Goal: Task Accomplishment & Management: Use online tool/utility

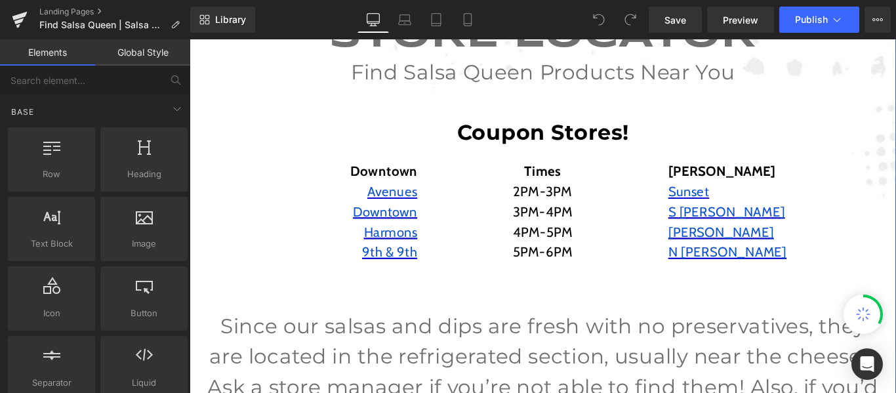
scroll to position [197, 0]
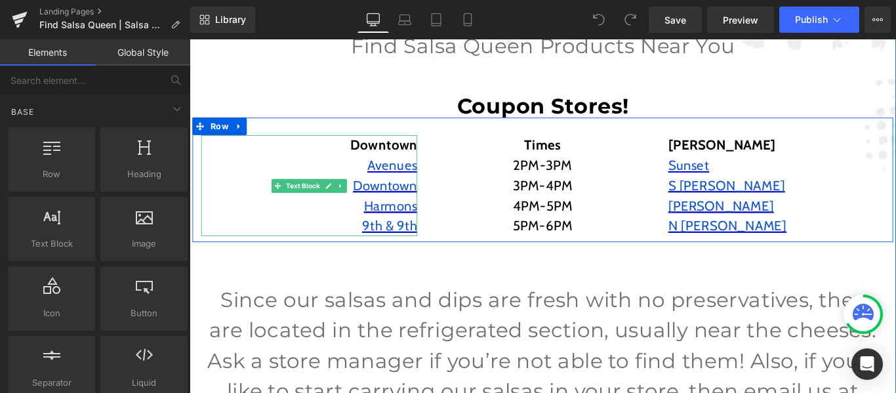
click at [397, 160] on strong "Downtown" at bounding box center [407, 158] width 75 height 18
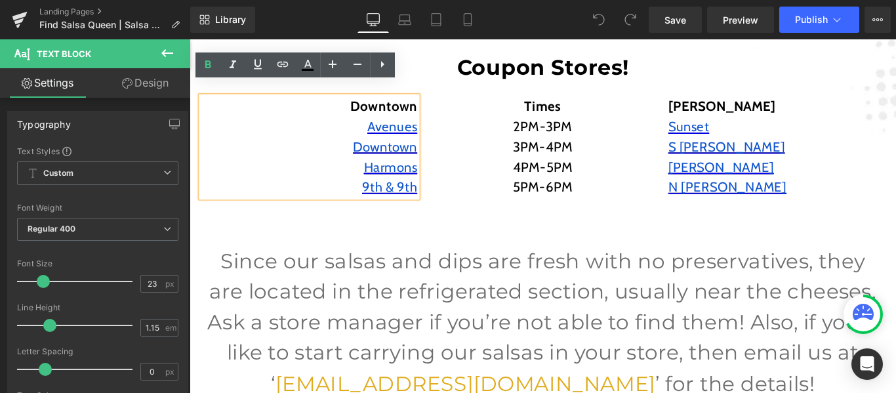
scroll to position [262, 0]
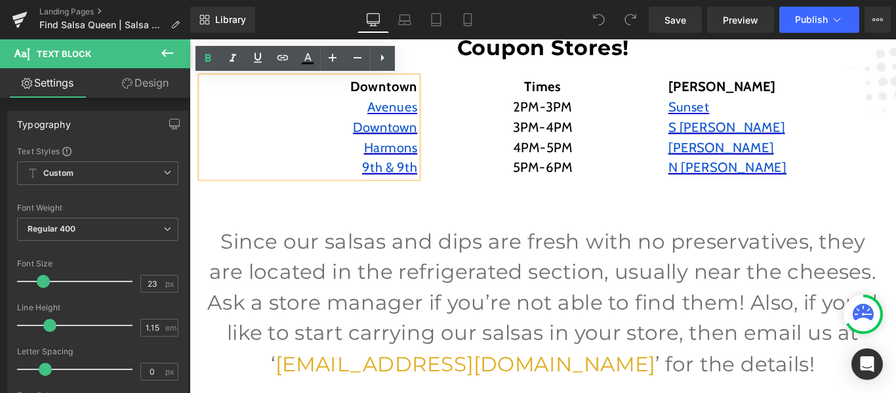
click at [823, 174] on p "N [PERSON_NAME]" at bounding box center [849, 183] width 243 height 23
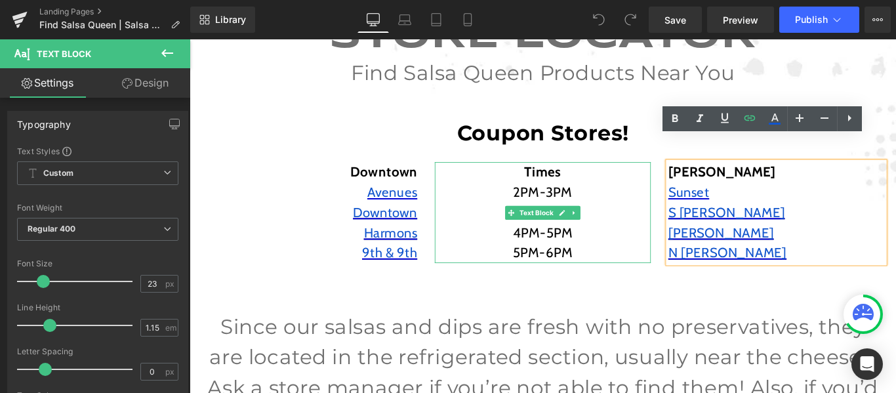
scroll to position [197, 0]
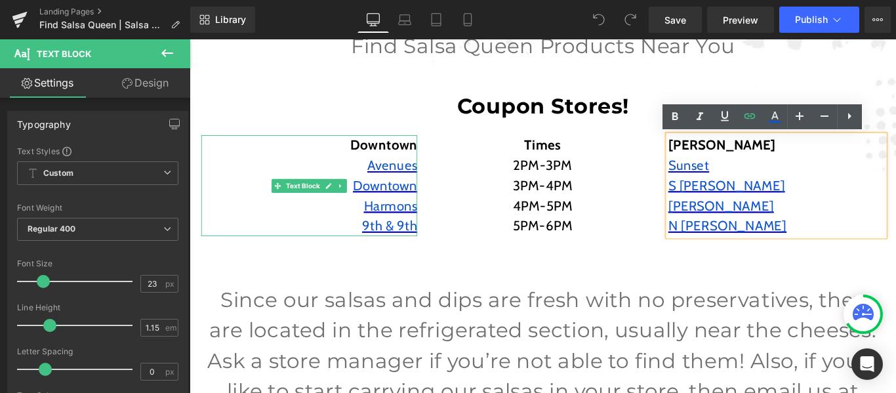
click at [353, 166] on p "Downtown" at bounding box center [324, 158] width 243 height 23
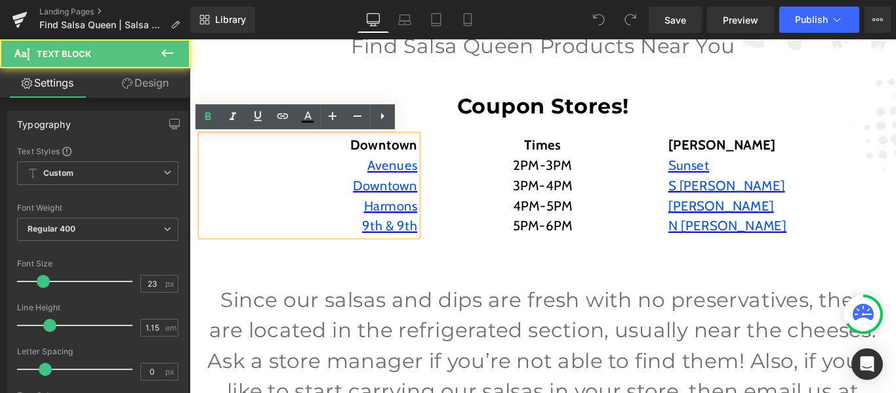
click at [373, 86] on div "Coupon Stores!" at bounding box center [587, 95] width 794 height 63
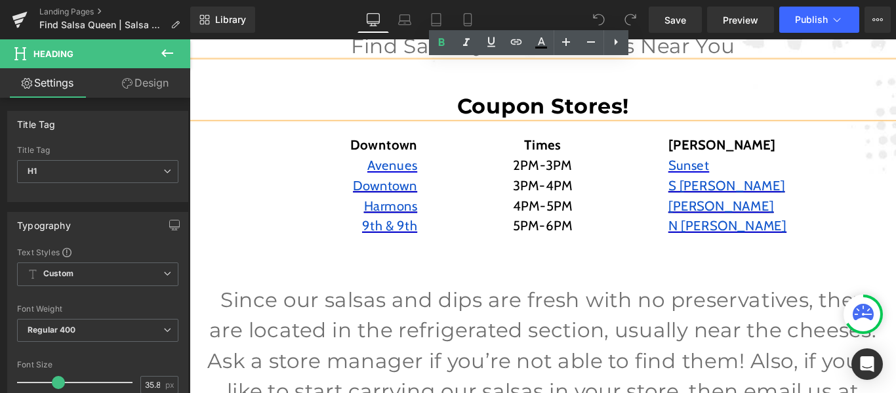
click at [190, 39] on div at bounding box center [190, 39] width 0 height 0
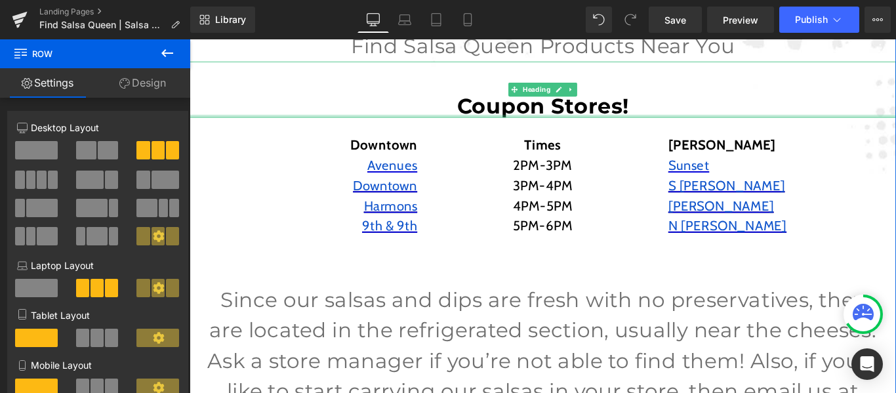
click at [433, 126] on div at bounding box center [587, 125] width 794 height 3
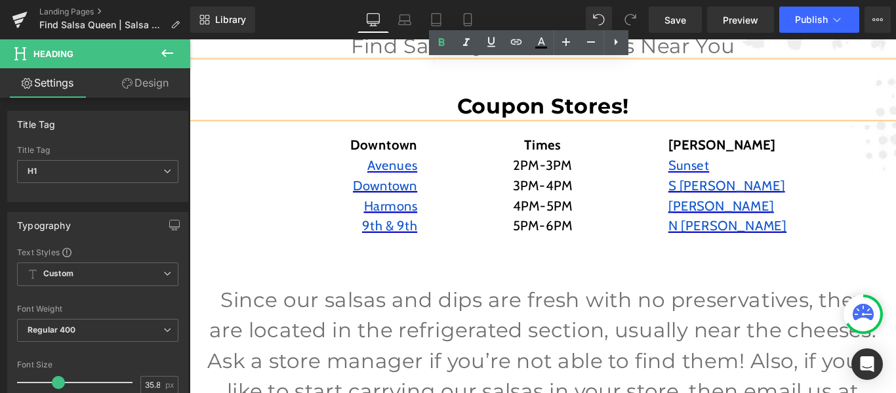
click at [190, 39] on div at bounding box center [190, 39] width 0 height 0
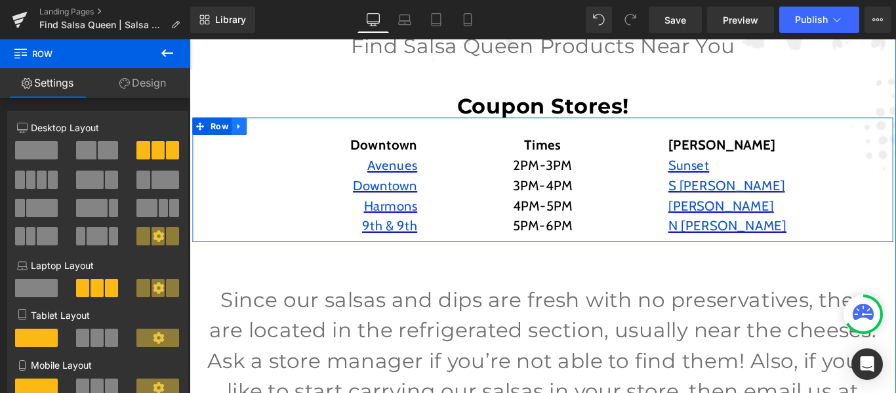
click at [243, 137] on icon at bounding box center [245, 138] width 9 height 10
click at [258, 138] on icon at bounding box center [262, 137] width 9 height 9
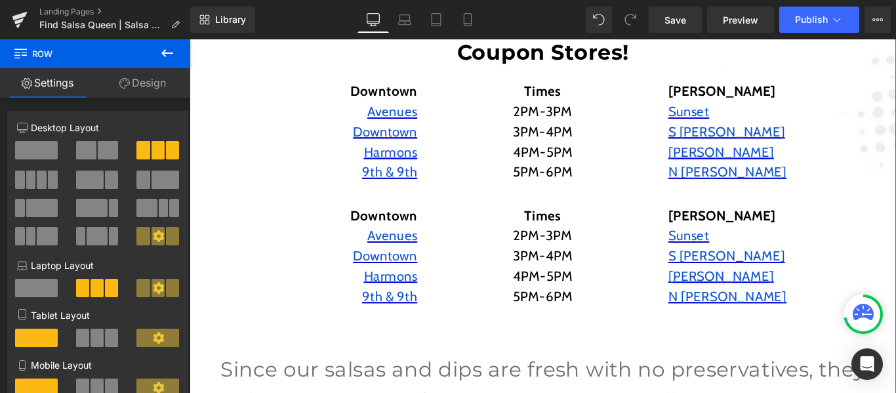
scroll to position [306, 0]
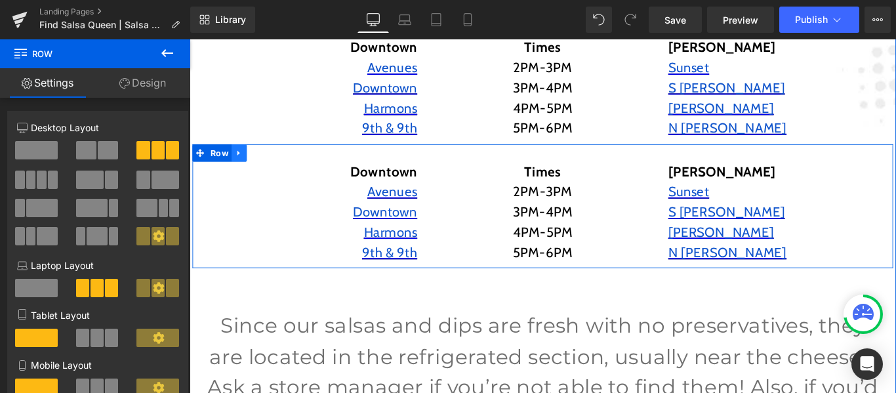
click at [243, 167] on icon at bounding box center [244, 168] width 3 height 6
click at [258, 167] on icon at bounding box center [262, 167] width 9 height 9
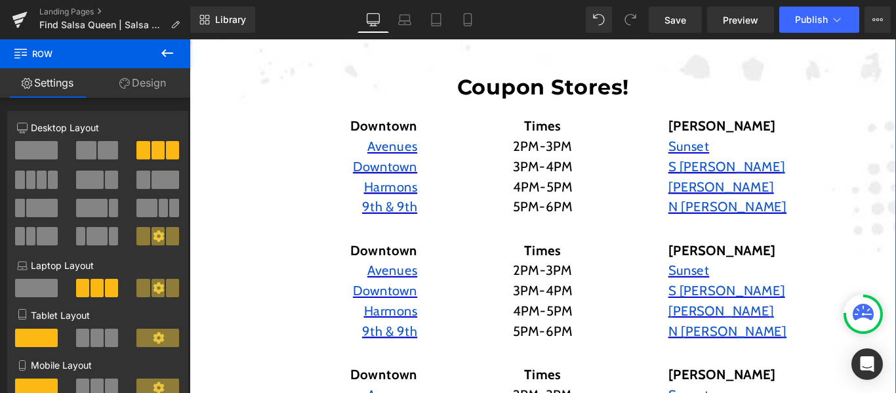
scroll to position [249, 0]
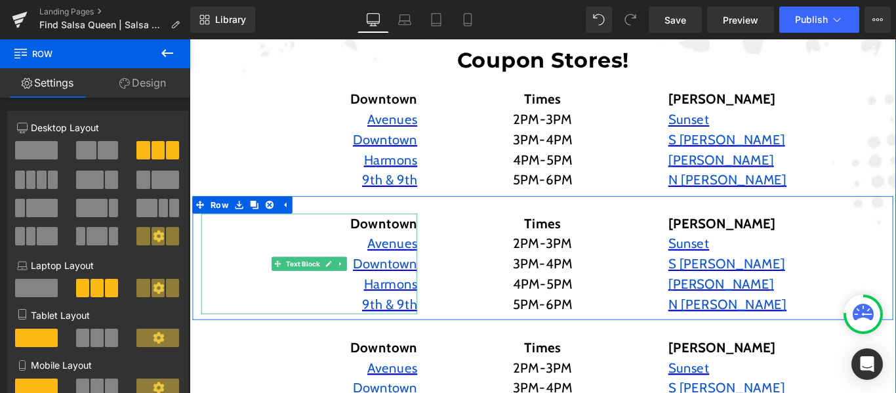
click at [407, 241] on strong "Downtown" at bounding box center [407, 246] width 75 height 18
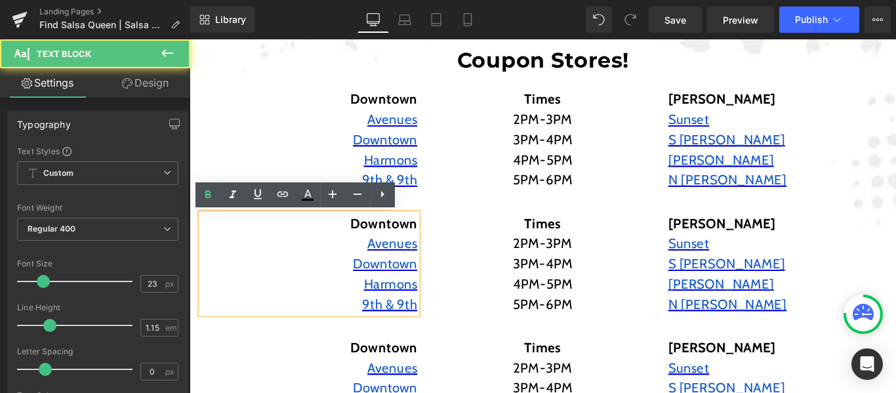
click at [407, 241] on strong "Downtown" at bounding box center [407, 246] width 75 height 18
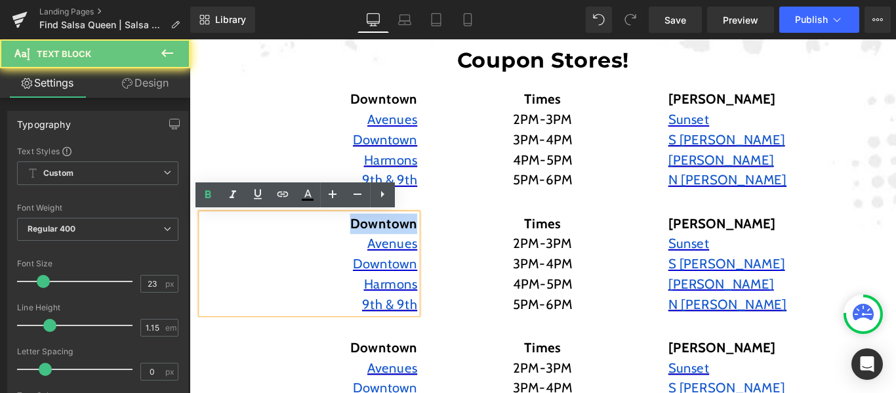
click at [407, 241] on strong "Downtown" at bounding box center [407, 246] width 75 height 18
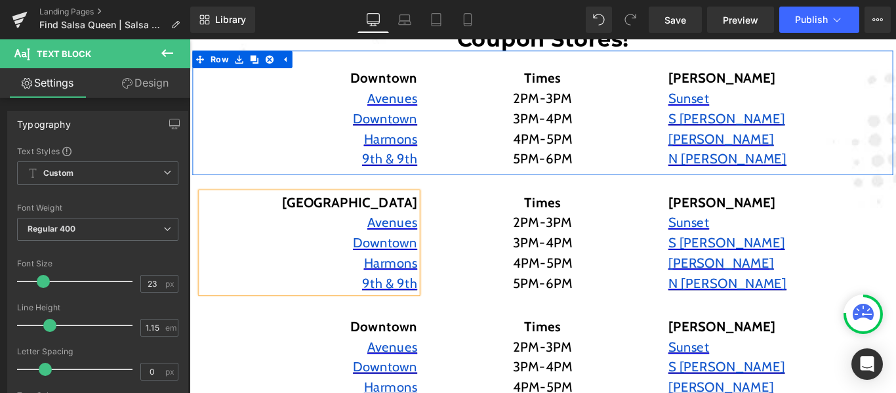
scroll to position [314, 0]
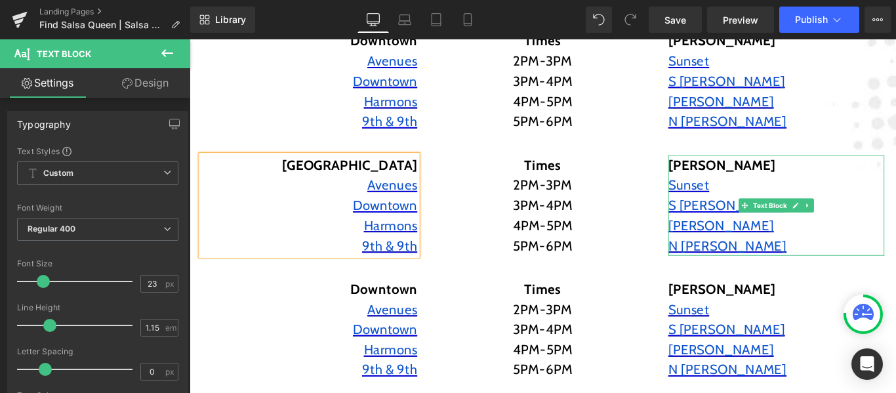
click at [739, 178] on strong "[PERSON_NAME]" at bounding box center [788, 180] width 121 height 18
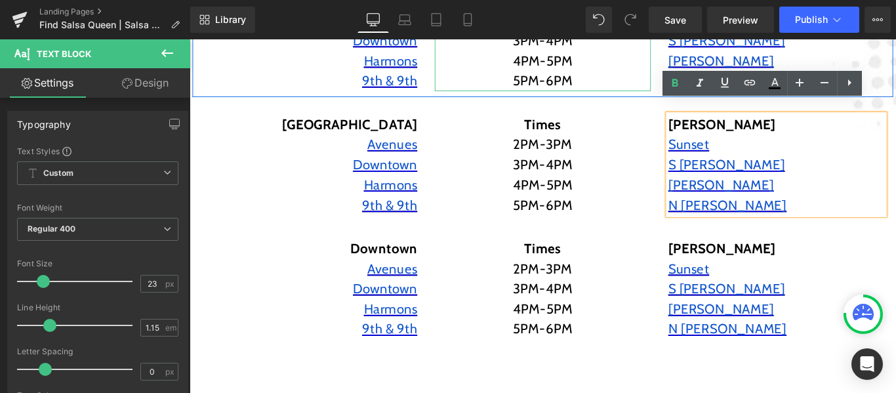
scroll to position [380, 0]
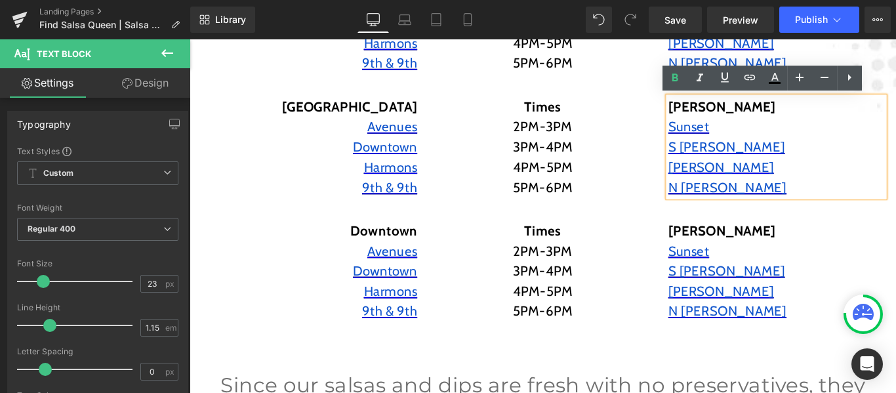
click at [426, 113] on strong "[GEOGRAPHIC_DATA]" at bounding box center [369, 115] width 152 height 18
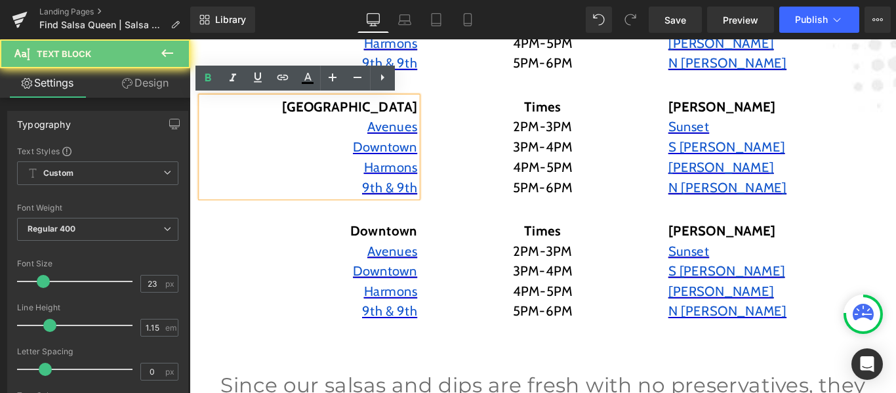
click at [426, 113] on strong "[GEOGRAPHIC_DATA]" at bounding box center [369, 115] width 152 height 18
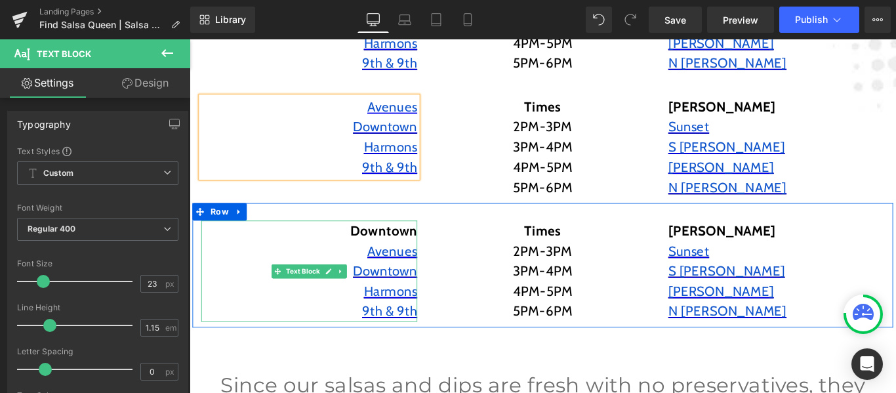
click at [417, 259] on strong "Downtown" at bounding box center [407, 254] width 75 height 18
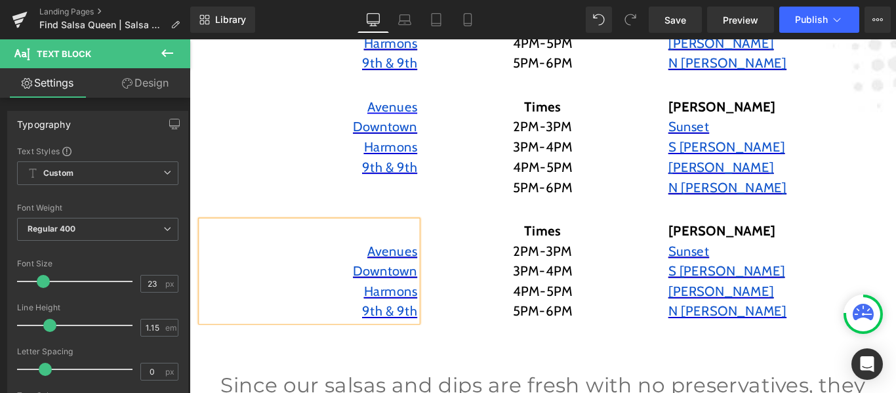
click at [734, 252] on strong "[PERSON_NAME]" at bounding box center [788, 254] width 121 height 18
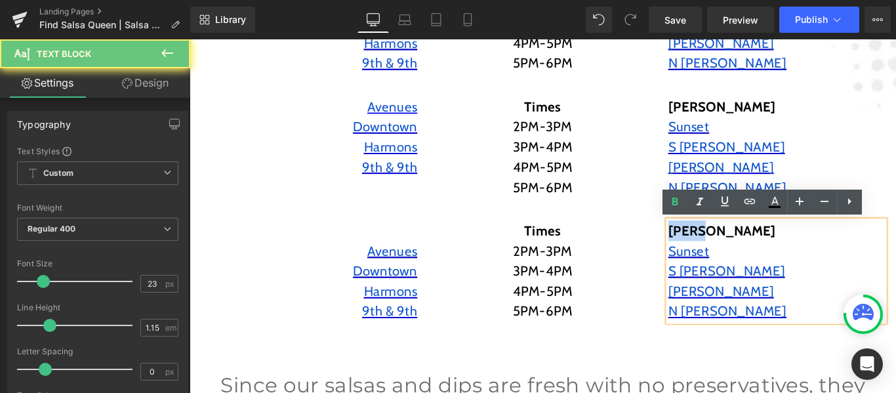
click at [734, 252] on strong "[PERSON_NAME]" at bounding box center [788, 254] width 121 height 18
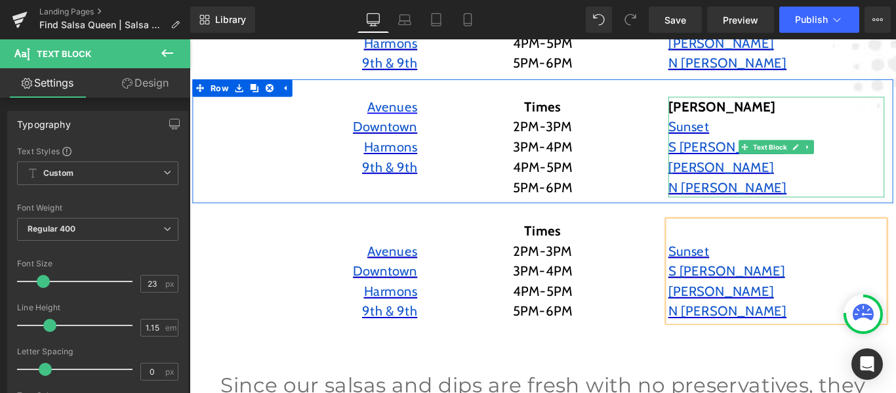
click at [747, 119] on strong "[PERSON_NAME]" at bounding box center [788, 115] width 121 height 18
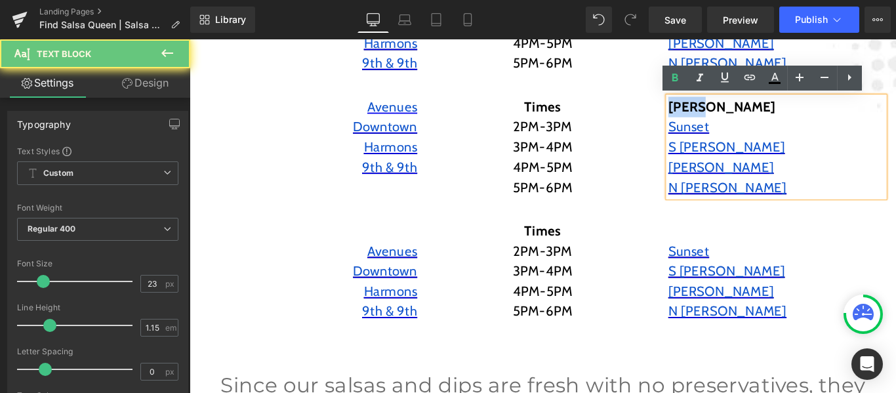
click at [747, 119] on strong "[PERSON_NAME]" at bounding box center [788, 115] width 121 height 18
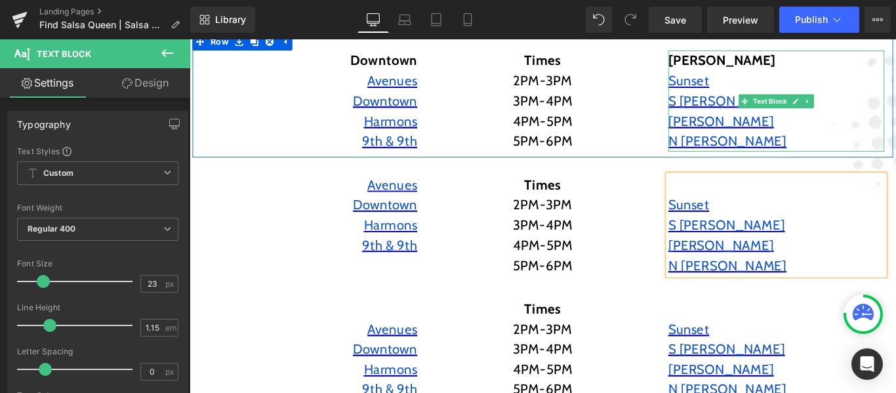
scroll to position [314, 0]
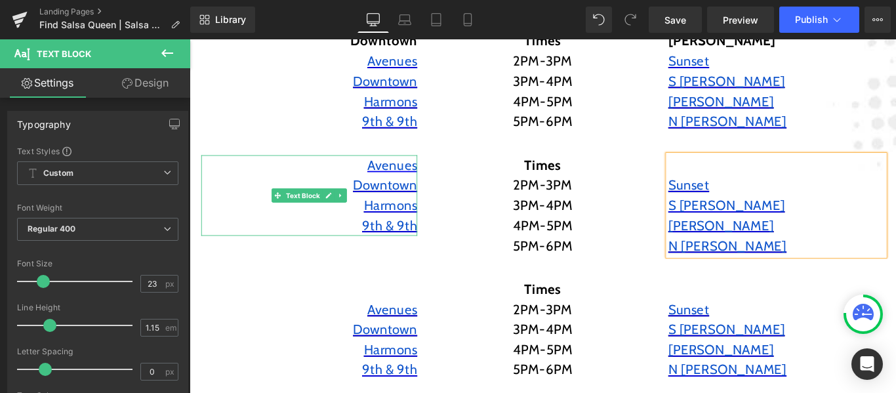
click at [374, 178] on p "Avenues" at bounding box center [324, 180] width 243 height 23
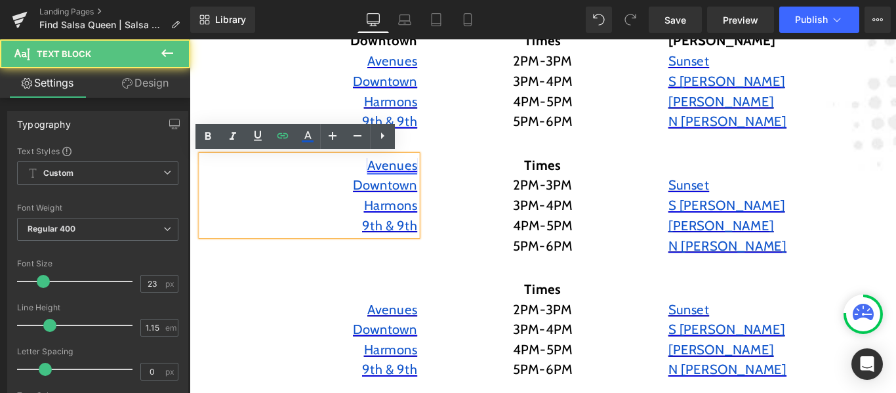
click at [413, 185] on span "Avenues" at bounding box center [417, 180] width 56 height 18
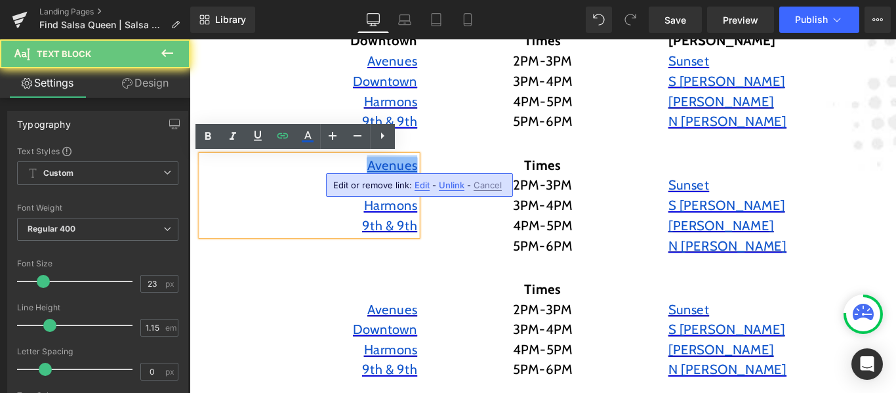
click at [413, 185] on span "Avenues" at bounding box center [417, 180] width 56 height 18
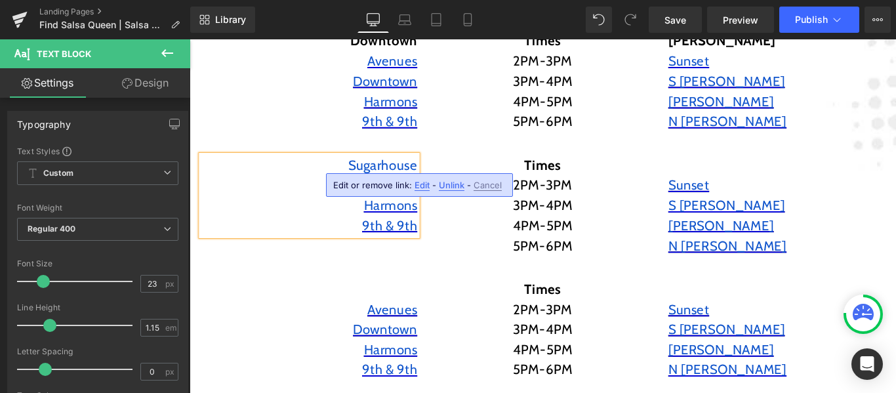
click at [324, 215] on p "Harmons" at bounding box center [324, 226] width 243 height 23
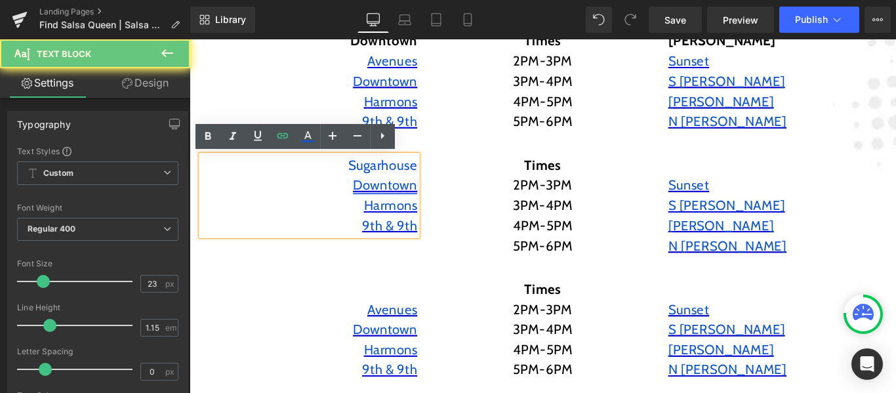
click at [396, 203] on span "Downtown" at bounding box center [409, 203] width 72 height 18
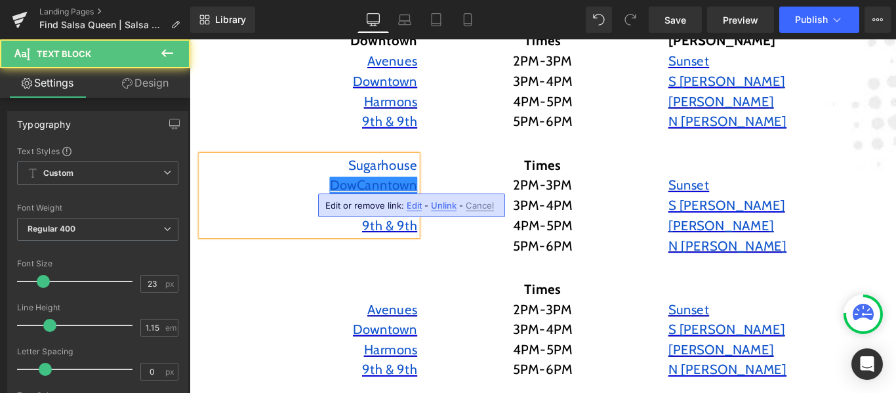
click at [398, 203] on span "DowCanntown" at bounding box center [396, 203] width 98 height 18
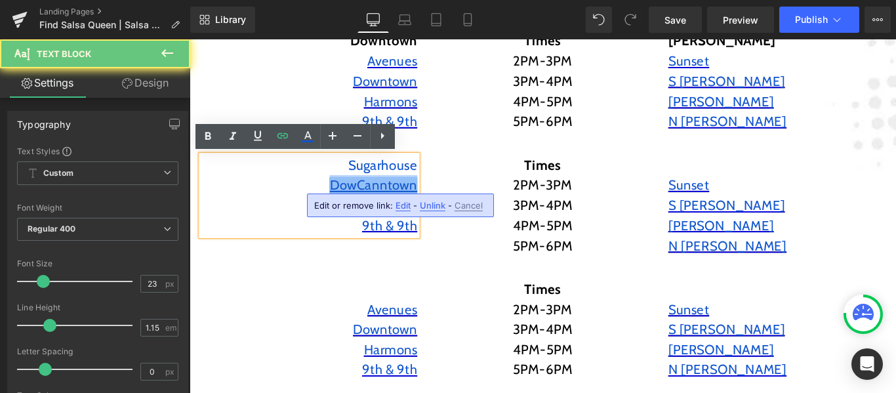
click at [398, 203] on span "DowCanntown" at bounding box center [396, 203] width 98 height 18
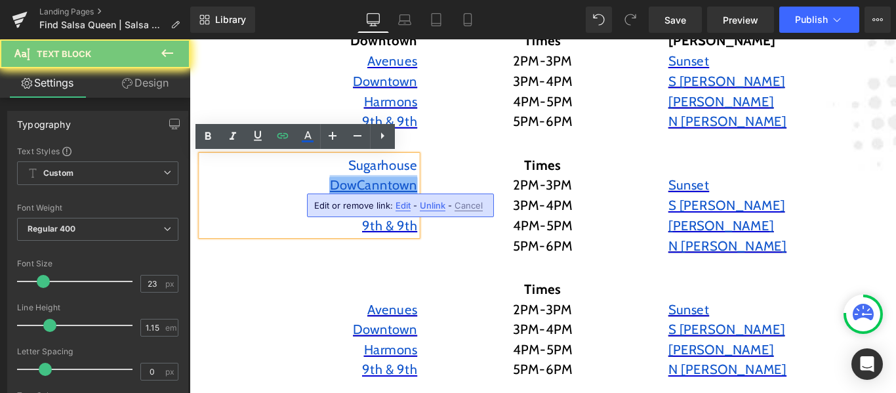
click at [398, 203] on span "DowCanntown" at bounding box center [396, 203] width 98 height 18
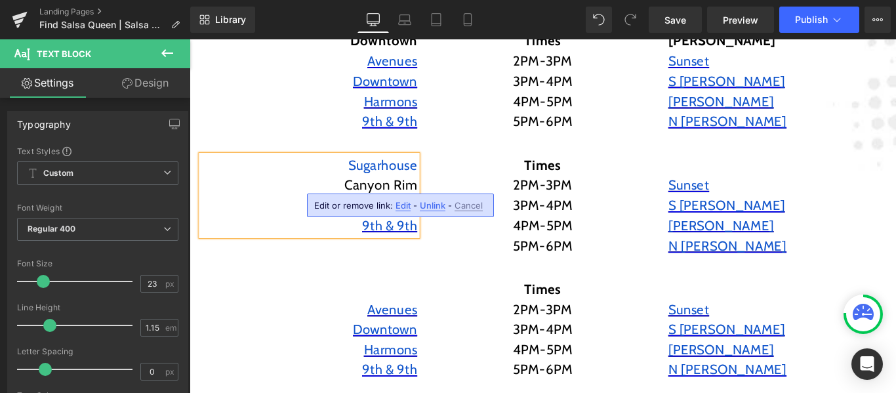
click at [331, 187] on p "Sugarhouse" at bounding box center [324, 180] width 243 height 23
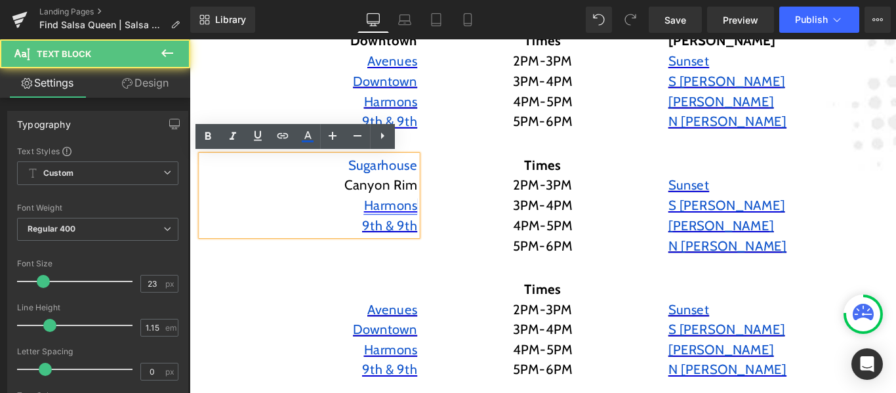
click at [397, 219] on span "Harmons" at bounding box center [415, 226] width 60 height 18
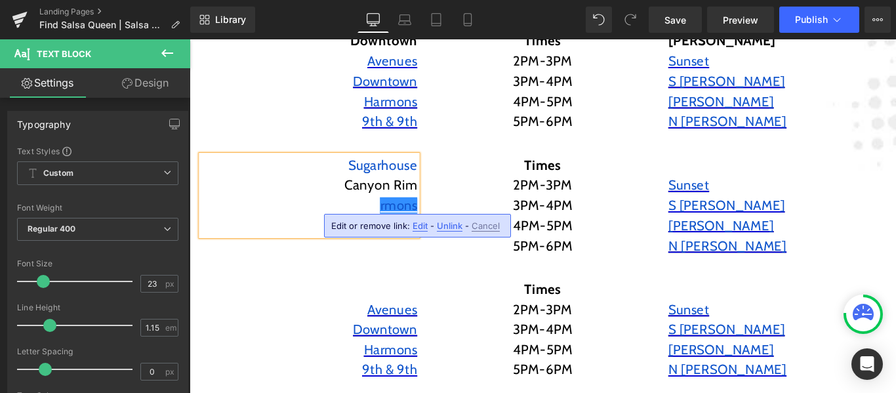
click at [423, 227] on span "rmons" at bounding box center [425, 226] width 42 height 18
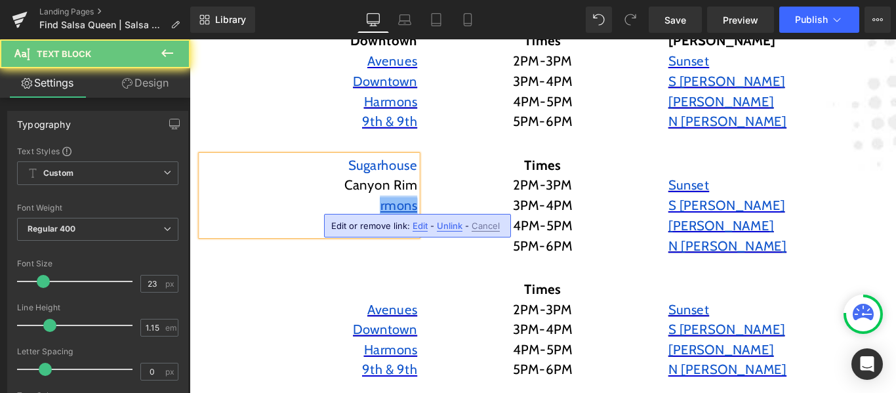
click at [423, 227] on span "rmons" at bounding box center [425, 226] width 42 height 18
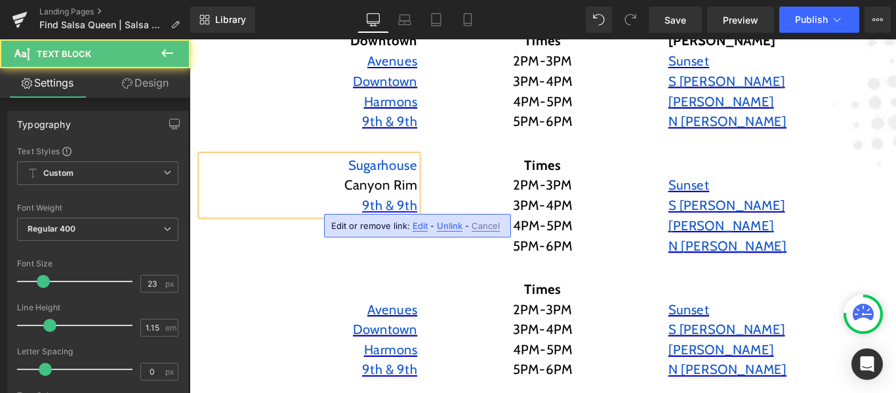
click at [423, 227] on span "9th & 9th" at bounding box center [414, 226] width 62 height 18
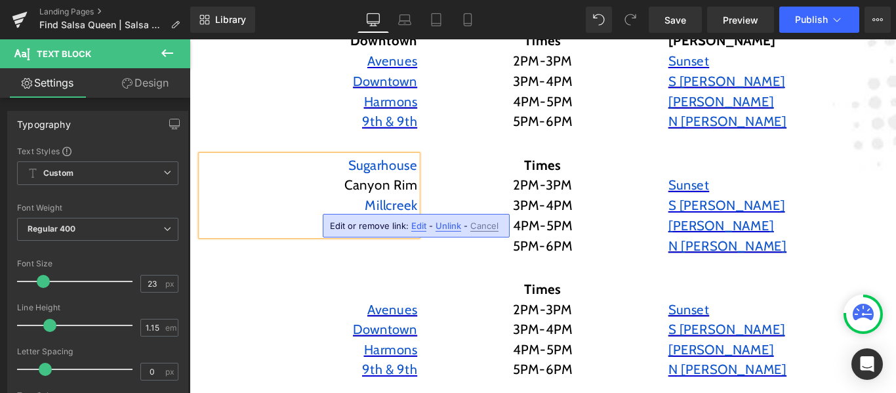
click at [190, 39] on div at bounding box center [190, 39] width 0 height 0
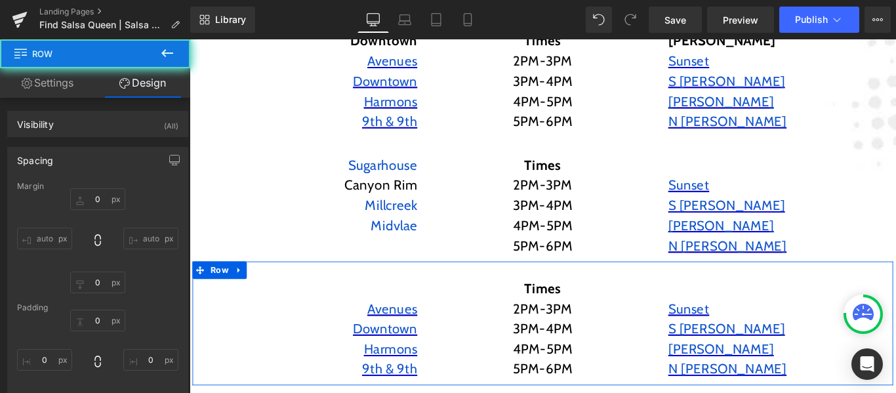
type input "0"
type input "29"
type input "0"
type input "10"
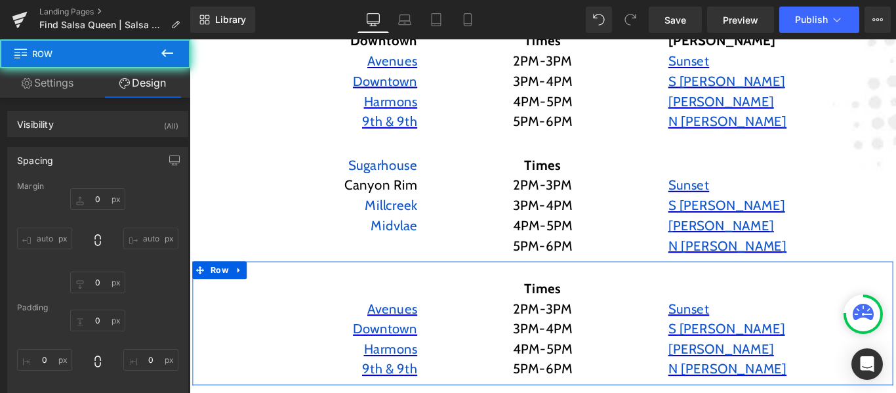
type input "0"
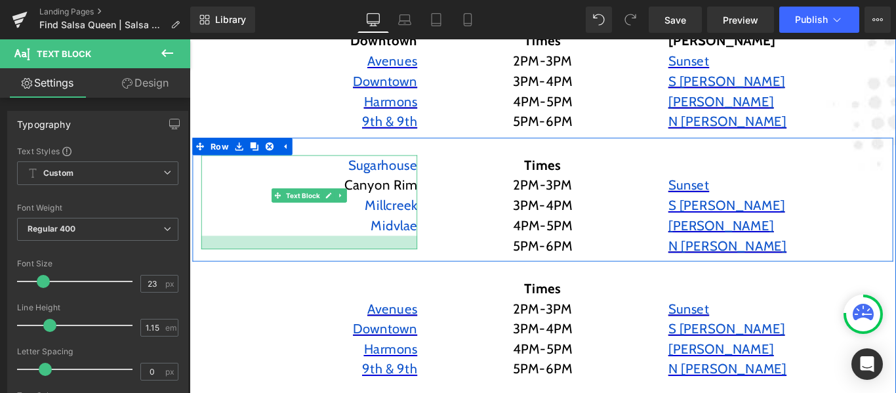
drag, startPoint x: 423, startPoint y: 257, endPoint x: 423, endPoint y: 272, distance: 15.1
click at [423, 272] on div at bounding box center [324, 267] width 243 height 15
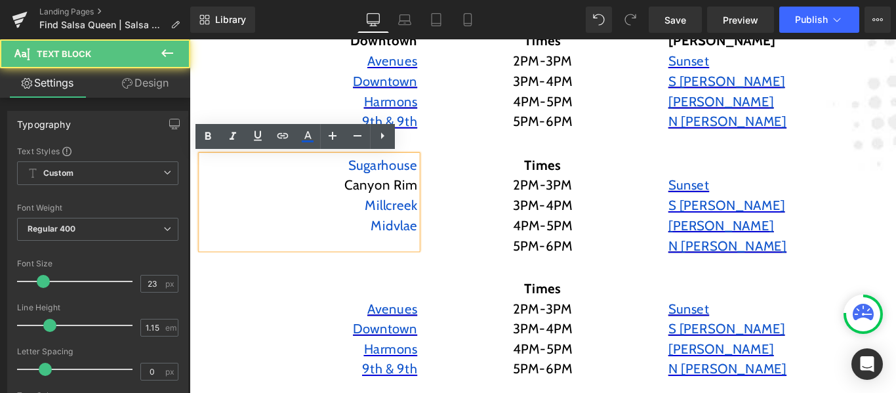
drag, startPoint x: 429, startPoint y: 168, endPoint x: 432, endPoint y: 176, distance: 8.5
click at [432, 176] on div "[GEOGRAPHIC_DATA] Rim Millcreek Midvlae" at bounding box center [324, 222] width 243 height 106
click at [327, 175] on p "Sugarhouse" at bounding box center [324, 180] width 243 height 23
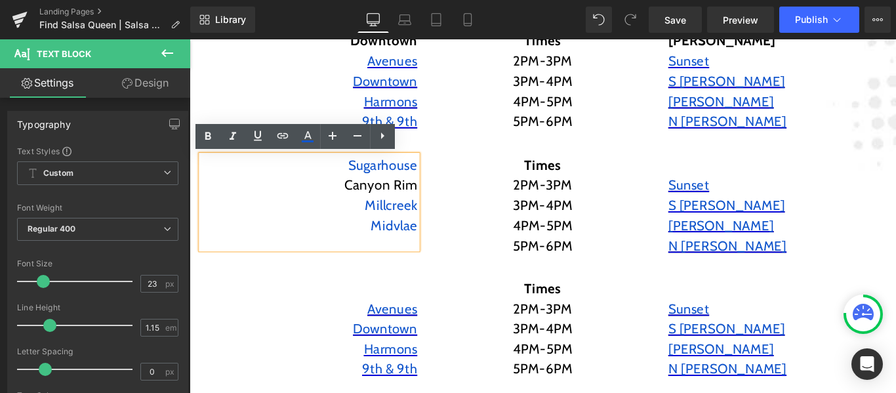
click at [412, 269] on div "[GEOGRAPHIC_DATA] Rim Millcreek Midvlae" at bounding box center [324, 222] width 243 height 106
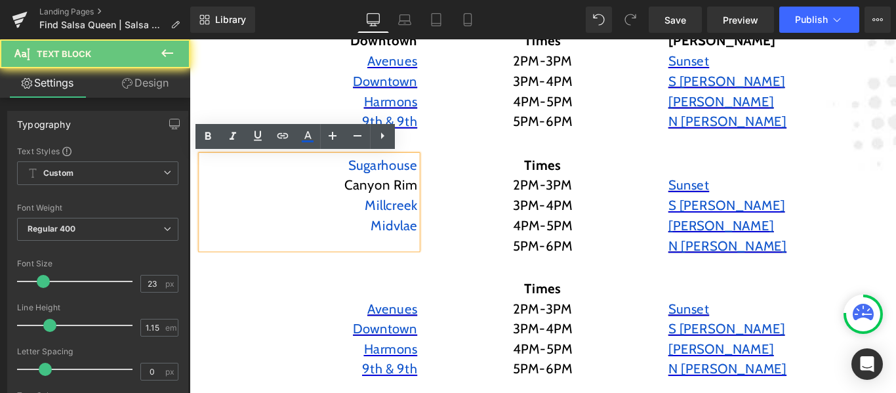
click at [434, 271] on div "[GEOGRAPHIC_DATA] Rim Millcreek Midvlae" at bounding box center [324, 222] width 243 height 106
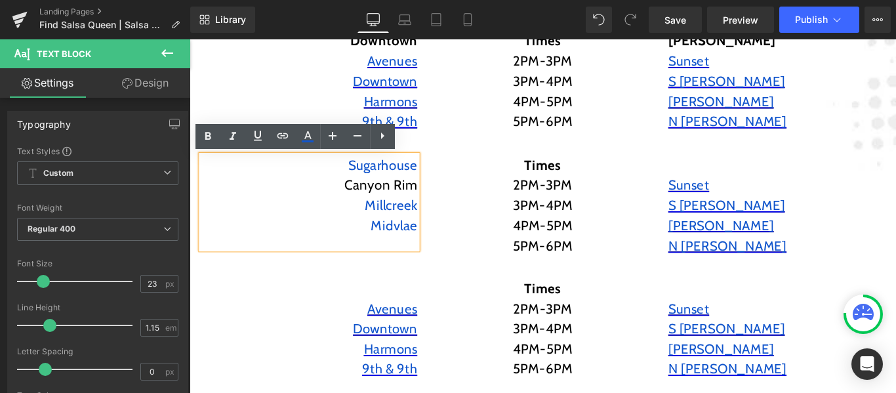
click at [434, 281] on div "[GEOGRAPHIC_DATA] Rim Millcreek Midvlae Text Block Times 2PM-3PM 3PM-4PM 4PM-5P…" at bounding box center [586, 220] width 787 height 140
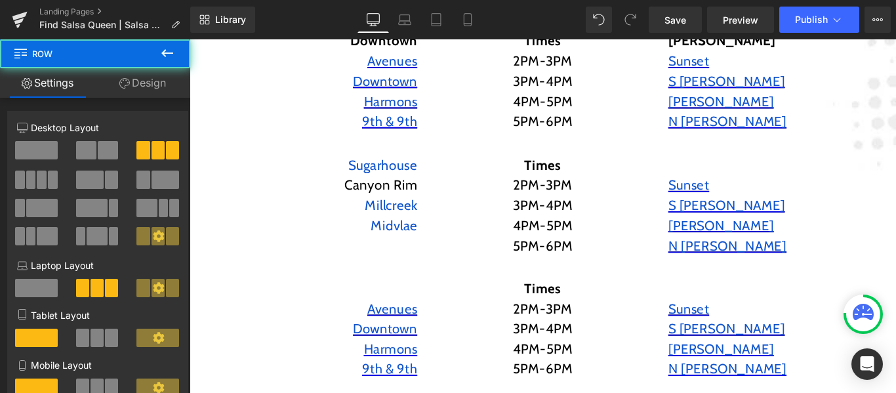
click at [420, 268] on div "[GEOGRAPHIC_DATA] Rim Millcreek Midvlae Text Block" at bounding box center [324, 222] width 243 height 106
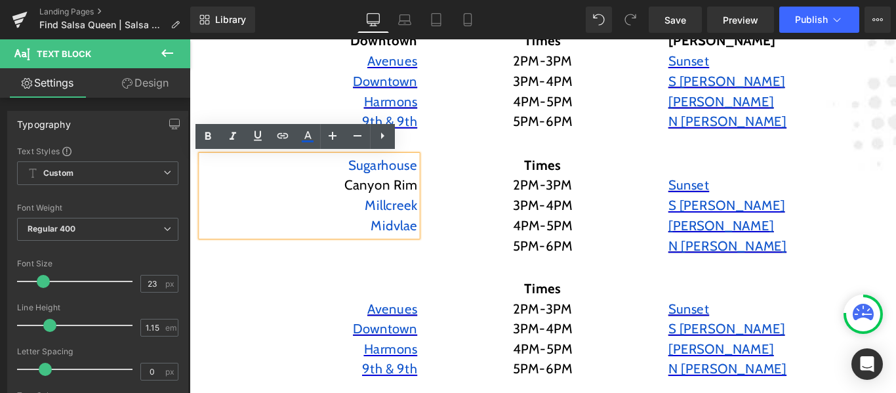
drag, startPoint x: 429, startPoint y: 271, endPoint x: 427, endPoint y: 257, distance: 14.6
click at [427, 257] on div "[GEOGRAPHIC_DATA] Rim Millcreek Midvlae Text Block" at bounding box center [324, 214] width 243 height 91
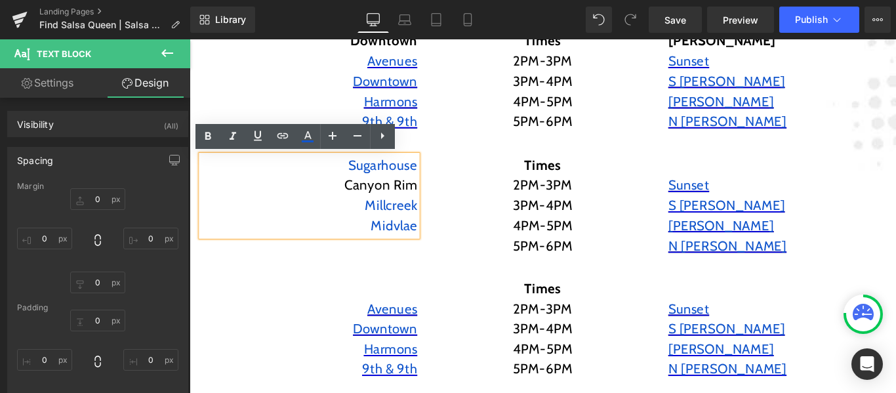
click at [467, 232] on p "3PM-4PM" at bounding box center [586, 226] width 243 height 23
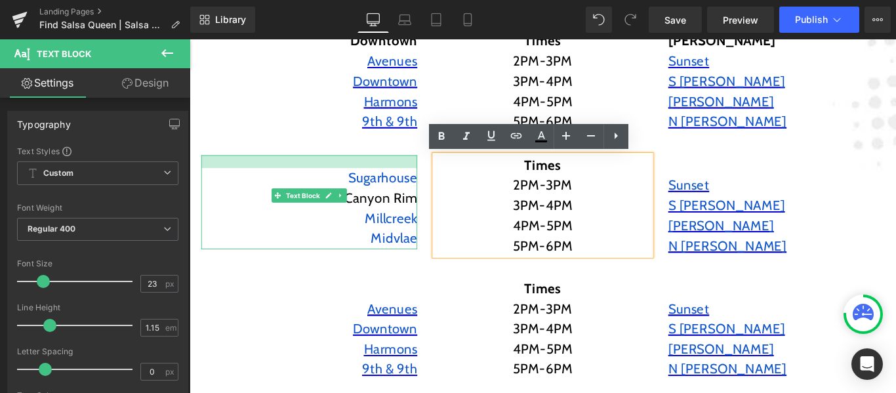
drag, startPoint x: 405, startPoint y: 169, endPoint x: 406, endPoint y: 184, distance: 14.5
click at [406, 184] on div "[GEOGRAPHIC_DATA] Rim Millcreek Midvlae Text Block" at bounding box center [324, 222] width 243 height 106
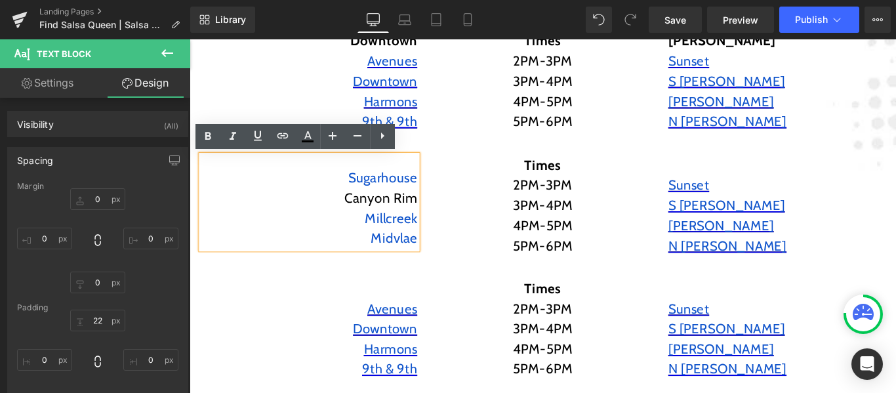
click at [425, 184] on p "Sugarhouse" at bounding box center [324, 195] width 243 height 23
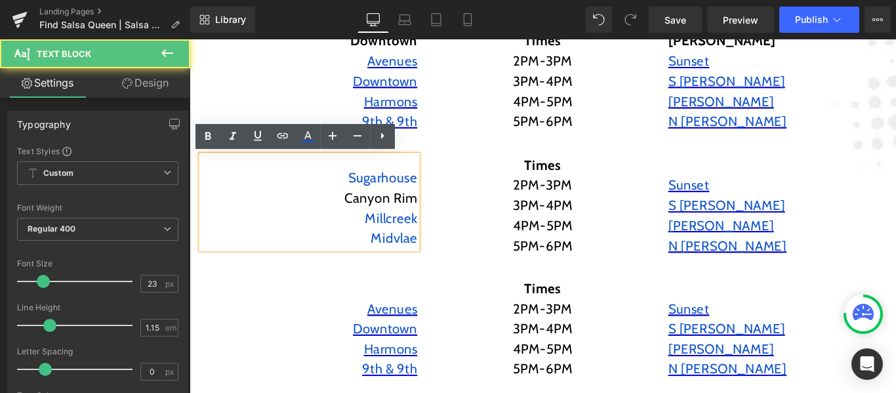
click at [392, 175] on div "[GEOGRAPHIC_DATA] Rim Millcreek Midvlae" at bounding box center [324, 222] width 243 height 106
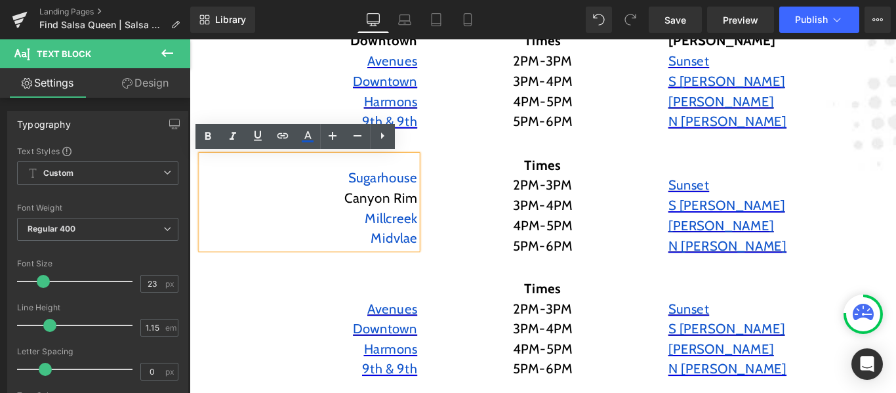
click at [417, 170] on div "[GEOGRAPHIC_DATA] Rim Millcreek Midvlae" at bounding box center [324, 222] width 243 height 106
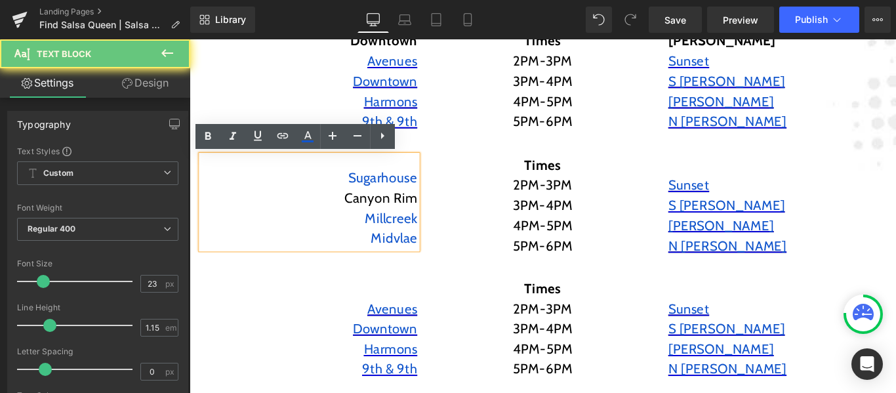
click at [438, 171] on div "[GEOGRAPHIC_DATA] Rim Millcreek Midvlae" at bounding box center [324, 222] width 243 height 106
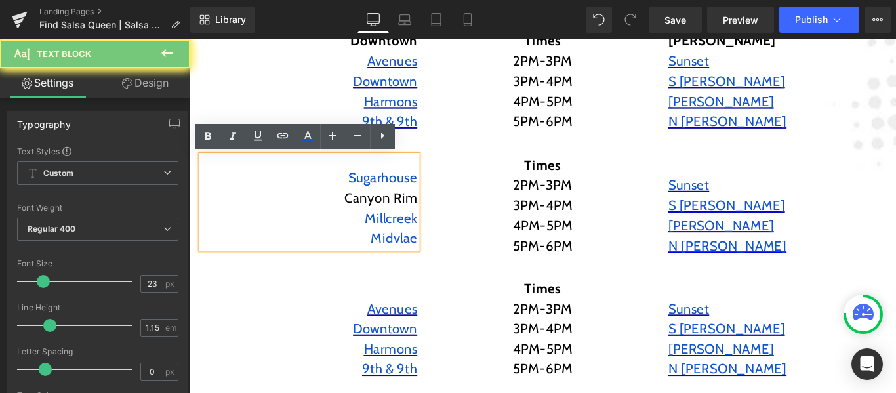
click at [437, 173] on div "[GEOGRAPHIC_DATA] Rim Millcreek Midvlae" at bounding box center [324, 222] width 243 height 106
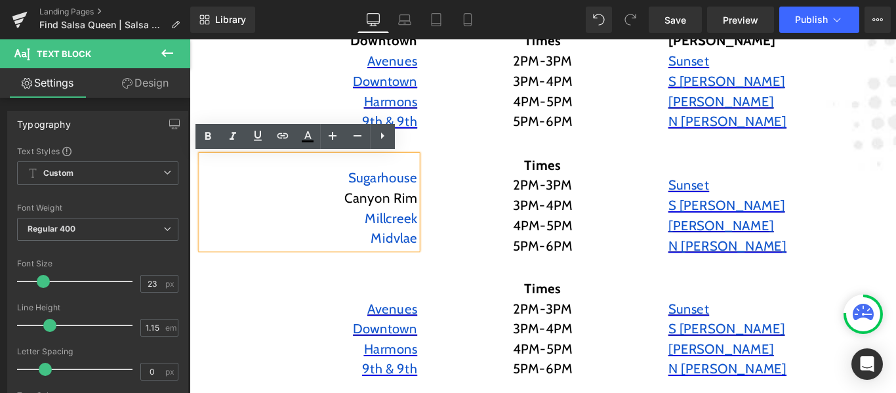
click at [360, 186] on p "Sugarhouse" at bounding box center [324, 195] width 243 height 23
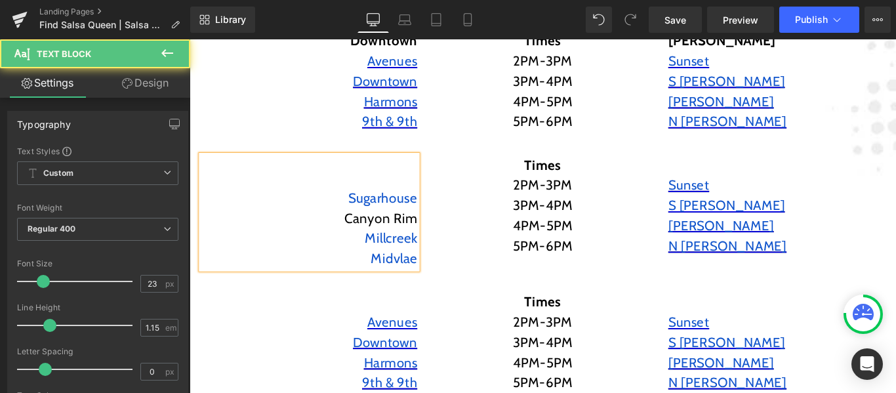
click at [388, 192] on p at bounding box center [324, 195] width 243 height 23
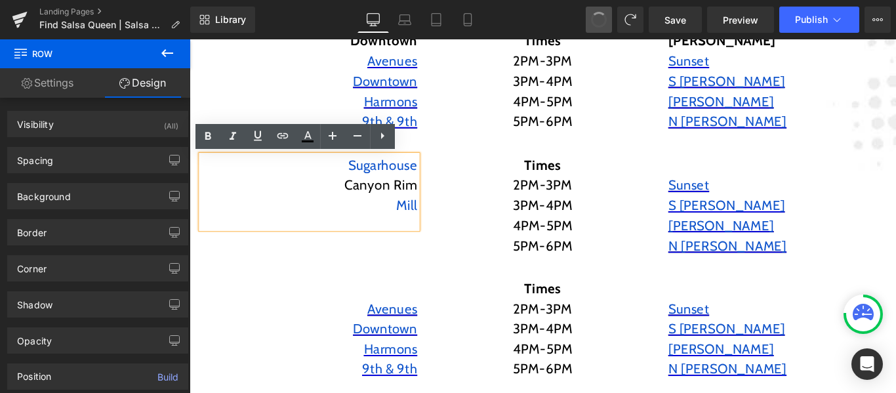
click at [597, 17] on span at bounding box center [599, 20] width 16 height 16
click at [597, 17] on span at bounding box center [599, 19] width 17 height 17
click at [597, 17] on span at bounding box center [599, 19] width 18 height 18
click at [597, 17] on span at bounding box center [599, 19] width 17 height 17
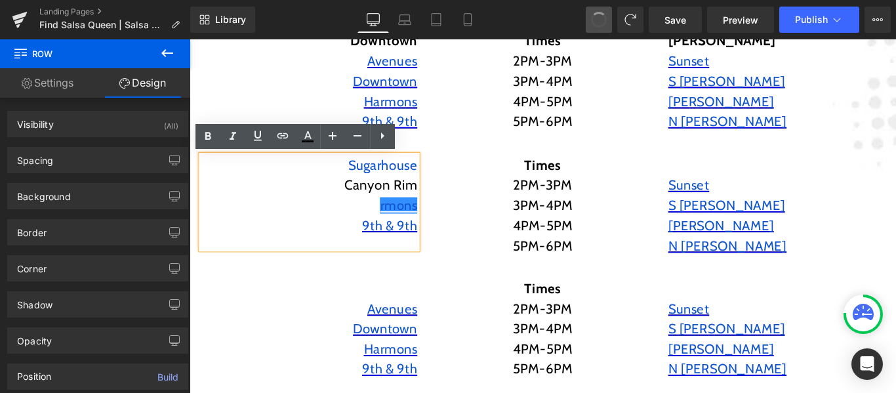
click at [597, 17] on span at bounding box center [599, 19] width 17 height 17
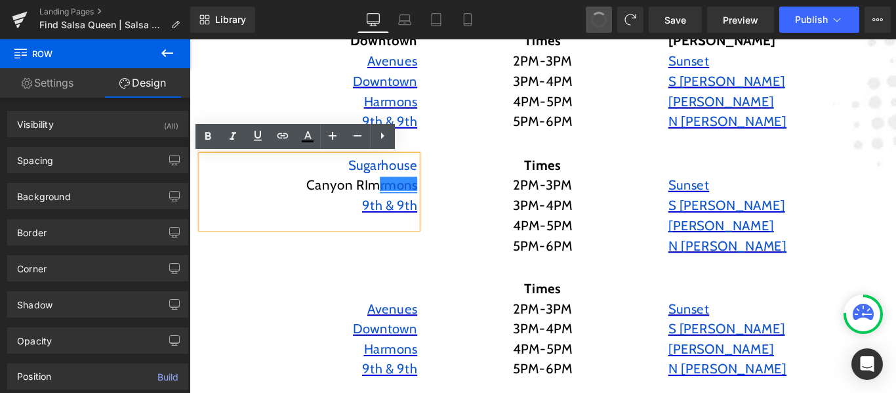
click at [597, 17] on span at bounding box center [599, 19] width 17 height 17
click at [597, 17] on span at bounding box center [599, 19] width 18 height 18
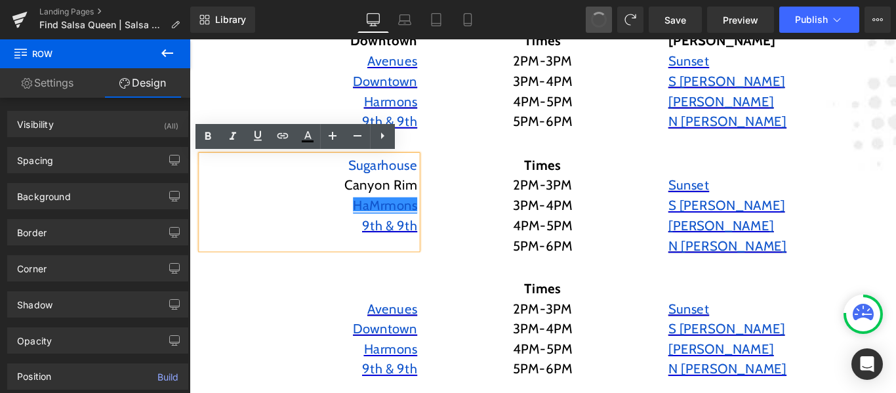
click at [597, 17] on span at bounding box center [599, 19] width 17 height 17
click at [597, 17] on icon at bounding box center [599, 20] width 12 height 12
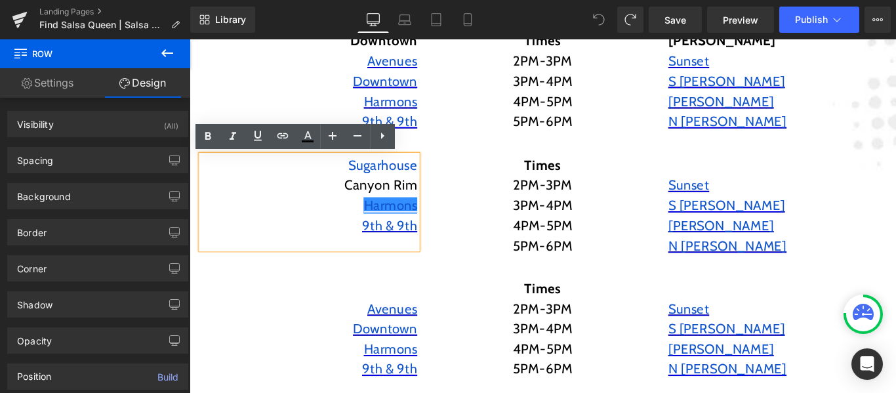
click at [597, 17] on icon at bounding box center [599, 20] width 12 height 12
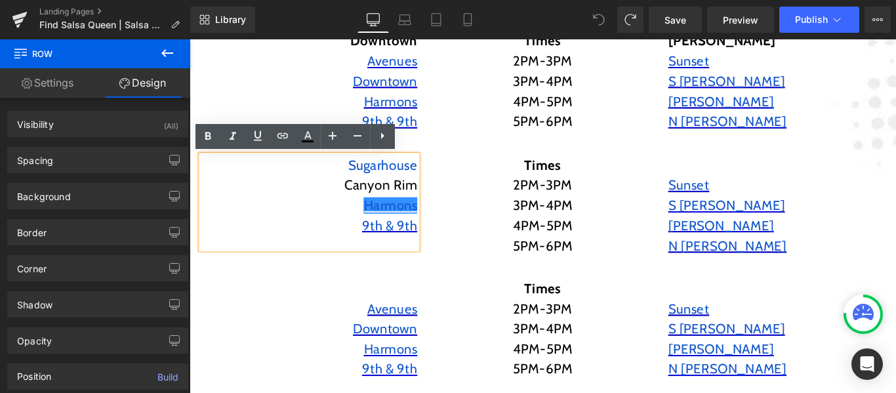
click at [597, 17] on icon at bounding box center [599, 20] width 12 height 12
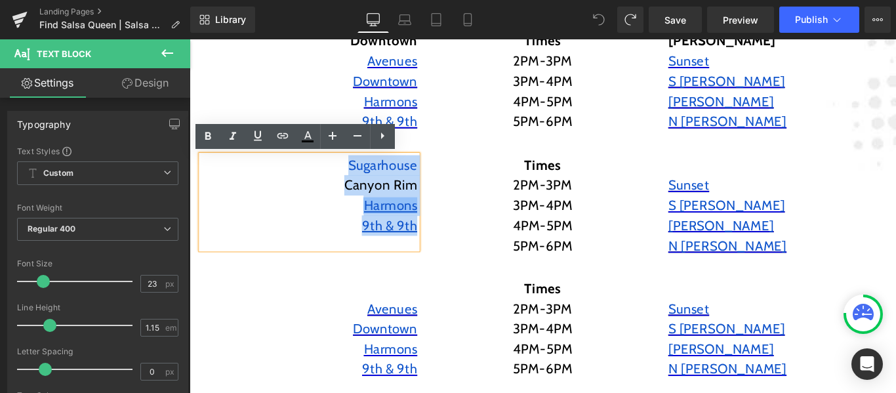
drag, startPoint x: 378, startPoint y: 181, endPoint x: 455, endPoint y: 251, distance: 104.0
click at [455, 251] on div "[GEOGRAPHIC_DATA] Rim Harmons 9th & 9th Text Block Times 2PM-3PM 3PM-4PM 4PM-5P…" at bounding box center [586, 220] width 787 height 140
copy div "Sugarhouse Canyon Rim Harmons 9th & 9th"
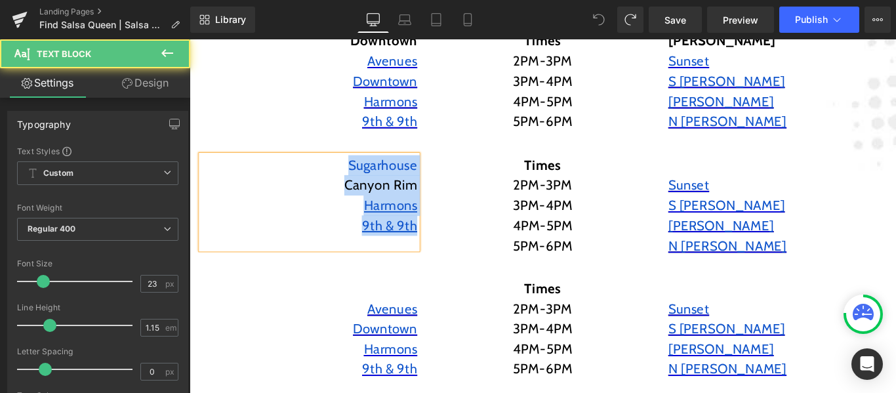
click at [425, 268] on div "Sugarhouse Canyon Rim Harmons 9th & 9th" at bounding box center [324, 222] width 243 height 106
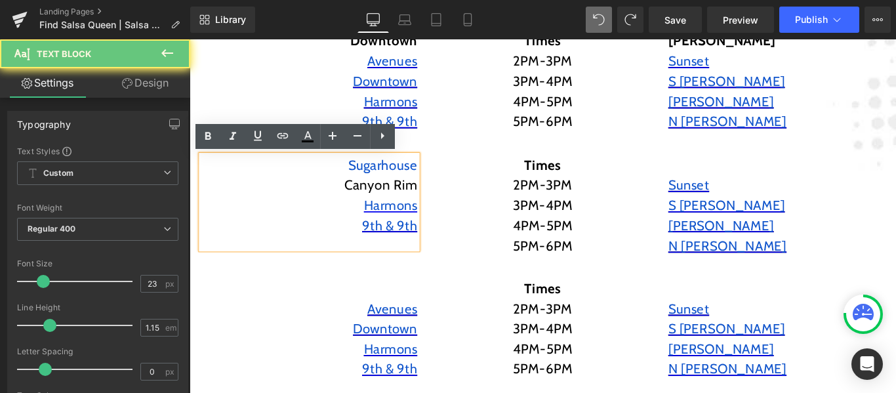
click at [418, 273] on div "Sugarhouse Canyon Rim Harmons 9th & 9th" at bounding box center [324, 222] width 243 height 106
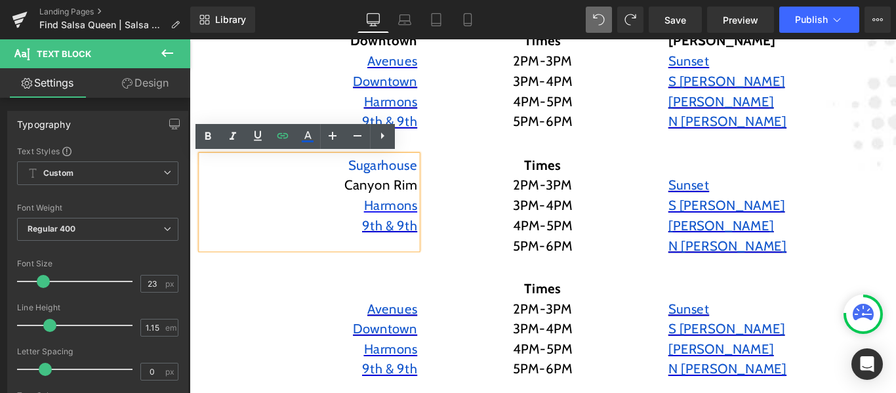
click at [409, 273] on div "Sugarhouse Canyon Rim Harmons 9th & 9th" at bounding box center [324, 222] width 243 height 106
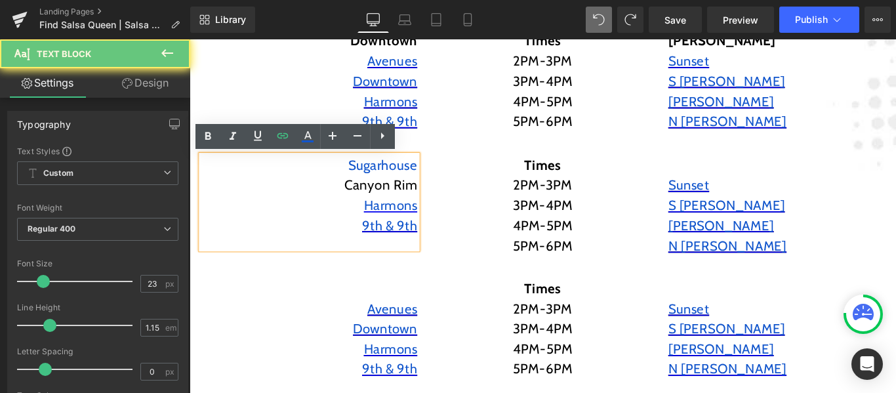
click at [427, 272] on div "Sugarhouse Canyon Rim Harmons 9th & 9th" at bounding box center [324, 222] width 243 height 106
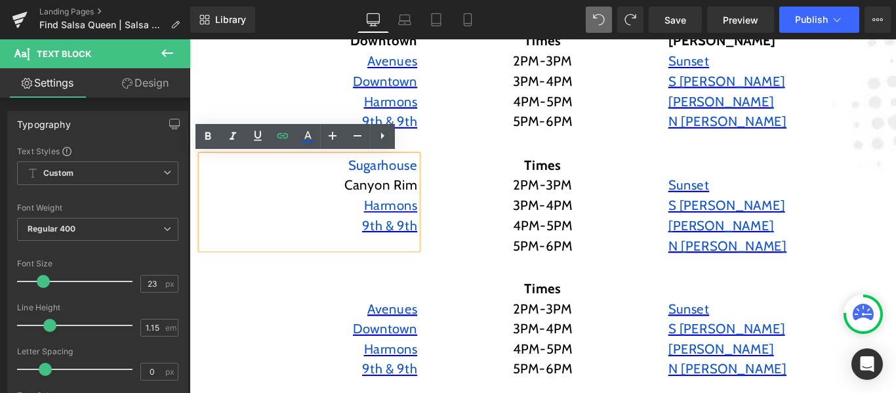
click at [440, 270] on div "Sugarhouse Canyon Rim Harmons 9th & 9th" at bounding box center [324, 222] width 243 height 106
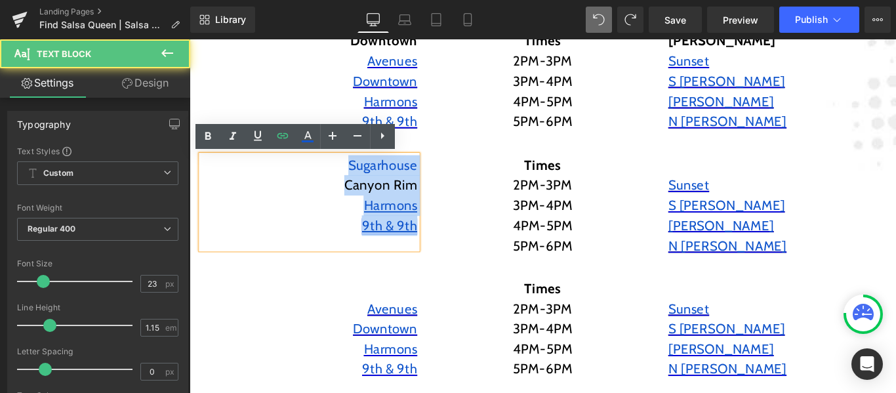
drag, startPoint x: 346, startPoint y: 178, endPoint x: 438, endPoint y: 255, distance: 119.3
click at [438, 255] on div "Sugarhouse Canyon Rim Harmons 9th & 9th" at bounding box center [324, 222] width 243 height 106
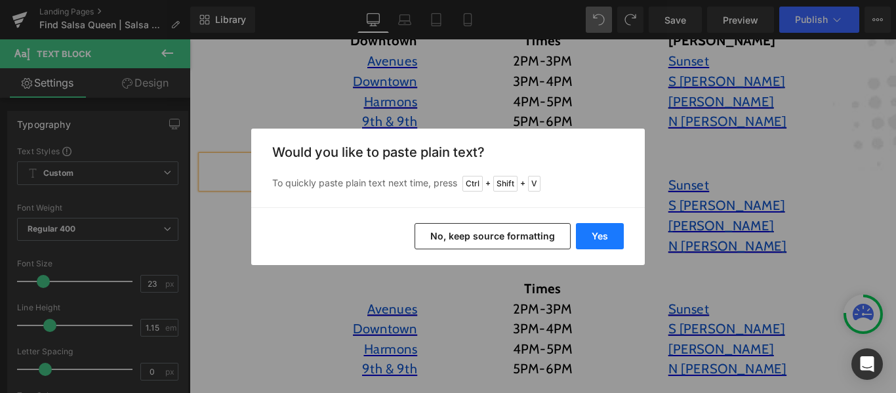
click at [611, 230] on button "Yes" at bounding box center [600, 236] width 48 height 26
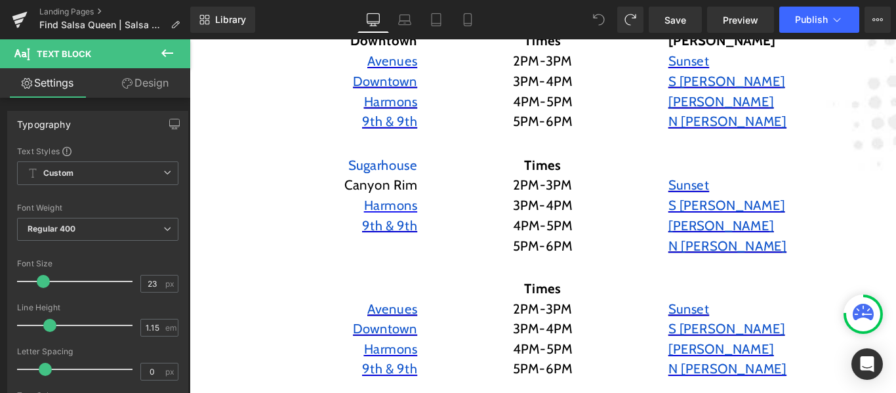
click at [597, 12] on span at bounding box center [599, 20] width 26 height 26
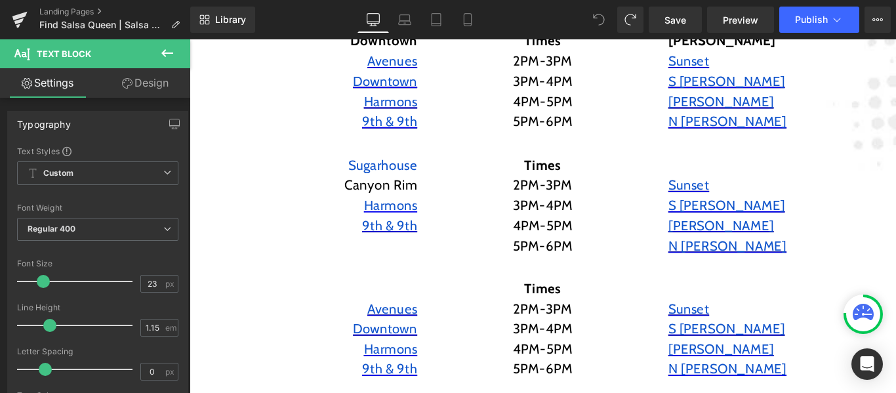
click at [597, 12] on span at bounding box center [599, 20] width 26 height 26
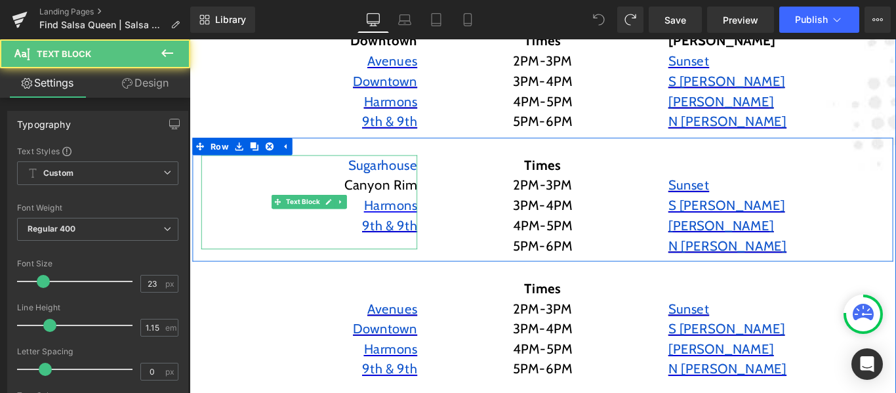
click at [409, 179] on font "Sugarhouse" at bounding box center [406, 180] width 77 height 18
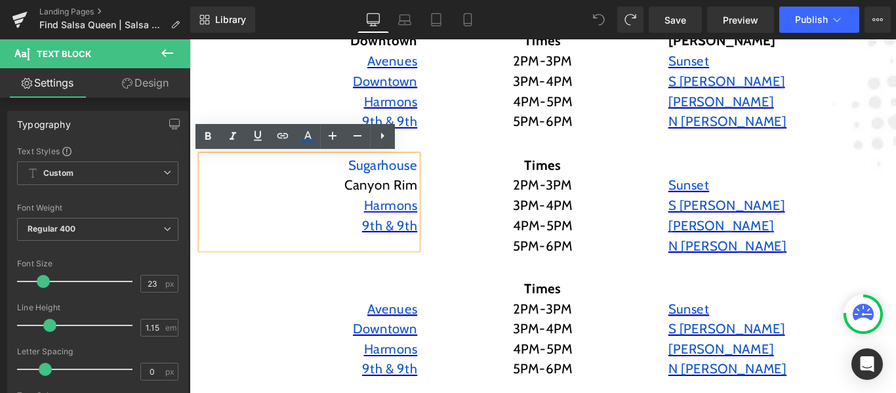
click at [407, 169] on div "Sugarhouse Canyon Rim Harmons 9th & 9th" at bounding box center [324, 222] width 243 height 106
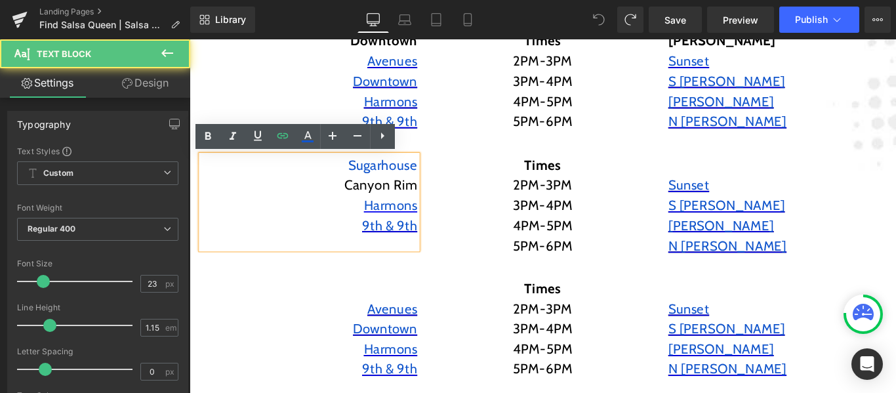
click at [450, 168] on div "[GEOGRAPHIC_DATA] Rim Harmons 9th & 9th Text Block Times 2PM-3PM 3PM-4PM 4PM-5P…" at bounding box center [586, 220] width 787 height 140
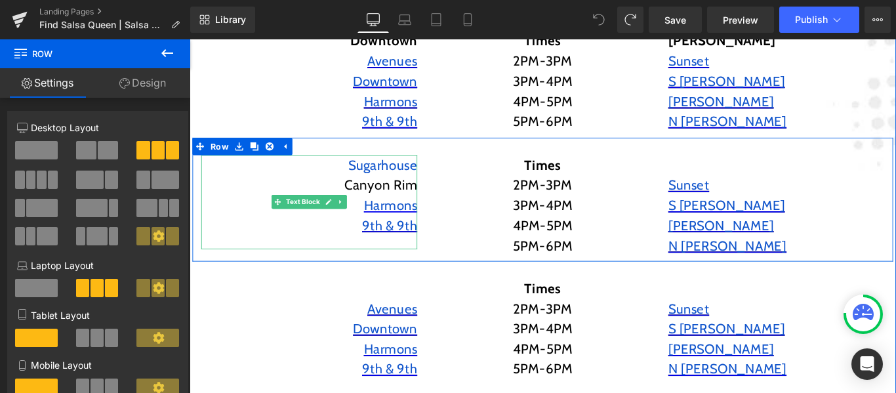
click at [414, 172] on div at bounding box center [324, 170] width 243 height 3
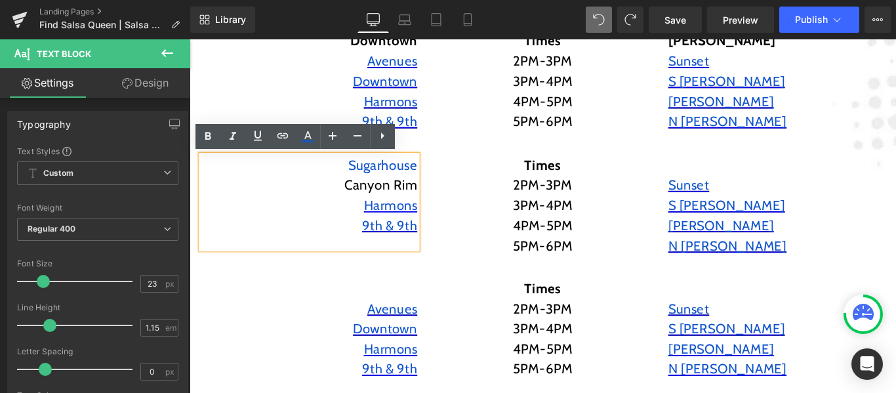
click at [469, 170] on div "Times 2PM-3PM 3PM-4PM 4PM-5PM 5PM-6PM Text Block" at bounding box center [586, 226] width 243 height 114
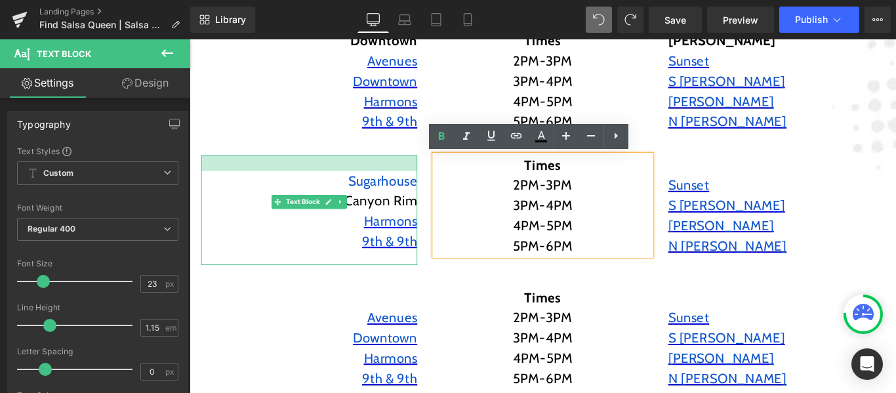
drag, startPoint x: 355, startPoint y: 171, endPoint x: 349, endPoint y: 189, distance: 18.7
click at [349, 189] on div "Sugarhouse Canyon Rim Harmons 9th & 9th Text Block" at bounding box center [324, 230] width 243 height 123
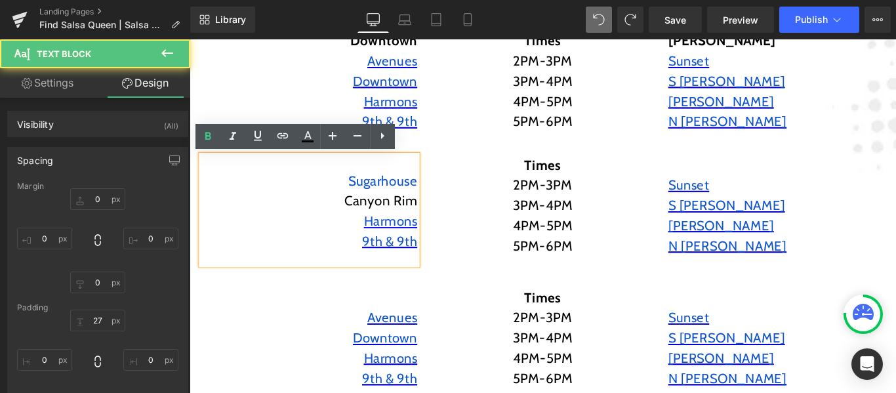
click at [390, 225] on p "Canyon Rim" at bounding box center [324, 220] width 243 height 23
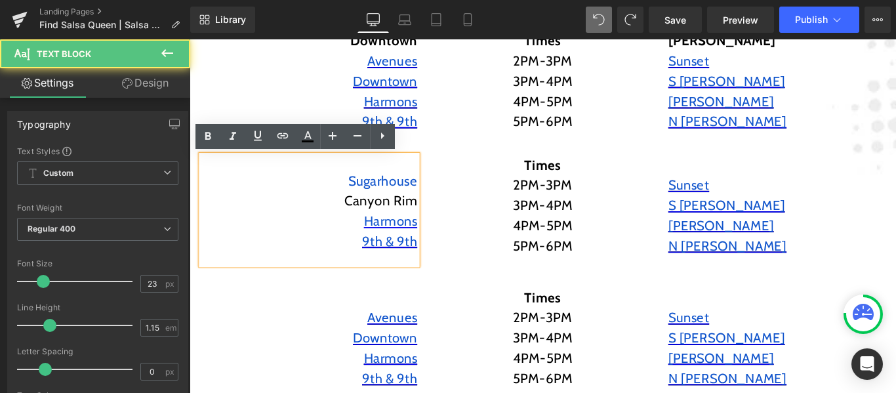
click at [388, 222] on p "Canyon Rim" at bounding box center [324, 220] width 243 height 23
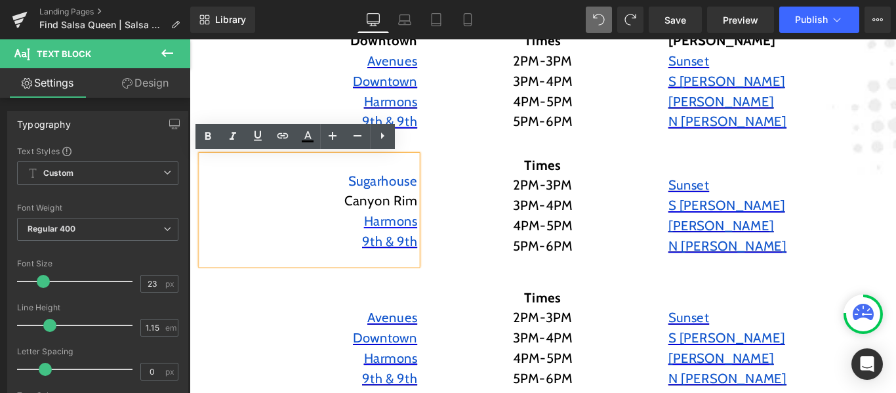
click at [374, 203] on font "Sugarhouse" at bounding box center [406, 198] width 77 height 18
click at [190, 39] on div at bounding box center [190, 39] width 0 height 0
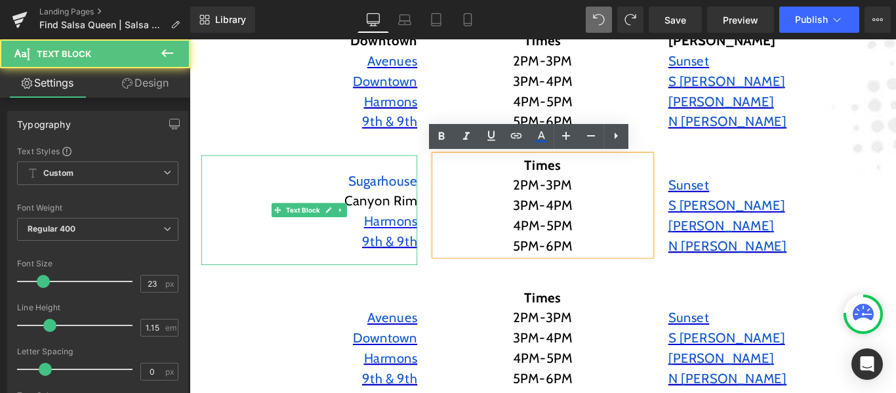
click at [420, 288] on div "Sugarhouse Canyon Rim Harmons 9th & 9th" at bounding box center [324, 230] width 243 height 123
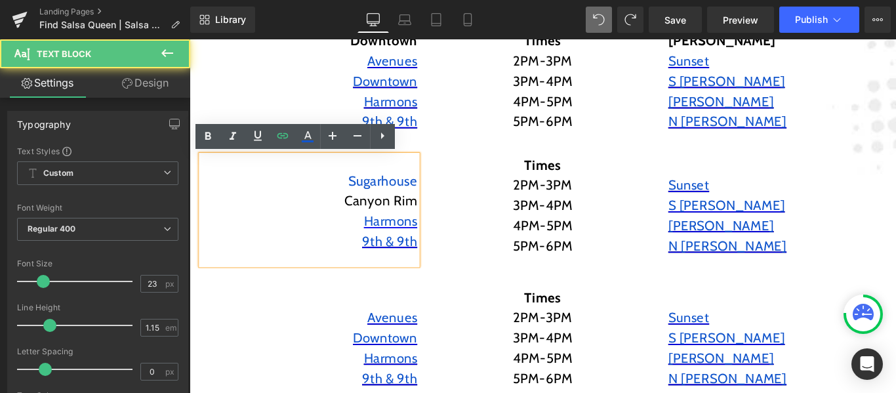
click at [533, 277] on p "5PM-6PM" at bounding box center [586, 271] width 243 height 23
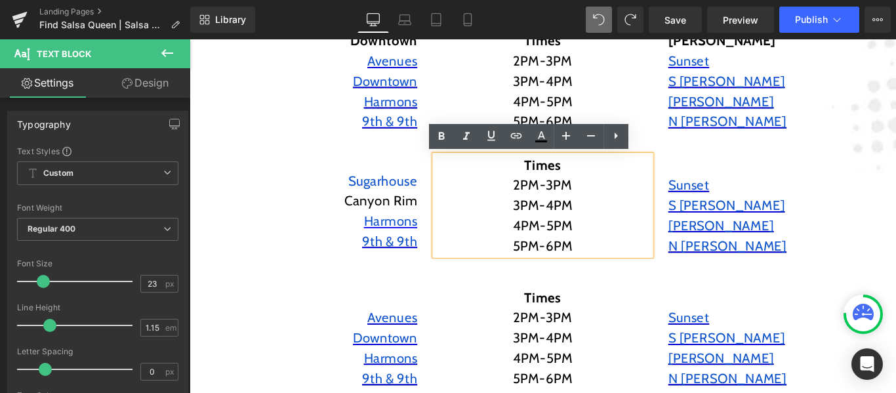
click at [415, 297] on div "[GEOGRAPHIC_DATA] Rim Harmons 9th & 9th Text Block Times 2PM-3PM 3PM-4PM 4PM-5P…" at bounding box center [586, 225] width 787 height 150
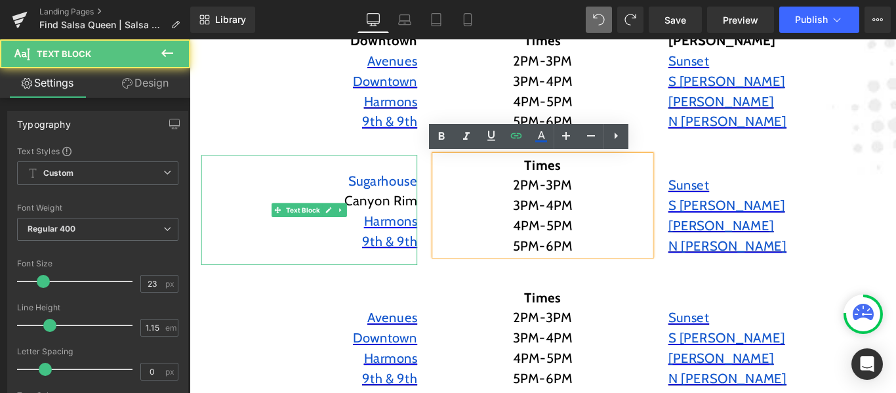
click at [413, 288] on div "Sugarhouse Canyon Rim Harmons 9th & 9th" at bounding box center [324, 230] width 243 height 123
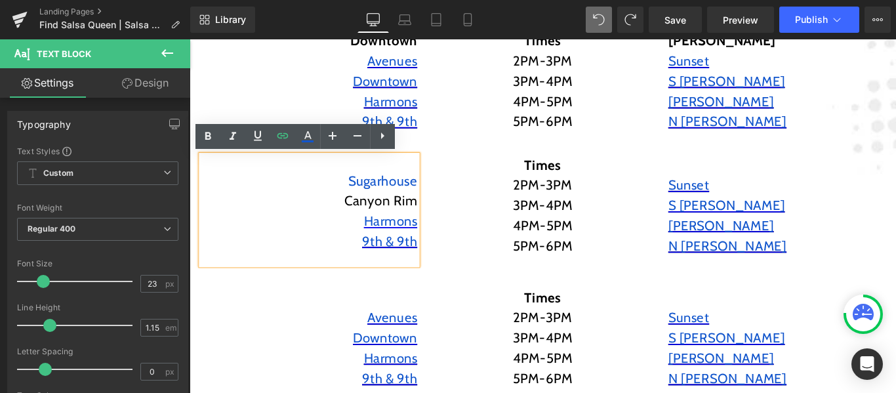
click at [474, 288] on div "[GEOGRAPHIC_DATA] Rim Harmons 9th & 9th Text Block Times 2PM-3PM 3PM-4PM 4PM-5P…" at bounding box center [586, 225] width 787 height 150
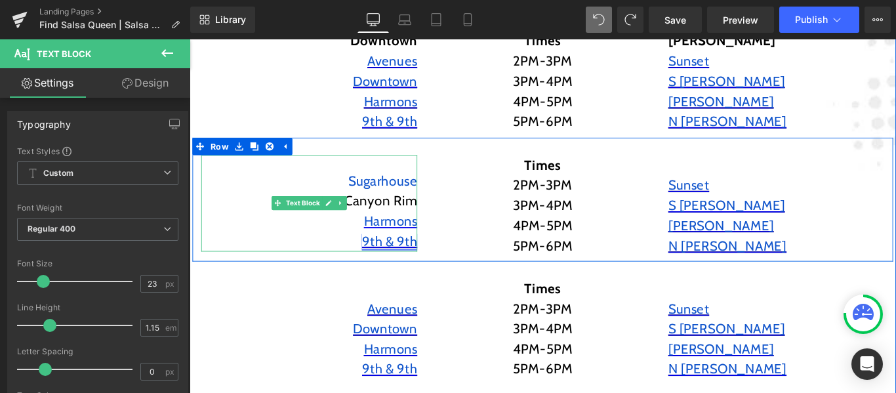
drag, startPoint x: 413, startPoint y: 291, endPoint x: 411, endPoint y: 273, distance: 17.8
click at [411, 273] on div "Sugarhouse Canyon Rim Harmons 9th & 9th Text Block" at bounding box center [324, 223] width 243 height 108
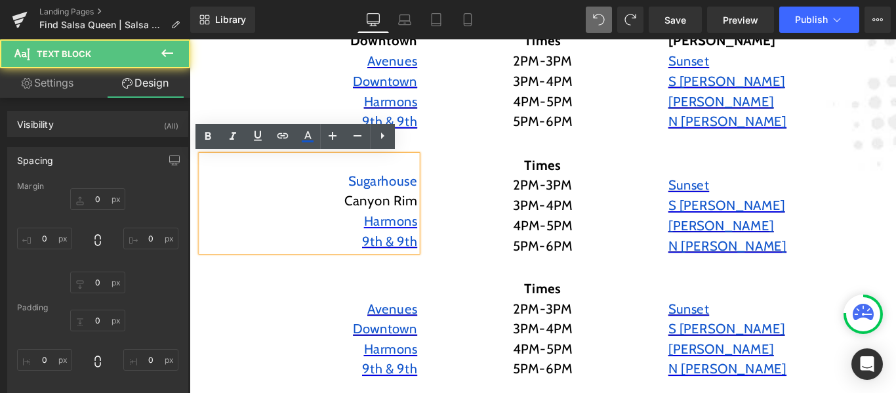
type input "0"
type input "27"
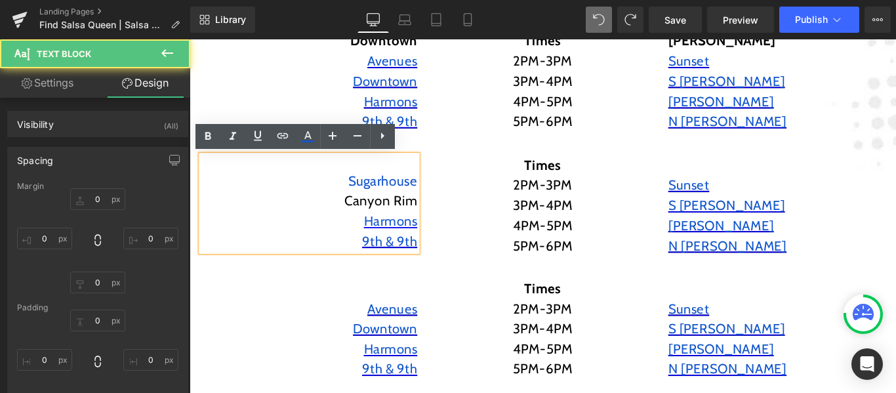
type input "0"
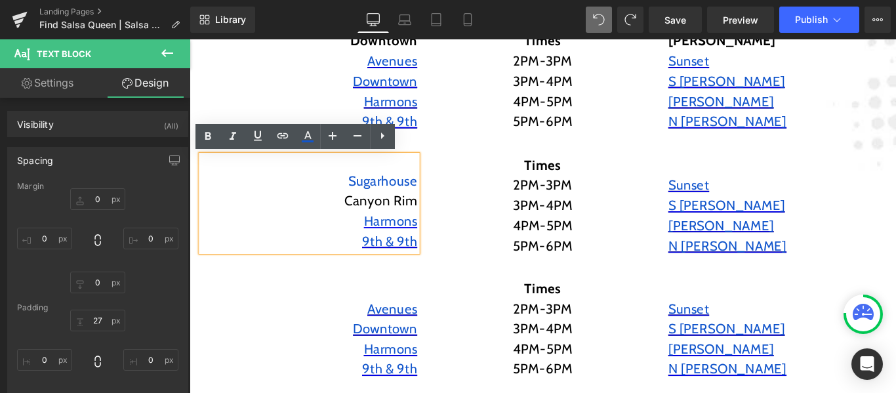
click at [430, 190] on font "Sugarhouse" at bounding box center [406, 198] width 77 height 18
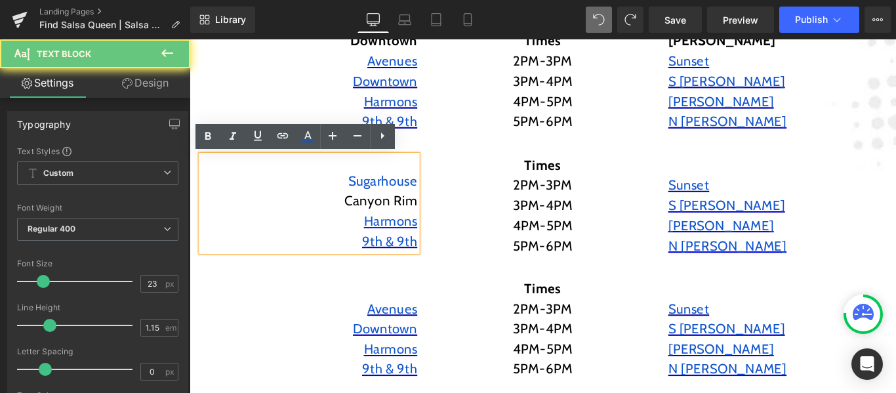
click at [431, 169] on div "Sugarhouse Canyon Rim Harmons 9th & 9th" at bounding box center [324, 223] width 243 height 108
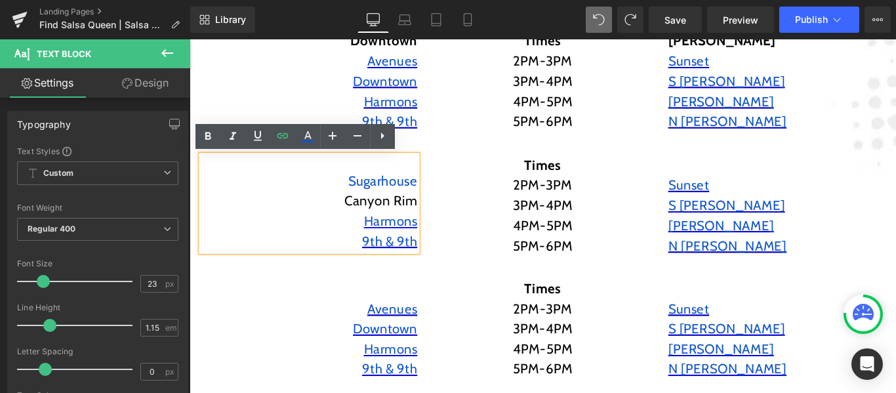
click at [412, 184] on div "Sugarhouse Canyon Rim Harmons 9th & 9th" at bounding box center [324, 223] width 243 height 108
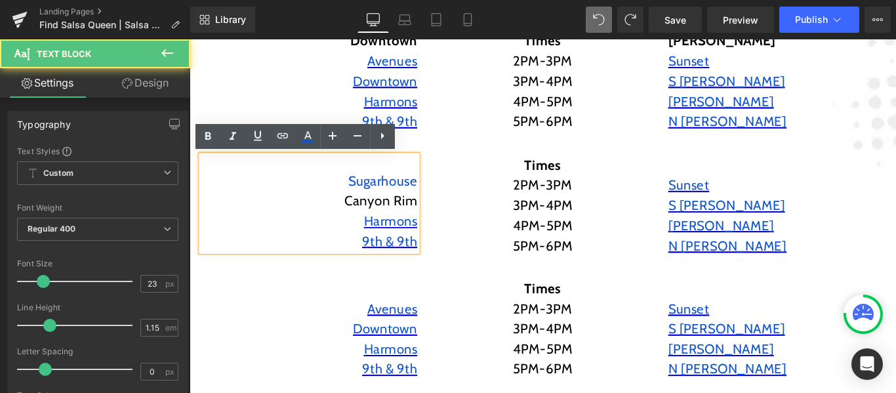
click at [394, 174] on div "Sugarhouse Canyon Rim Harmons 9th & 9th" at bounding box center [324, 223] width 243 height 108
click at [451, 156] on div "[GEOGRAPHIC_DATA] Rim Harmons 9th & 9th Text Block Times 2PM-3PM 3PM-4PM 4PM-5P…" at bounding box center [586, 220] width 787 height 140
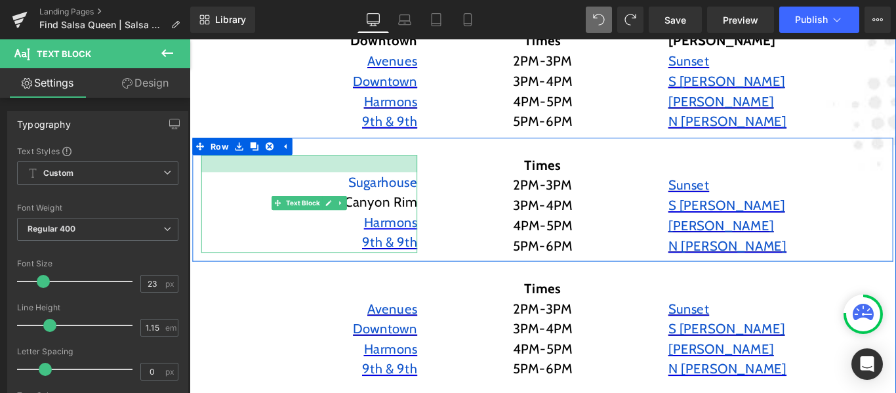
click at [426, 173] on div at bounding box center [324, 178] width 243 height 19
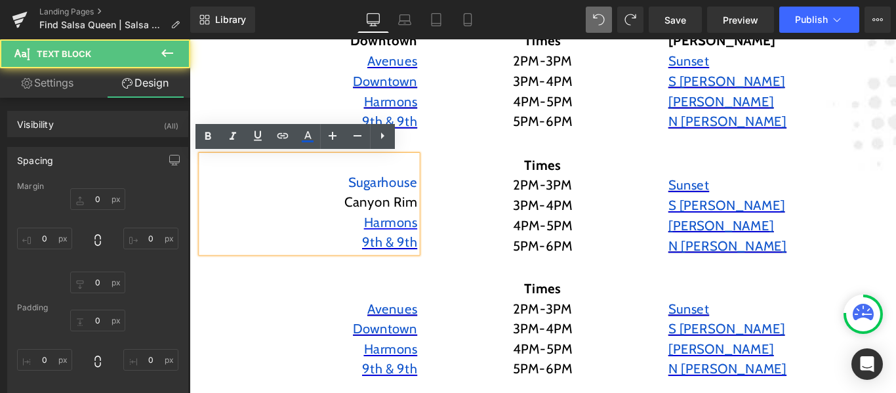
type input "0"
type input "29"
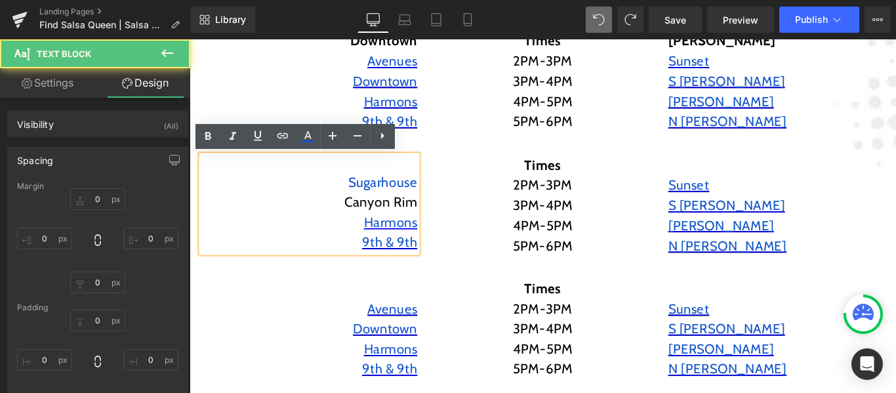
type input "0"
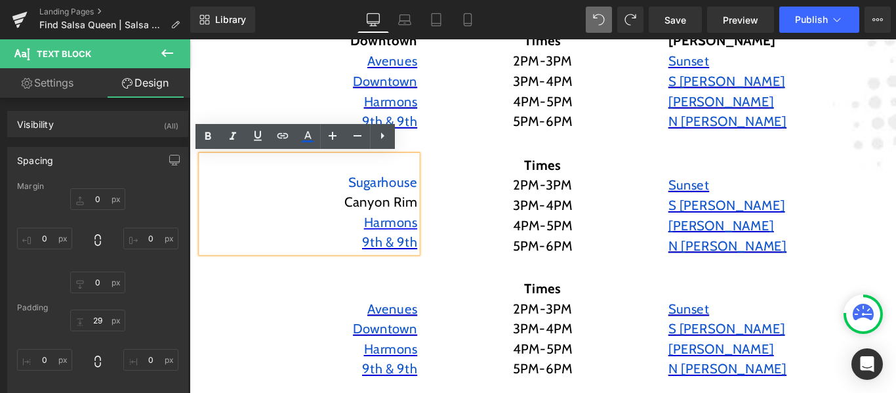
click at [388, 199] on font "Sugarhouse" at bounding box center [406, 199] width 77 height 18
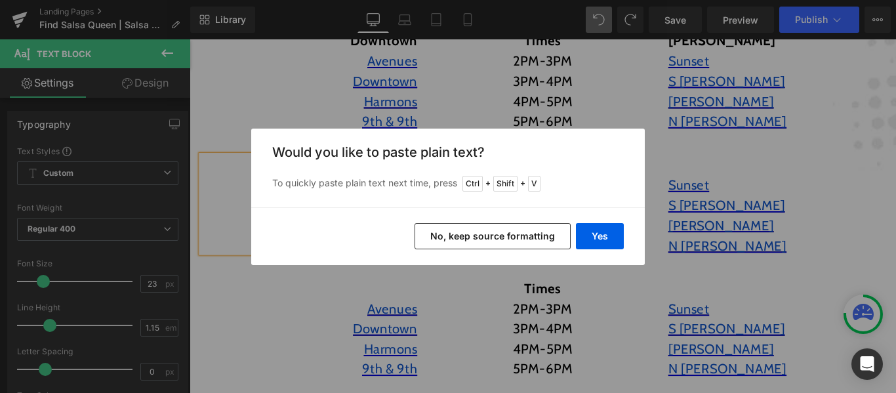
click at [328, 214] on div "Yes No, keep source formatting" at bounding box center [448, 236] width 394 height 58
click at [545, 102] on div "Back to Library Insert Would you like to paste plain text? To quickly paste pla…" at bounding box center [448, 196] width 896 height 393
click at [539, 237] on button "No, keep source formatting" at bounding box center [493, 236] width 156 height 26
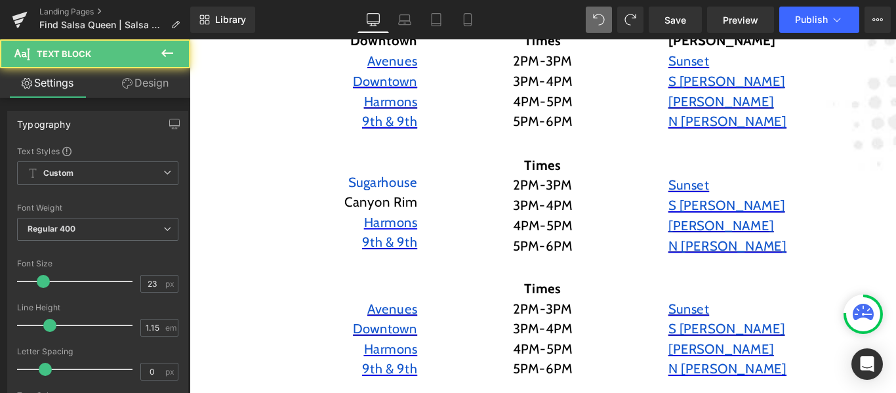
click at [419, 195] on font "Sugarhouse" at bounding box center [406, 199] width 77 height 18
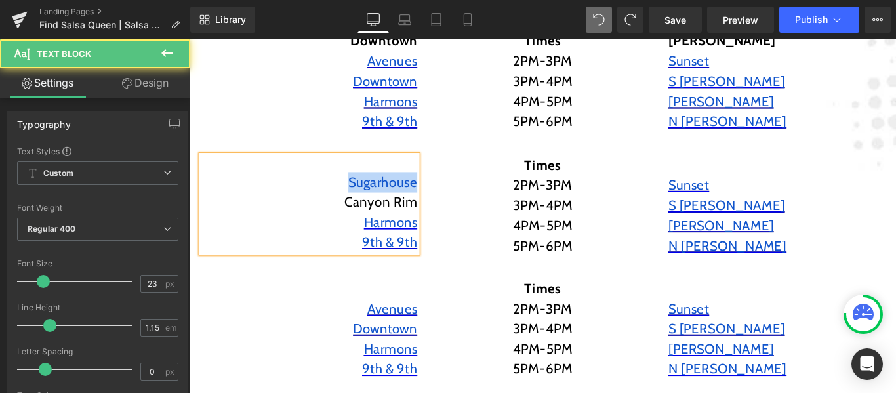
click at [419, 196] on font "Sugarhouse" at bounding box center [406, 199] width 77 height 18
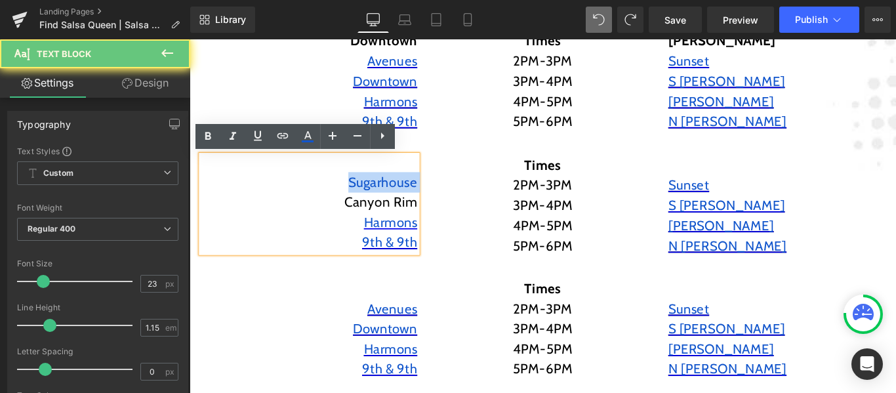
click at [419, 196] on font "Sugarhouse" at bounding box center [406, 199] width 77 height 18
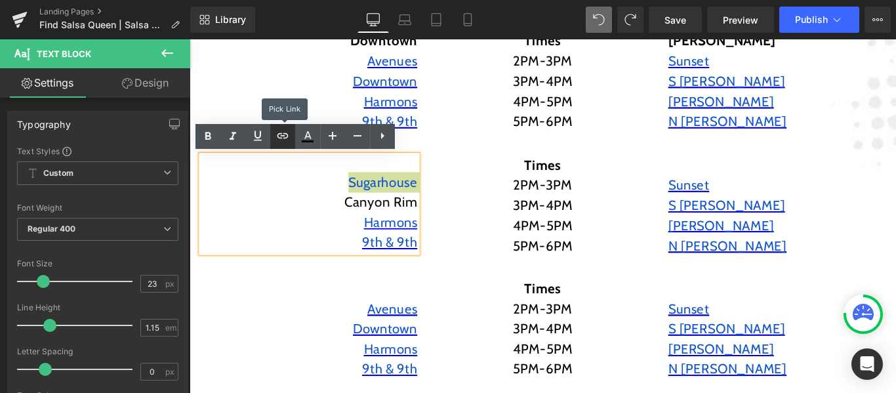
click at [281, 138] on icon at bounding box center [283, 136] width 16 height 16
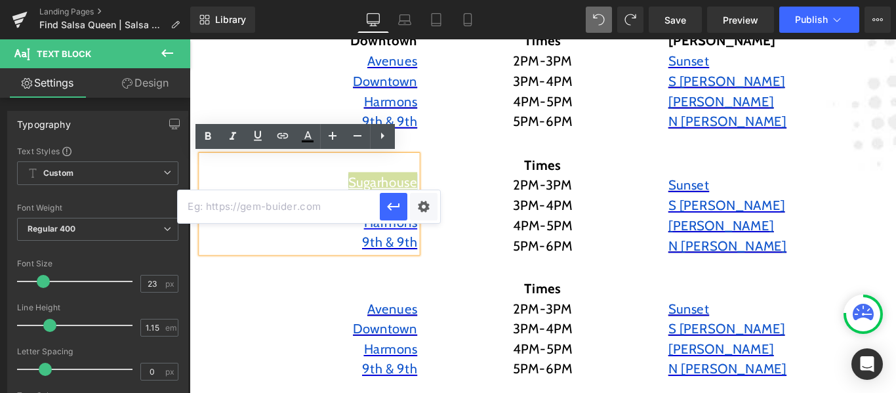
click at [306, 204] on input "text" at bounding box center [279, 206] width 202 height 33
paste input "[URL][DOMAIN_NAME]"
type input "[URL][DOMAIN_NAME]"
click at [393, 212] on icon "button" at bounding box center [394, 207] width 16 height 16
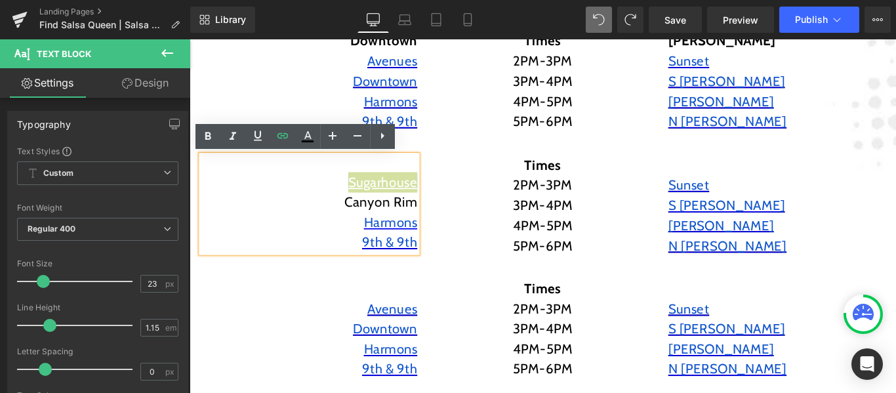
scroll to position [0, 0]
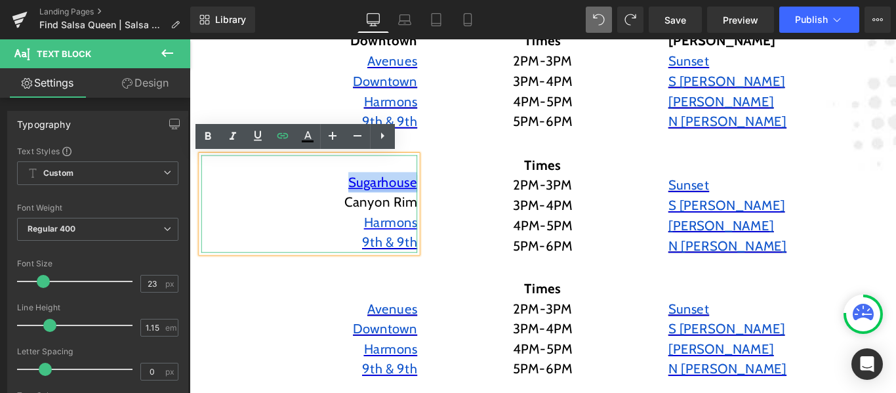
click at [405, 198] on link "Sugarhouse" at bounding box center [406, 199] width 77 height 18
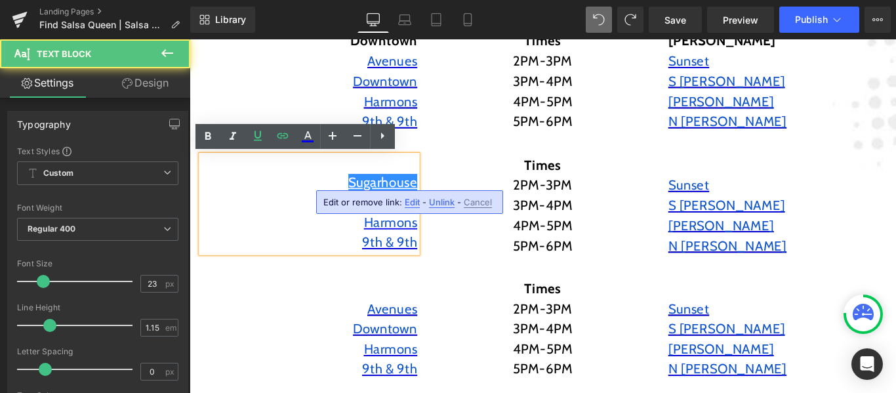
click at [286, 222] on p "Canyon Rim" at bounding box center [324, 222] width 243 height 23
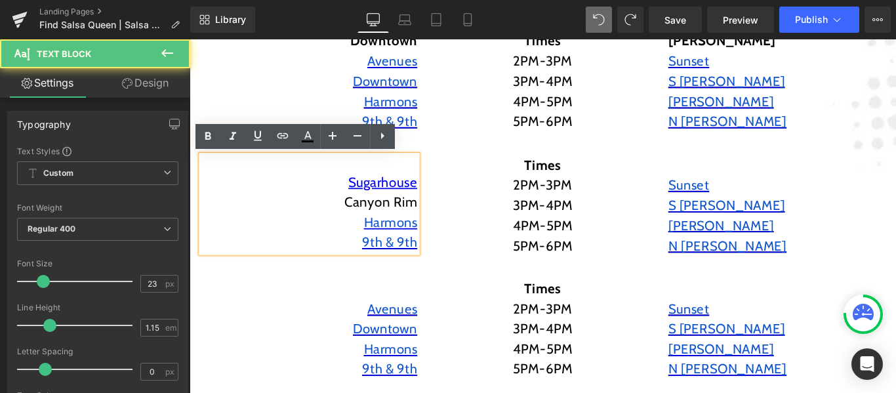
click at [381, 217] on p "Canyon Rim" at bounding box center [324, 222] width 243 height 23
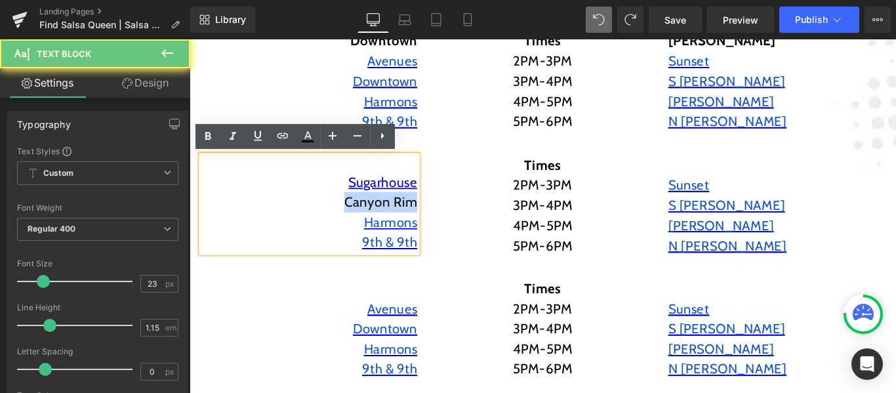
click at [381, 217] on p "Canyon Rim" at bounding box center [324, 222] width 243 height 23
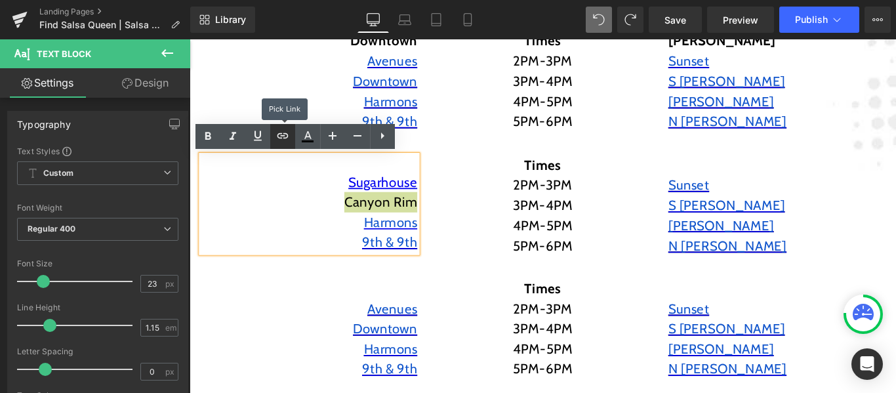
click at [278, 132] on icon at bounding box center [283, 136] width 16 height 16
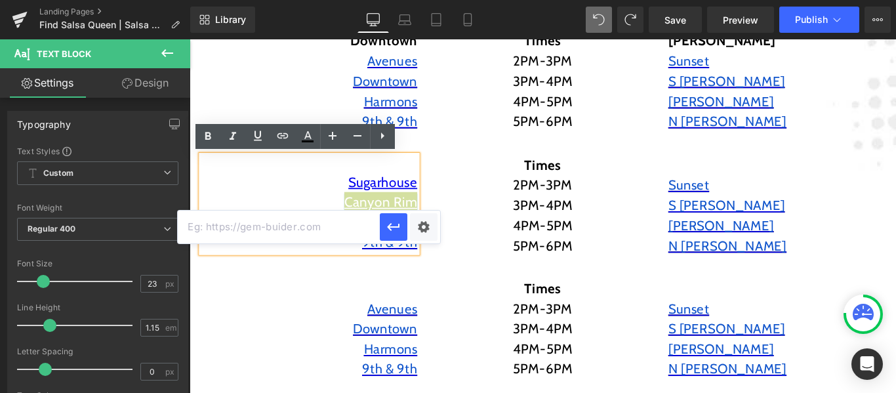
click at [290, 226] on input "text" at bounding box center [279, 227] width 202 height 33
paste input "[URL][DOMAIN_NAME]"
type input "[URL][DOMAIN_NAME]"
click at [387, 225] on icon "button" at bounding box center [394, 227] width 16 height 16
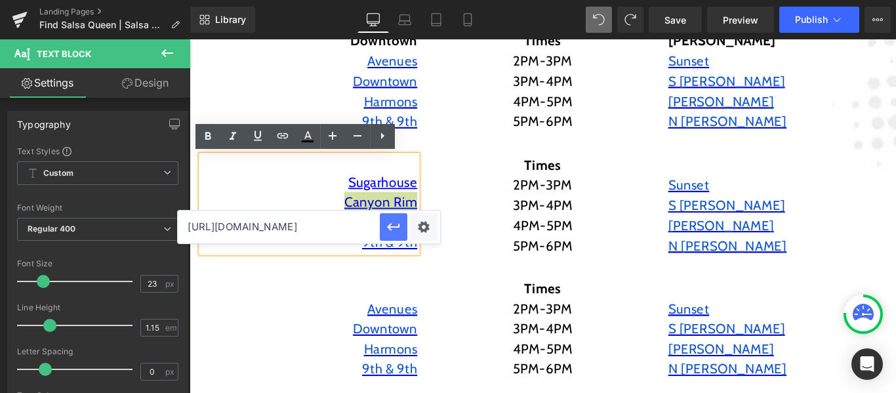
scroll to position [0, 0]
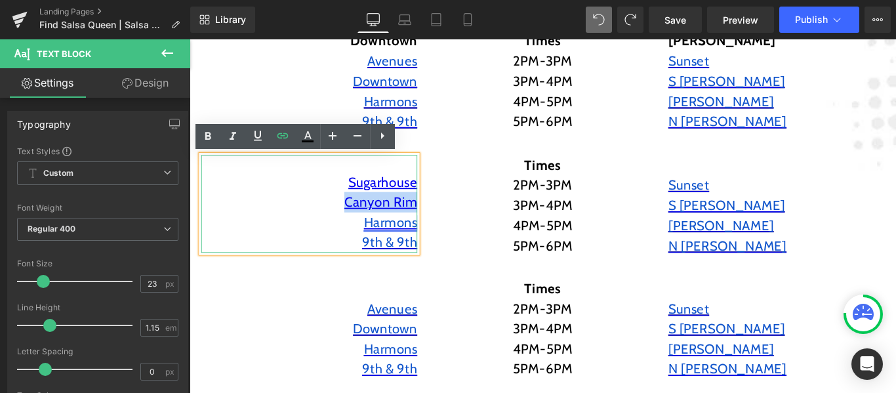
click at [402, 247] on span "Harmons" at bounding box center [415, 245] width 60 height 18
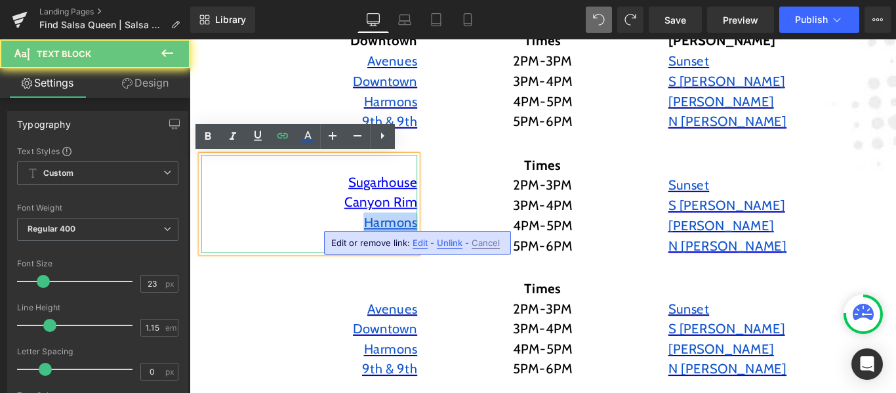
click at [402, 247] on span "Harmons" at bounding box center [415, 245] width 60 height 18
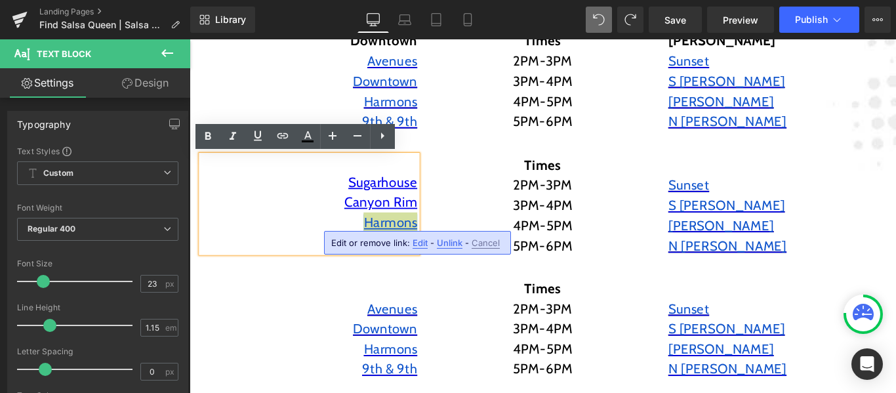
click at [420, 243] on span "Edit" at bounding box center [420, 243] width 15 height 11
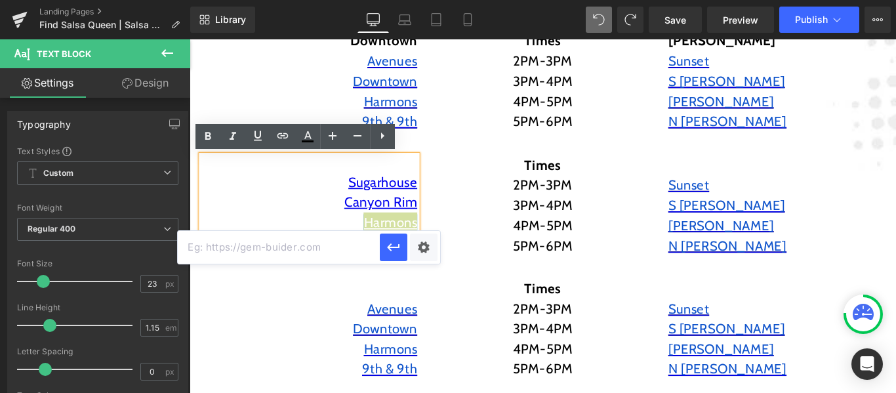
click at [342, 243] on input "text" at bounding box center [279, 247] width 202 height 33
click at [343, 243] on input "text" at bounding box center [279, 247] width 202 height 33
paste input "[URL][DOMAIN_NAME]"
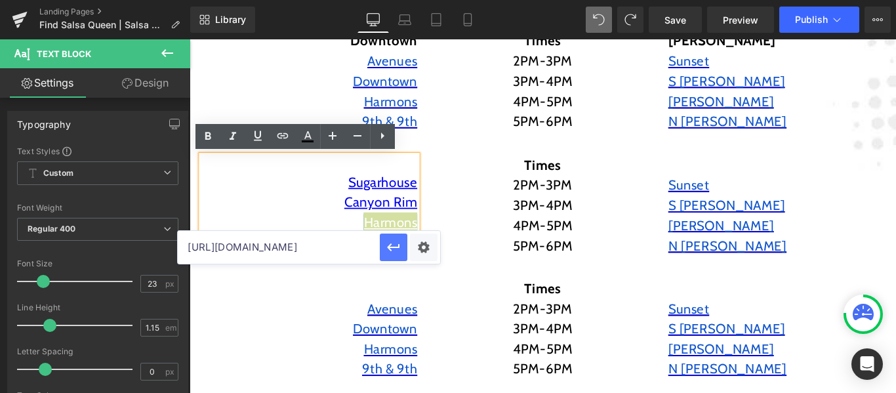
type input "[URL][DOMAIN_NAME]"
click at [385, 252] on button "button" at bounding box center [394, 248] width 28 height 28
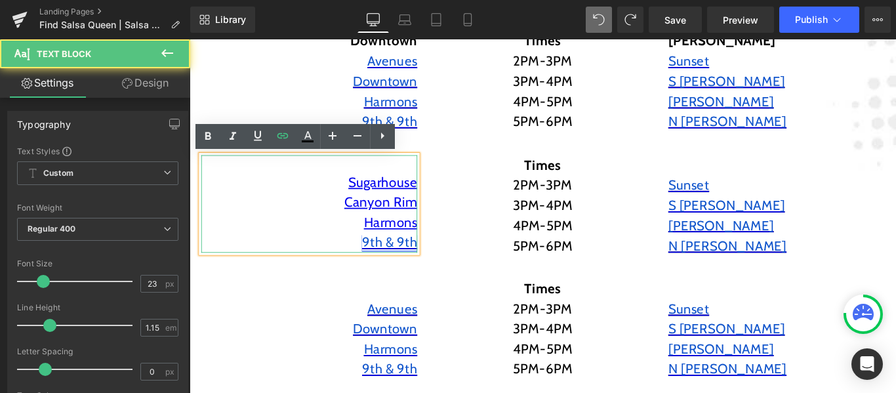
click at [405, 272] on span "9th & 9th" at bounding box center [414, 267] width 62 height 18
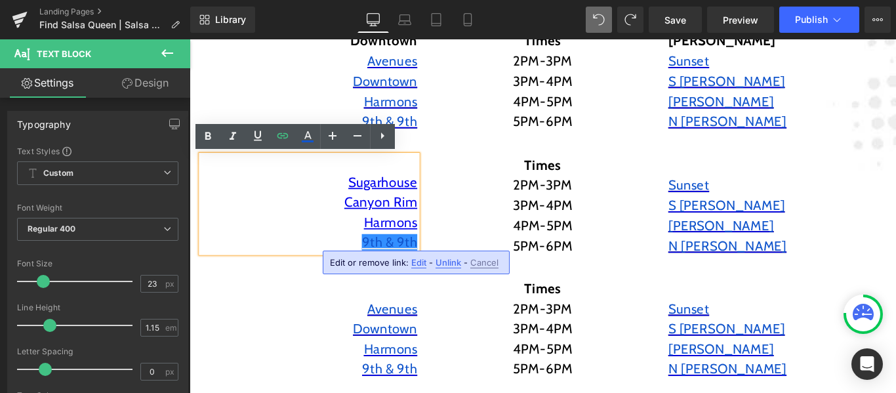
click at [444, 259] on span "Unlink" at bounding box center [449, 262] width 26 height 11
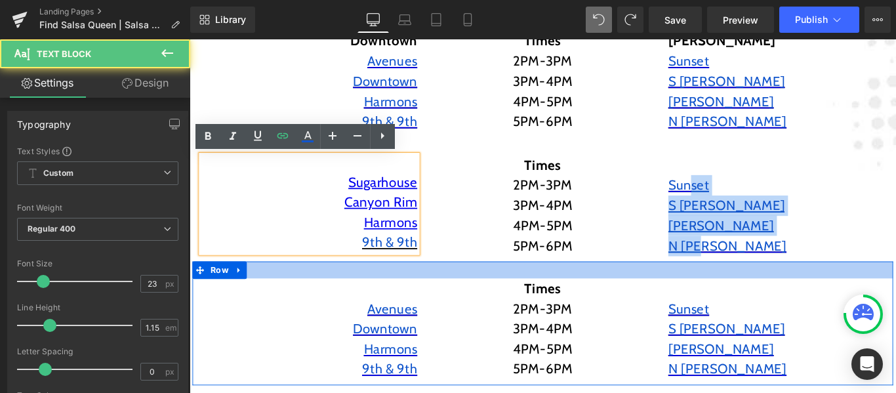
drag, startPoint x: 749, startPoint y: 199, endPoint x: 762, endPoint y: 288, distance: 89.6
click at [762, 288] on div "STORE LOCATOR Heading Find Salsa Queen Products Near You Text Block Coupon Stor…" at bounding box center [587, 308] width 794 height 887
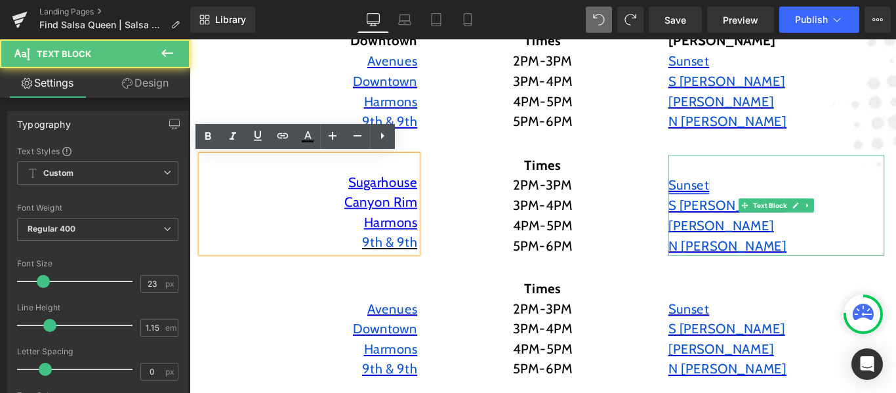
click at [739, 201] on span "Sunset" at bounding box center [751, 203] width 46 height 18
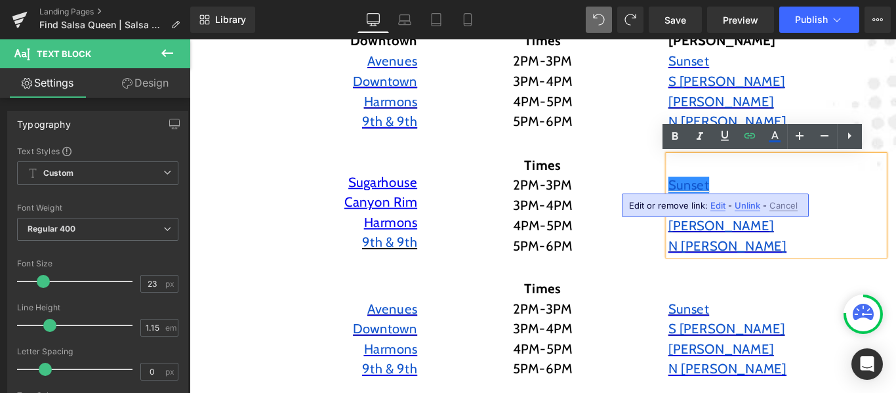
click at [753, 209] on span "Unlink" at bounding box center [748, 205] width 26 height 11
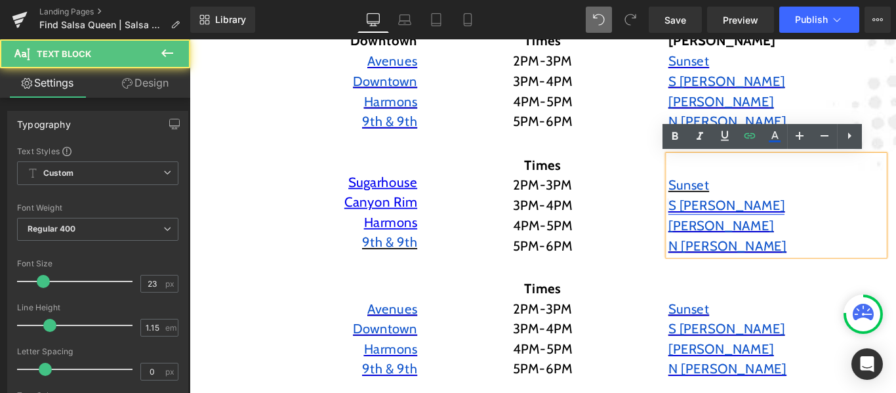
click at [764, 229] on span "S [PERSON_NAME]" at bounding box center [793, 226] width 131 height 18
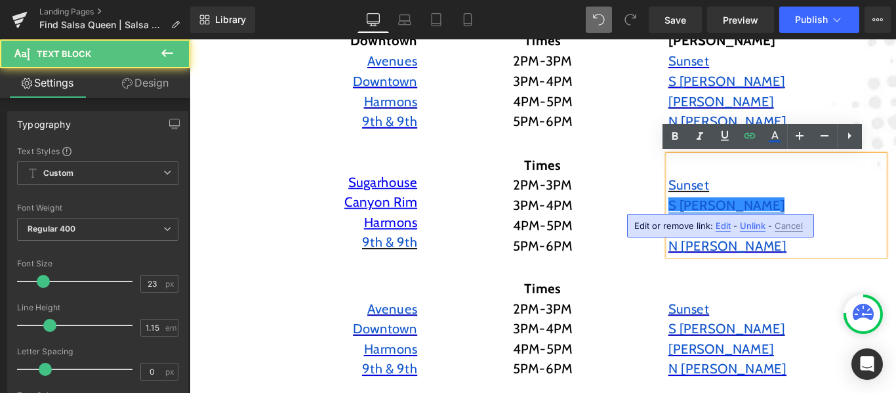
drag, startPoint x: 749, startPoint y: 226, endPoint x: 629, endPoint y: 210, distance: 121.2
click at [749, 226] on span "Unlink" at bounding box center [753, 225] width 26 height 11
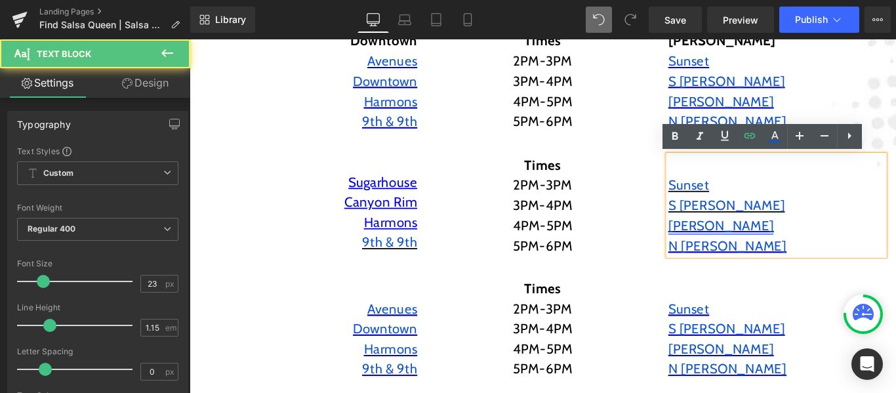
click at [753, 253] on span "[PERSON_NAME]" at bounding box center [787, 248] width 119 height 18
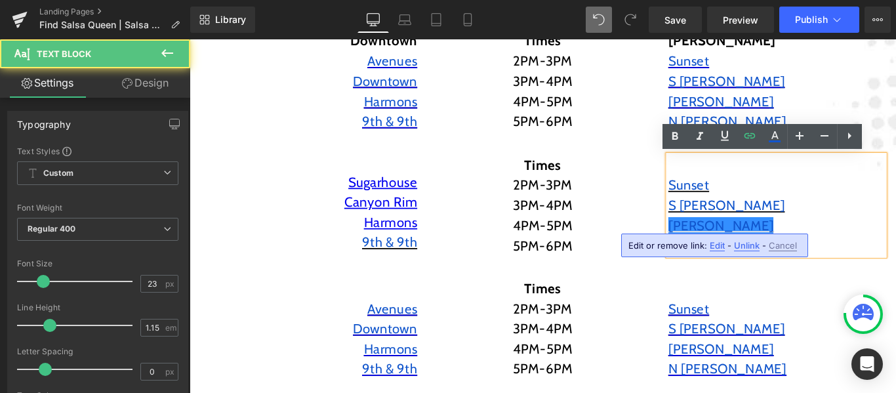
click at [742, 247] on span "Unlink" at bounding box center [747, 245] width 26 height 11
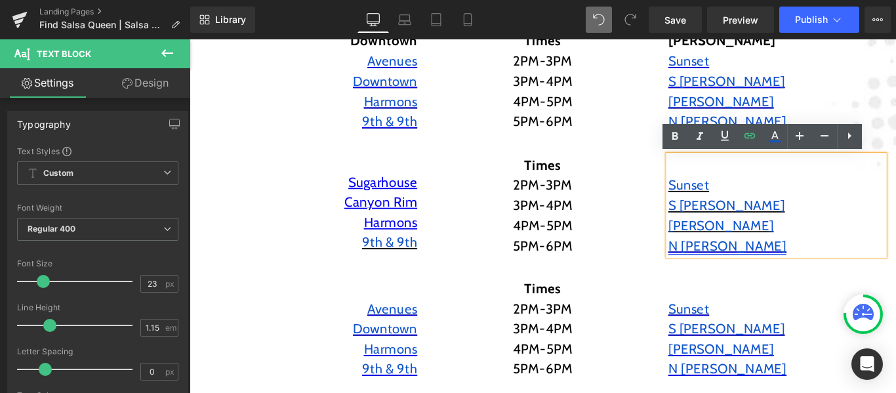
click at [770, 272] on span "N [PERSON_NAME]" at bounding box center [794, 271] width 133 height 18
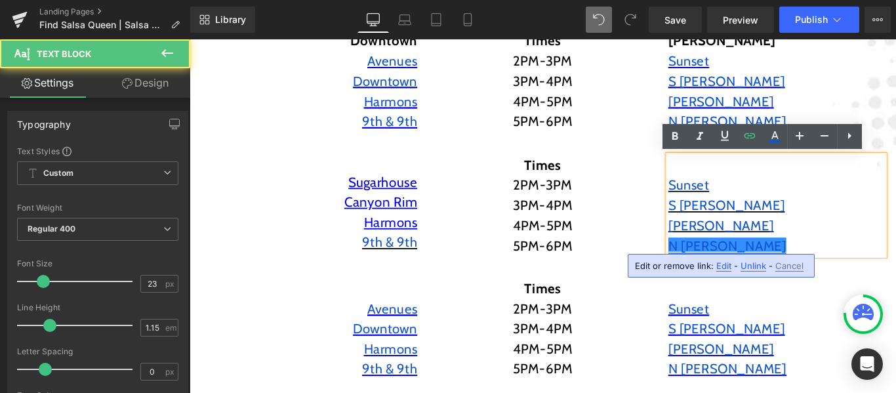
click at [755, 264] on span "Unlink" at bounding box center [754, 266] width 26 height 11
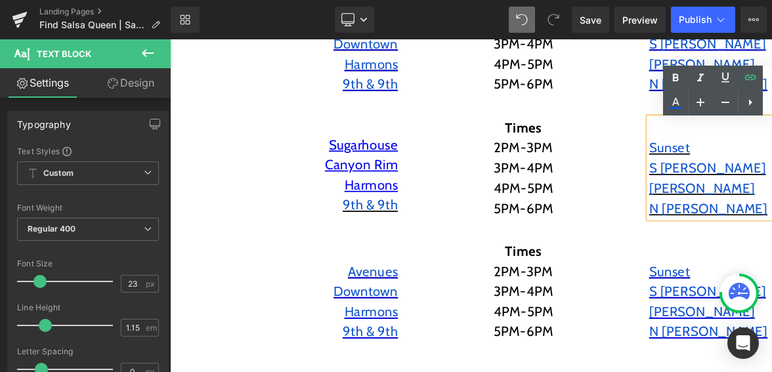
scroll to position [380, 0]
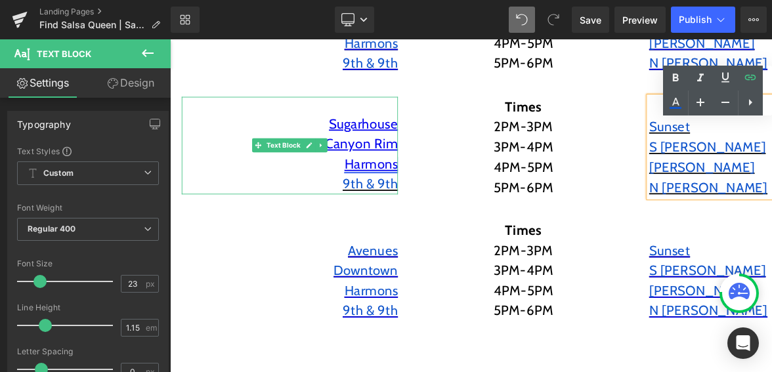
click at [394, 187] on link "Harmons" at bounding box center [396, 179] width 60 height 18
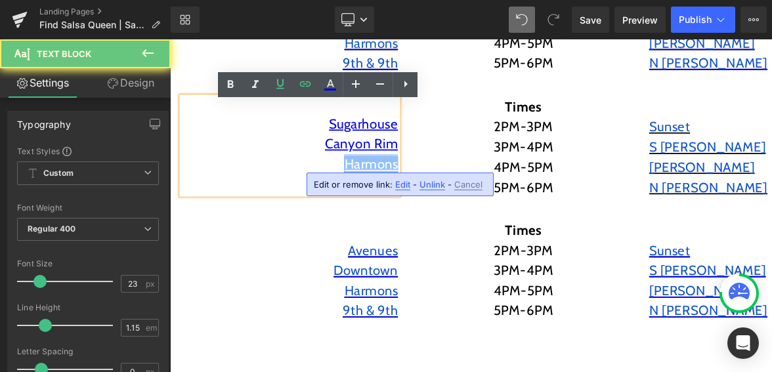
click at [394, 187] on link "Harmons" at bounding box center [396, 179] width 60 height 18
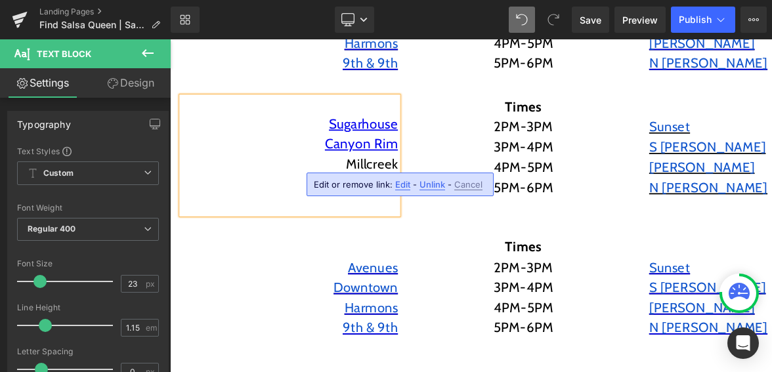
click at [440, 134] on div "Times 2PM-3PM 3PM-4PM 4PM-5PM 5PM-6PM Text Block" at bounding box center [567, 161] width 262 height 114
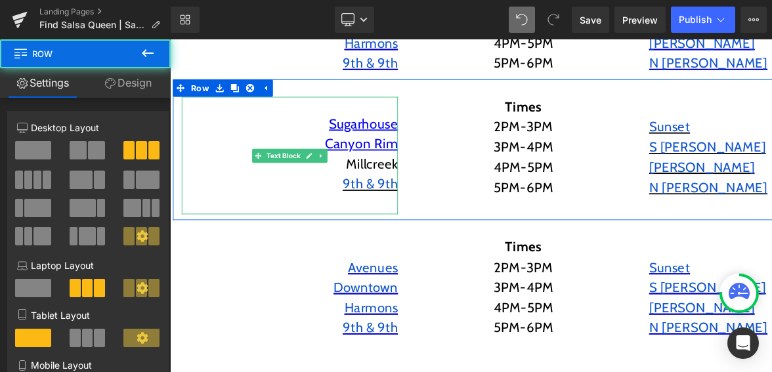
click at [410, 198] on span "9th & 9th" at bounding box center [395, 201] width 62 height 18
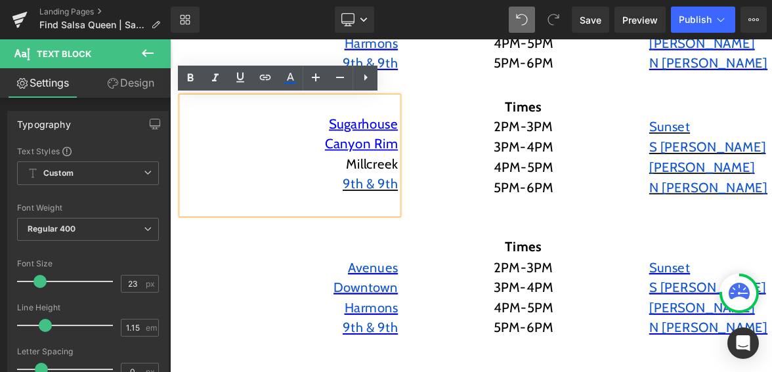
click at [410, 198] on span "9th & 9th" at bounding box center [395, 201] width 62 height 18
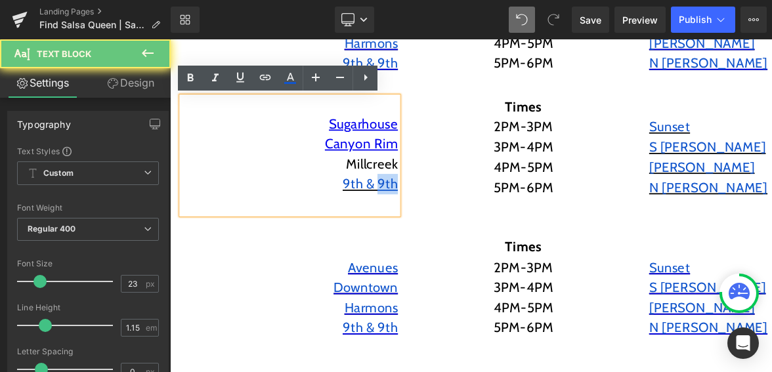
click at [410, 198] on span "9th & 9th" at bounding box center [395, 201] width 62 height 18
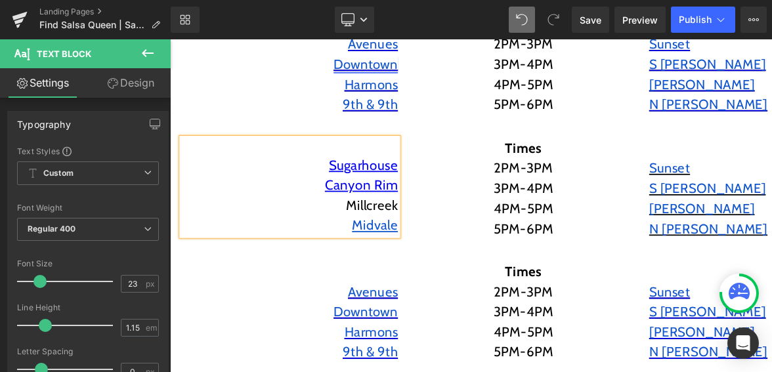
scroll to position [314, 0]
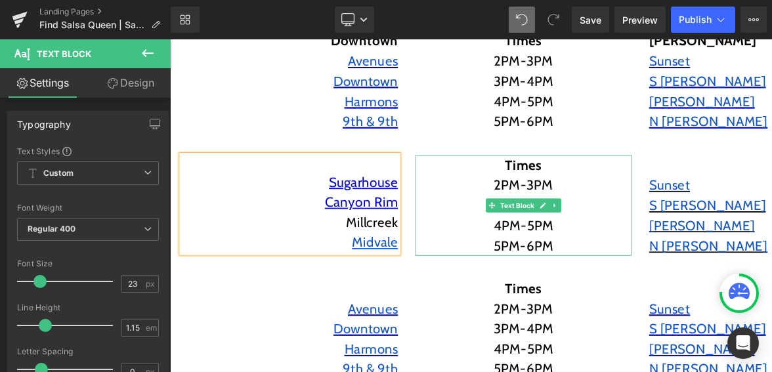
click at [459, 199] on p "2PM-3PM" at bounding box center [567, 203] width 243 height 23
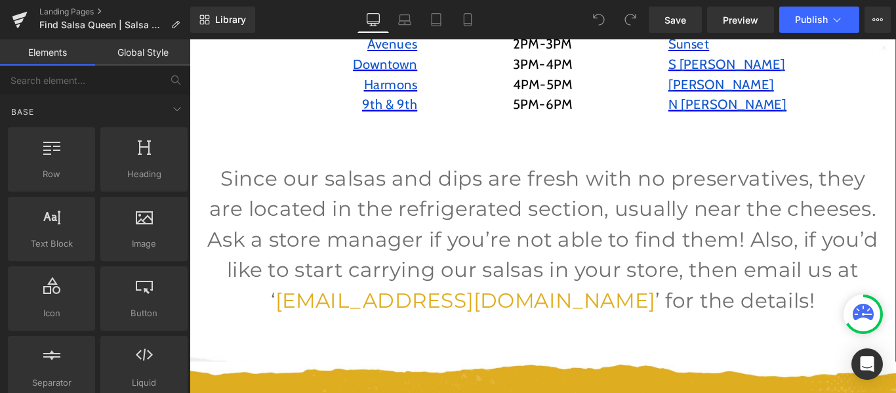
scroll to position [197, 0]
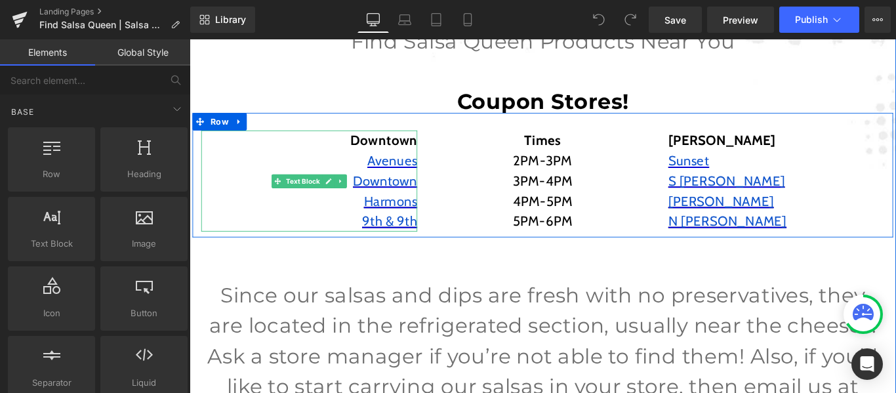
click at [232, 173] on p "Avenues" at bounding box center [324, 176] width 243 height 23
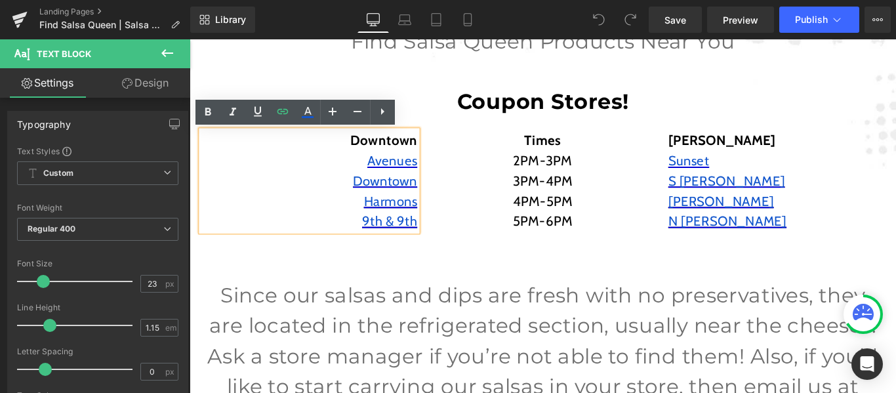
click at [224, 93] on div "Coupon Stores!" at bounding box center [587, 90] width 794 height 63
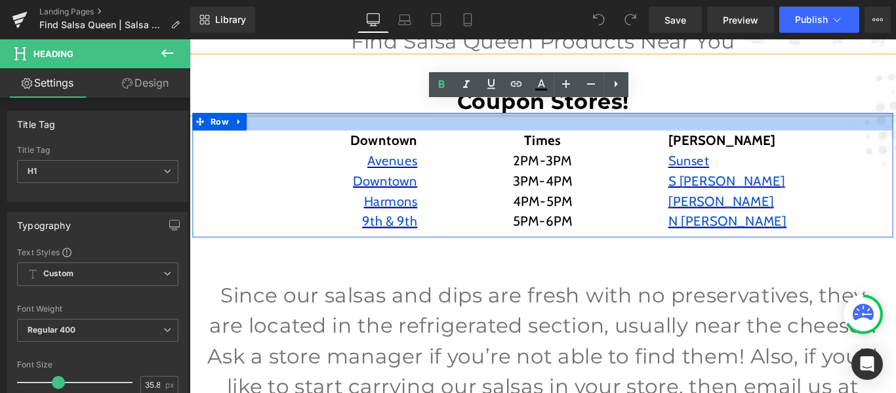
click at [268, 129] on div at bounding box center [586, 132] width 787 height 20
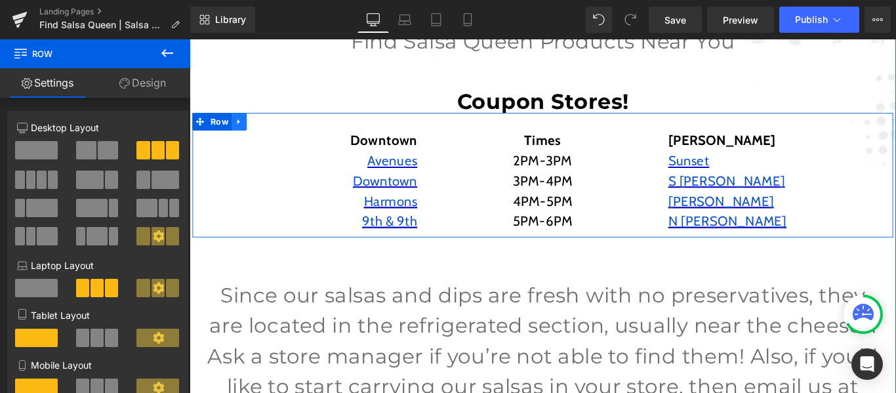
click at [241, 128] on icon at bounding box center [245, 132] width 9 height 10
click at [260, 132] on icon at bounding box center [262, 131] width 9 height 9
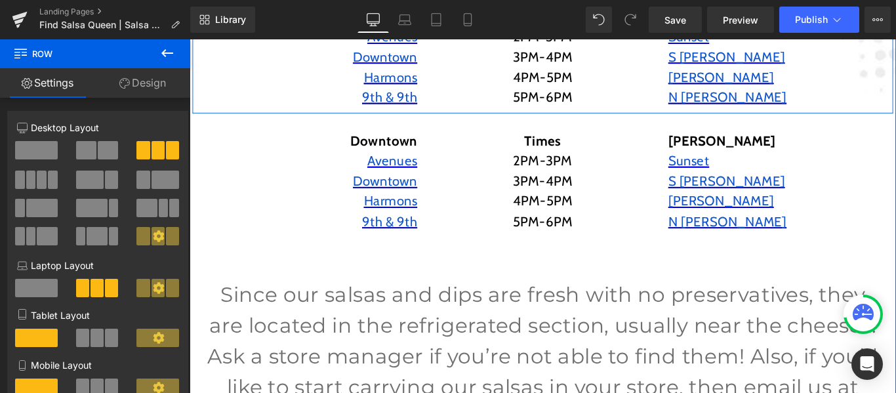
scroll to position [367, 0]
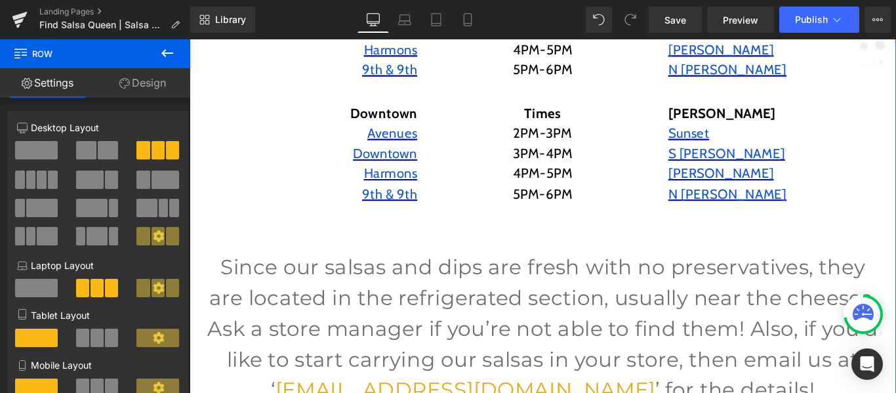
click at [348, 134] on p "Avenues" at bounding box center [324, 145] width 243 height 23
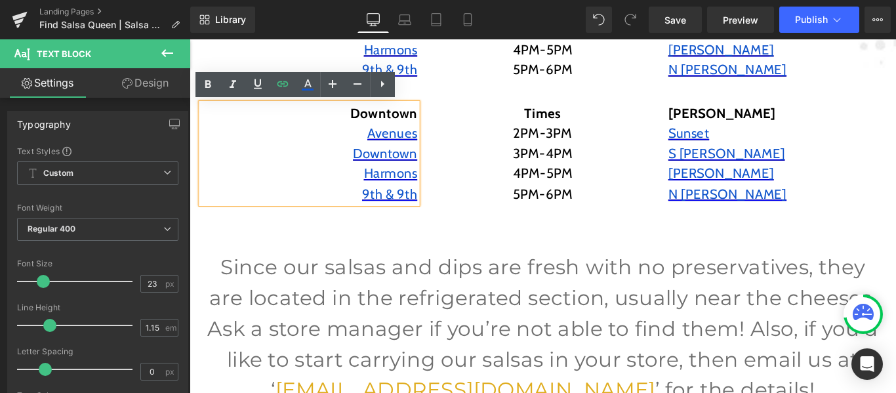
click at [441, 106] on div "Downtown Avenues Downtown Harmons 9th & 9th Text Block Times 2PM-3PM 3PM-4PM 4P…" at bounding box center [586, 162] width 787 height 140
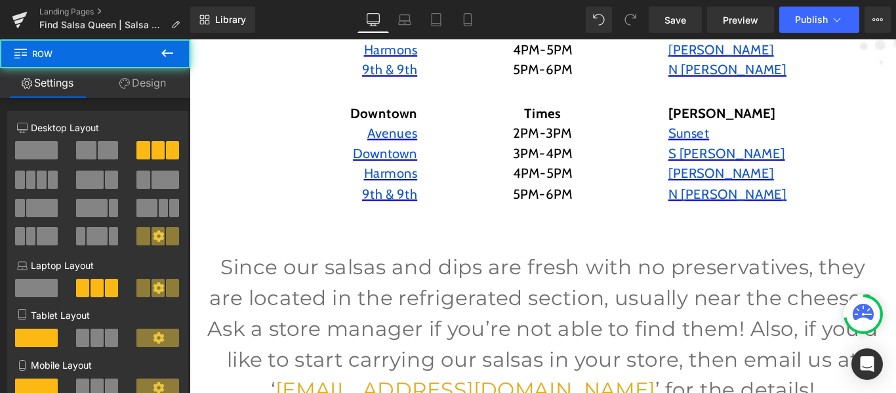
click at [434, 103] on div "Downtown Avenues Downtown Harmons 9th & 9th Text Block Times 2PM-3PM 3PM-4PM 4P…" at bounding box center [586, 162] width 787 height 140
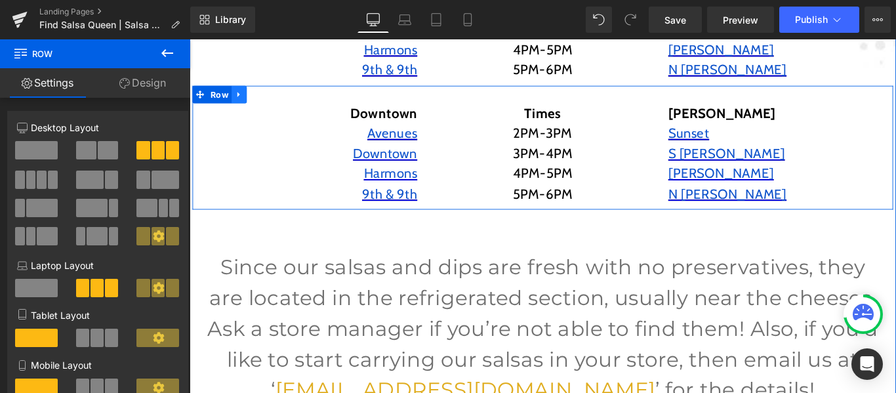
click at [241, 100] on icon at bounding box center [245, 101] width 9 height 10
click at [258, 100] on icon at bounding box center [262, 101] width 9 height 9
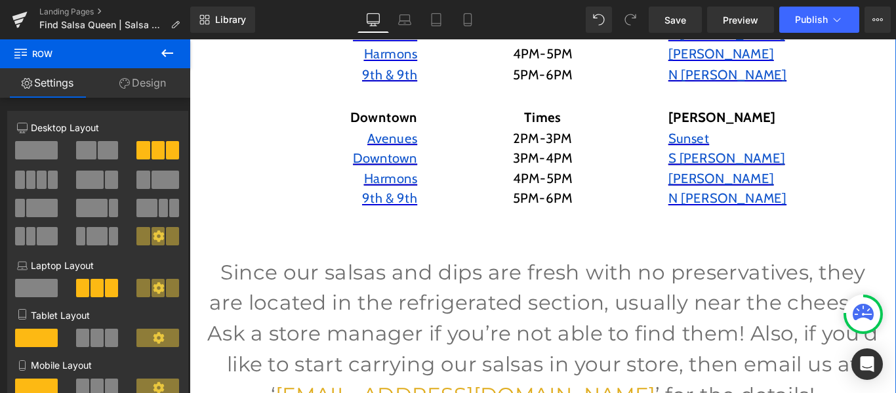
scroll to position [506, 0]
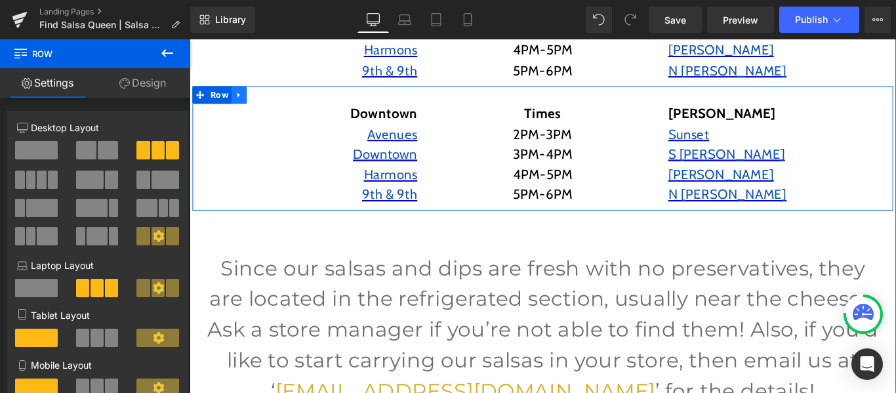
click at [245, 100] on link at bounding box center [245, 102] width 17 height 20
click at [261, 102] on icon at bounding box center [262, 101] width 9 height 9
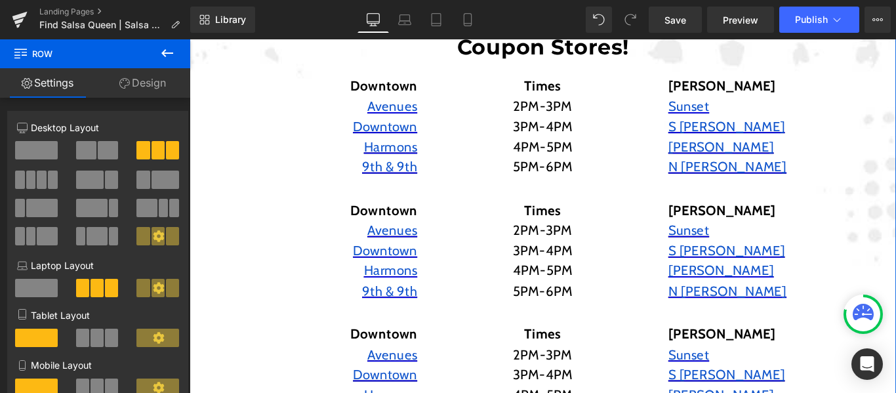
scroll to position [328, 0]
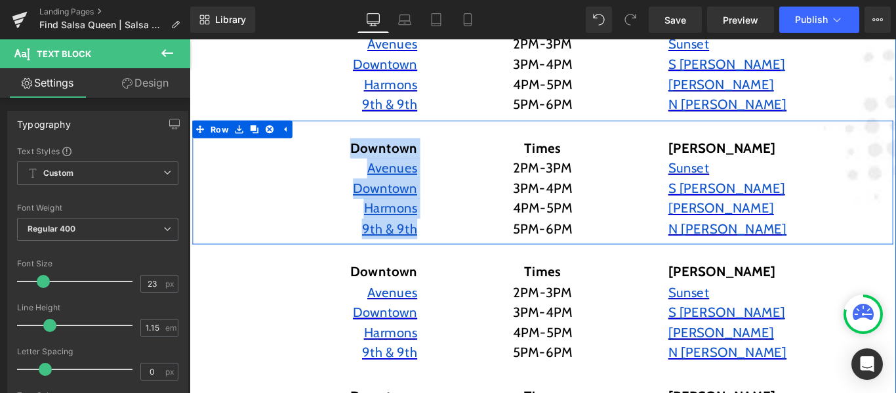
drag, startPoint x: 366, startPoint y: 159, endPoint x: 442, endPoint y: 257, distance: 123.5
click at [442, 257] on div "Downtown Avenues Downtown Harmons 9th & 9th Text Block" at bounding box center [324, 207] width 262 height 114
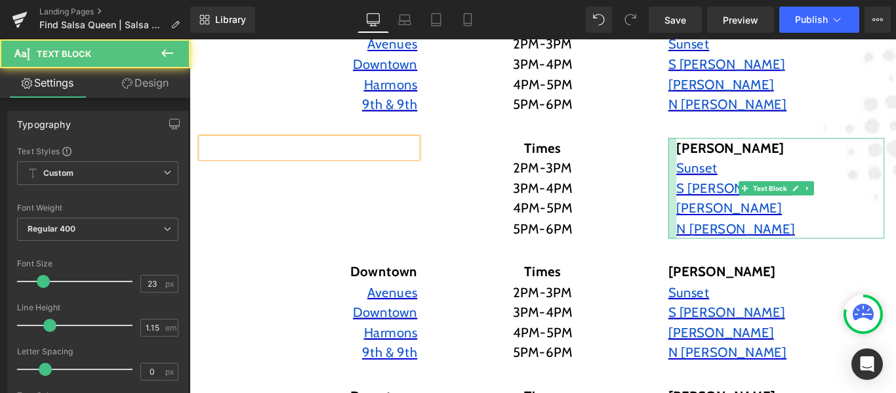
drag, startPoint x: 725, startPoint y: 163, endPoint x: 734, endPoint y: 163, distance: 9.2
click at [734, 163] on div "Ogden Sunset S Ogden Ogden N Ogden Text Block" at bounding box center [849, 207] width 243 height 114
click at [737, 163] on strong "[PERSON_NAME]" at bounding box center [797, 161] width 121 height 18
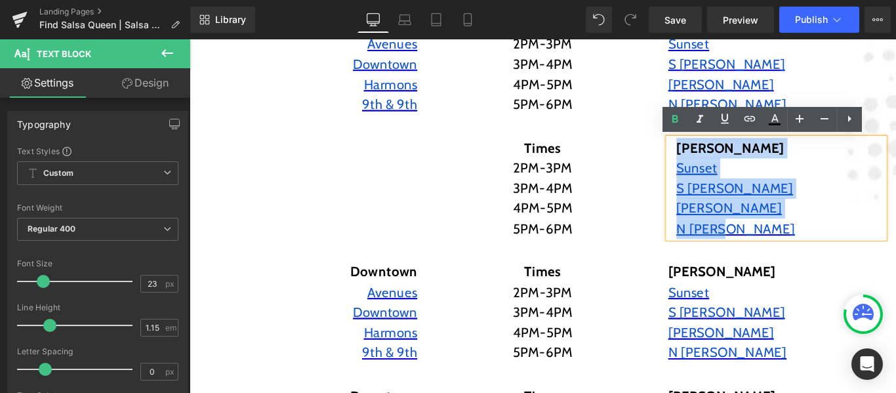
drag, startPoint x: 727, startPoint y: 161, endPoint x: 814, endPoint y: 255, distance: 127.2
click at [814, 255] on div "[PERSON_NAME] Sunset S [PERSON_NAME] N [PERSON_NAME]" at bounding box center [849, 207] width 243 height 114
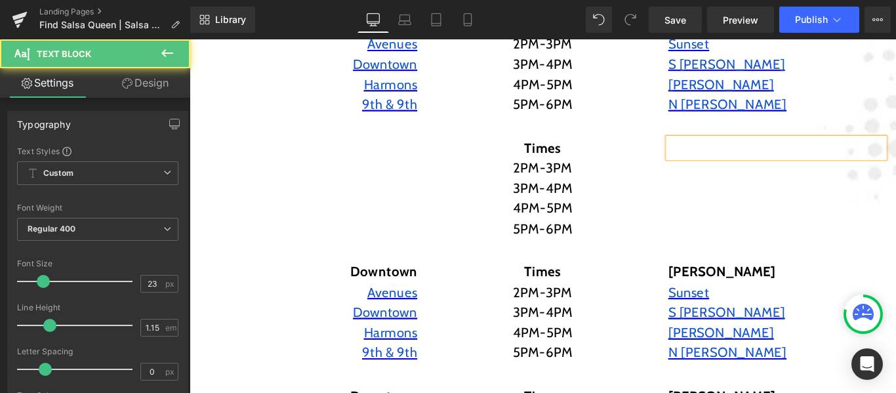
click at [728, 161] on div at bounding box center [849, 161] width 243 height 23
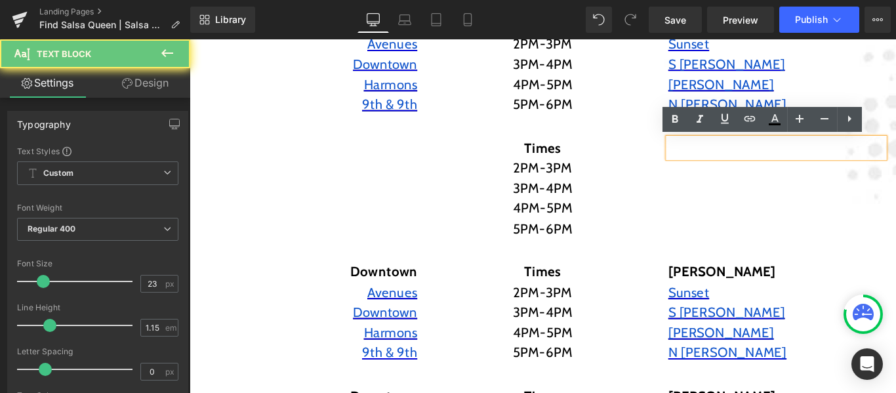
click at [729, 160] on div at bounding box center [849, 161] width 243 height 23
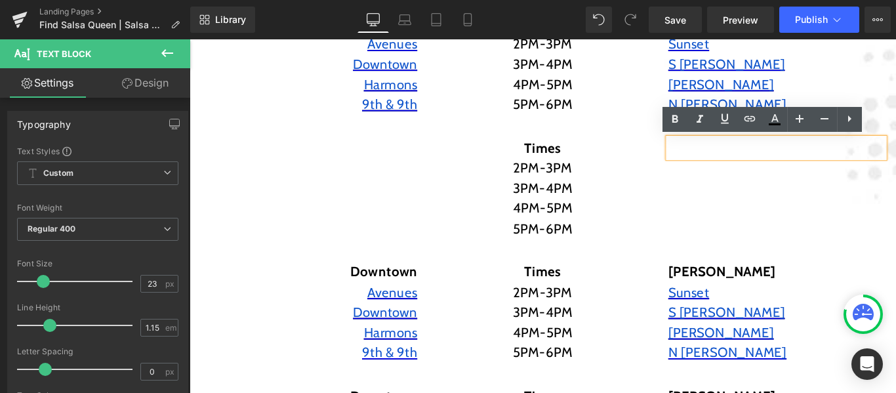
click at [703, 165] on div "Times 2PM-3PM 3PM-4PM 4PM-5PM 5PM-6PM Text Block" at bounding box center [586, 207] width 262 height 114
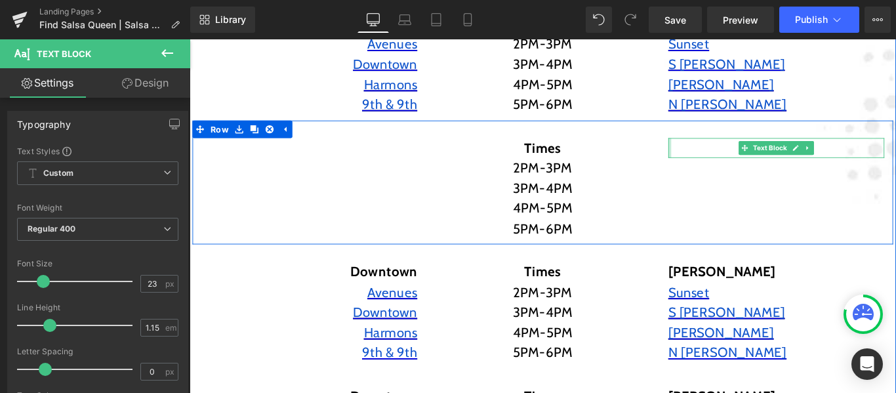
drag, startPoint x: 728, startPoint y: 163, endPoint x: 717, endPoint y: 161, distance: 12.0
click at [718, 161] on div "Text Block" at bounding box center [849, 161] width 262 height 23
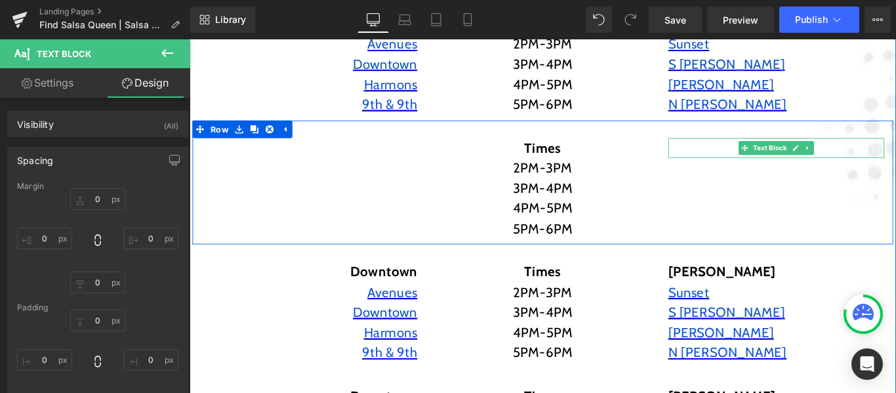
click at [423, 159] on p at bounding box center [324, 161] width 243 height 23
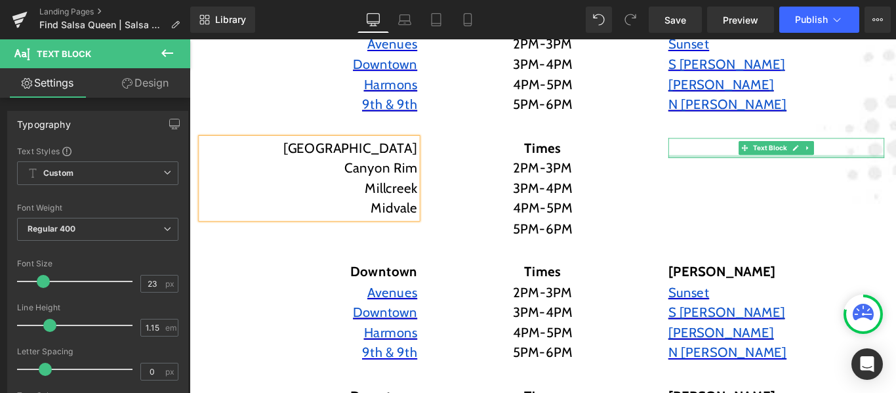
click at [744, 167] on p at bounding box center [849, 161] width 243 height 23
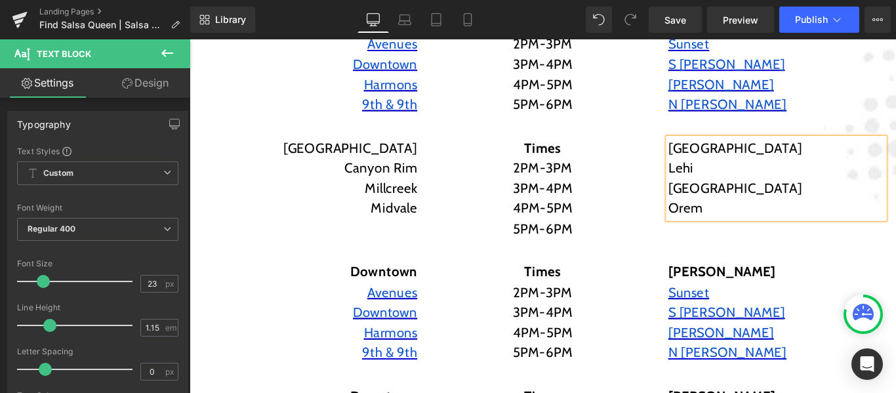
click at [791, 203] on p "Pleasant grove" at bounding box center [849, 207] width 243 height 23
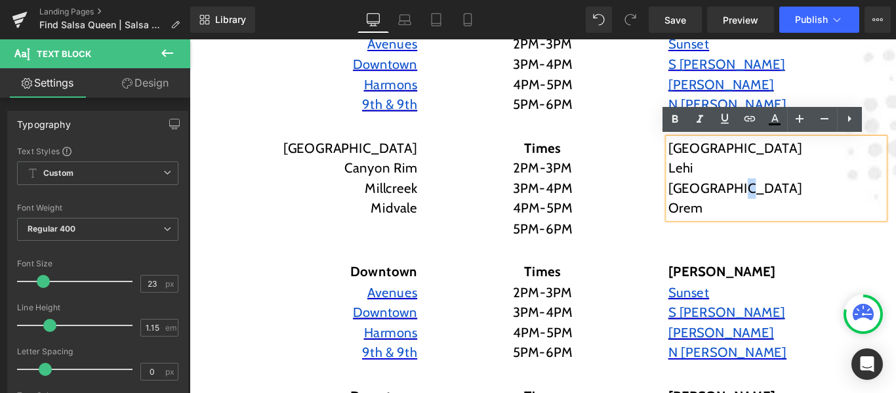
click at [799, 216] on p "Pleasant grove" at bounding box center [849, 207] width 243 height 23
click at [790, 208] on p "Pleasant grove" at bounding box center [849, 207] width 243 height 23
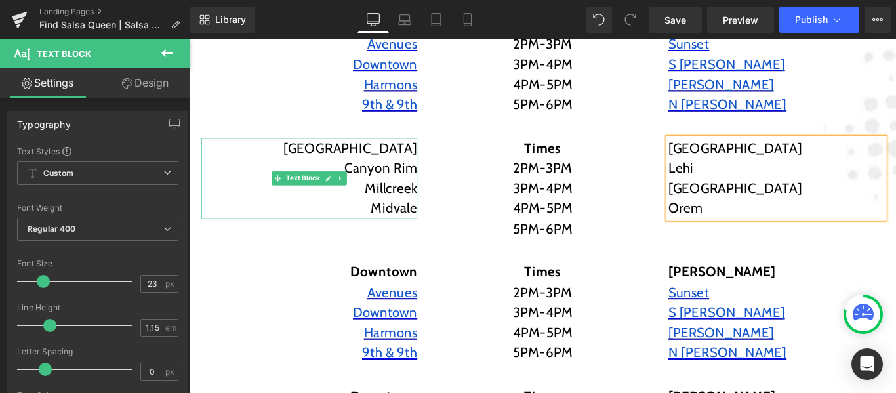
click at [419, 238] on div "Sugar House Canyon Rim Millcreek Midvale Text Block" at bounding box center [324, 195] width 243 height 91
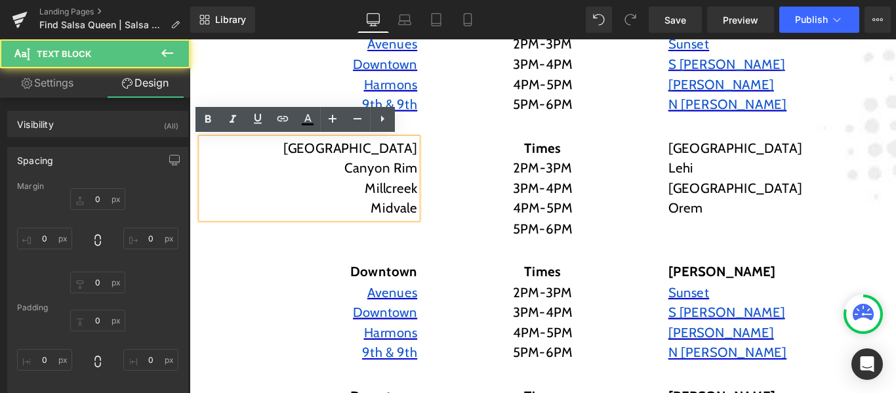
click at [424, 174] on p "Canyon Rim" at bounding box center [324, 184] width 243 height 23
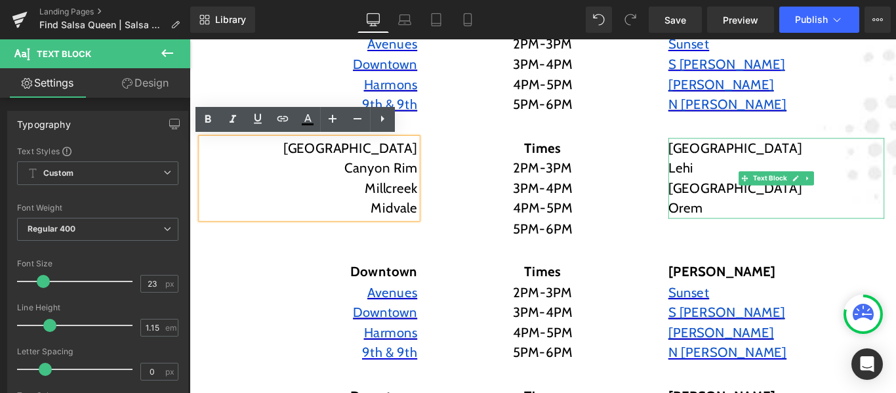
click at [730, 184] on p "Lehi" at bounding box center [849, 184] width 243 height 23
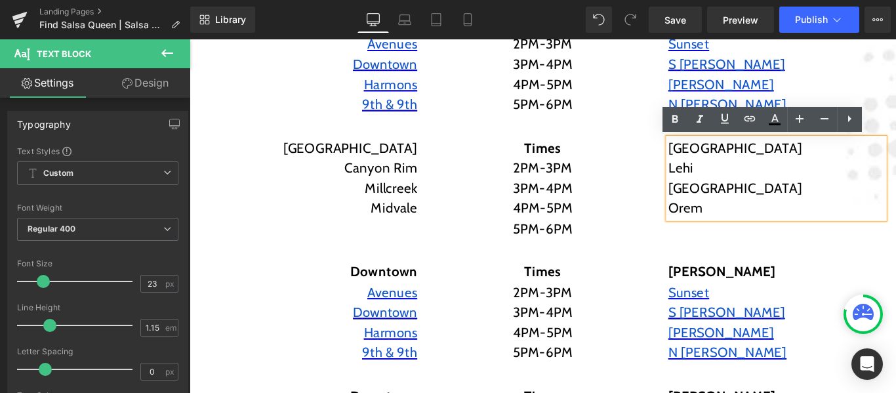
click at [757, 209] on p "Pleasant Grove" at bounding box center [849, 207] width 243 height 23
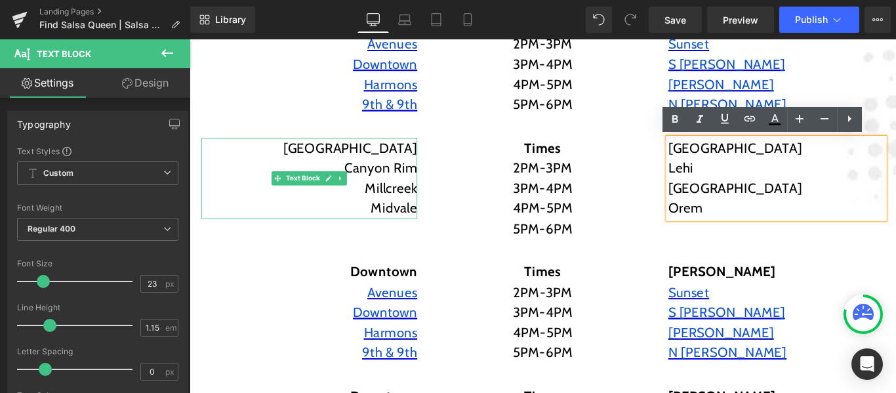
click at [425, 209] on p "Millcreek" at bounding box center [324, 207] width 243 height 23
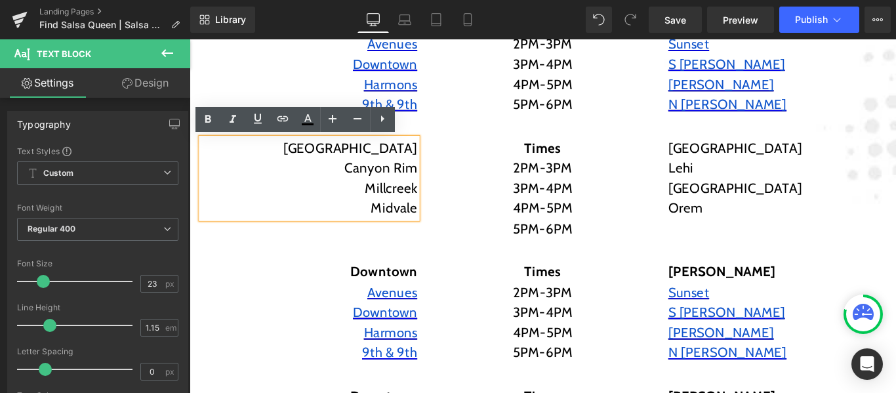
click at [447, 131] on div "Sugar House Canyon Rim Millcreek Midvale Text Block Times 2PM-3PM 3PM-4PM 4PM-5…" at bounding box center [586, 201] width 787 height 140
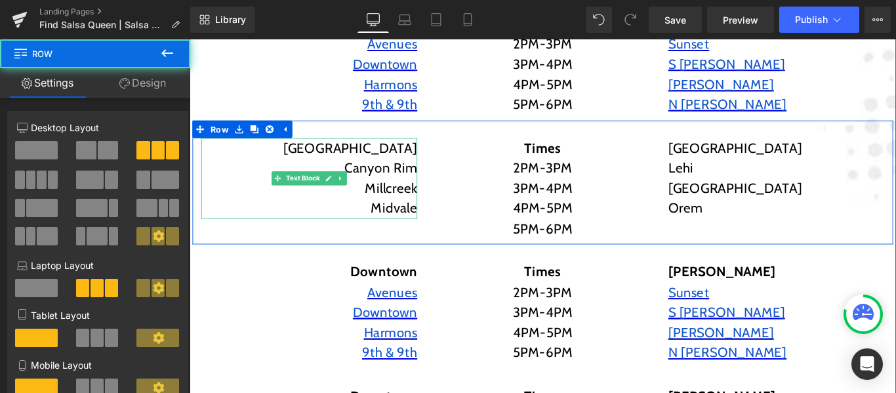
click at [430, 155] on p "Sugar House" at bounding box center [324, 161] width 243 height 23
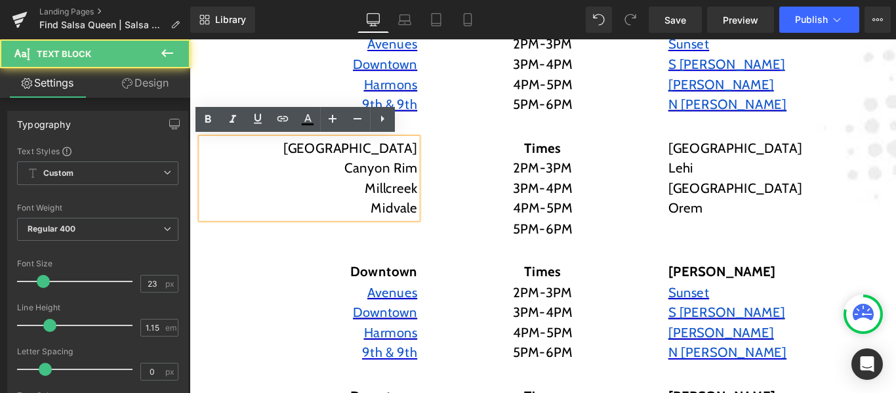
click at [442, 133] on div "Sugar House Canyon Rim Millcreek Midvale Text Block Times 2PM-3PM 3PM-4PM 4PM-5…" at bounding box center [586, 201] width 787 height 140
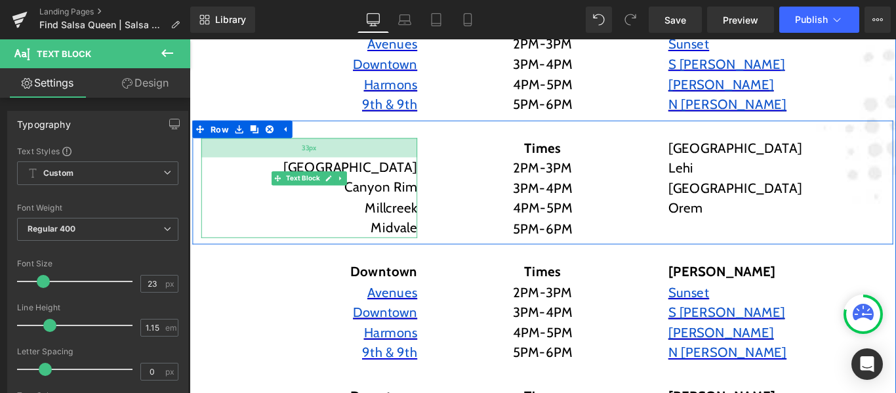
drag, startPoint x: 430, startPoint y: 150, endPoint x: 427, endPoint y: 172, distance: 22.0
click at [427, 172] on div "Sugar House Canyon Rim Millcreek Midvale Text Block 33px" at bounding box center [324, 206] width 243 height 112
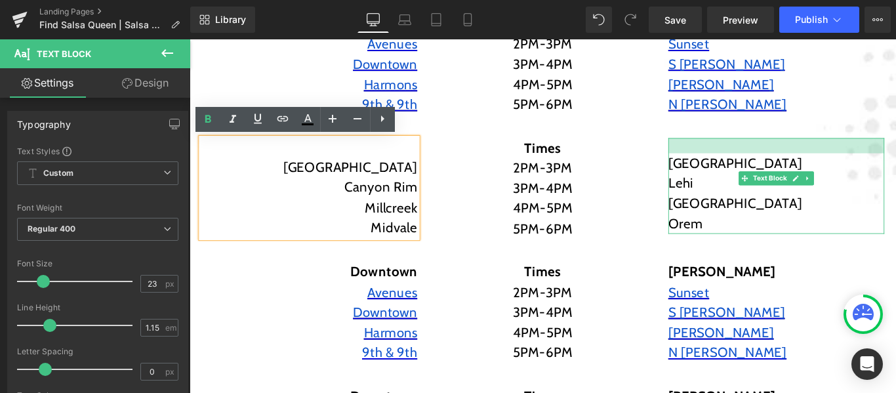
drag, startPoint x: 734, startPoint y: 153, endPoint x: 730, endPoint y: 170, distance: 17.4
click at [730, 170] on div "Saratoga Springs Lehi Pleasant Grove Orem Text Block" at bounding box center [849, 204] width 243 height 108
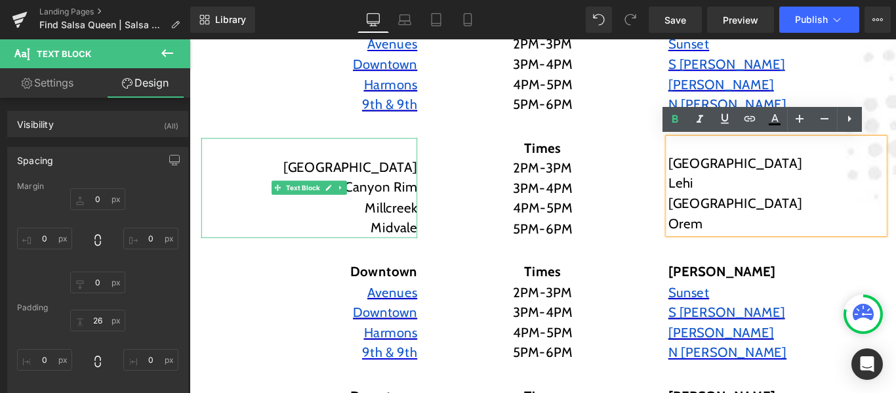
click at [403, 186] on p "Sugar House" at bounding box center [324, 183] width 243 height 23
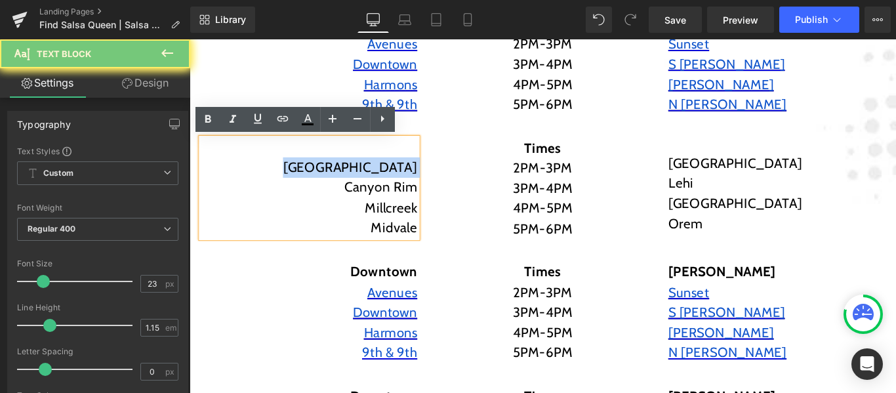
click at [403, 186] on p "Sugar House" at bounding box center [324, 183] width 243 height 23
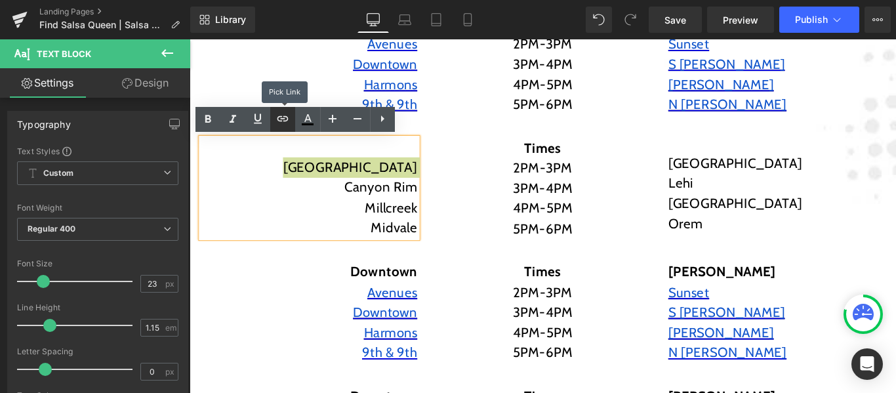
click at [287, 121] on icon at bounding box center [283, 119] width 16 height 16
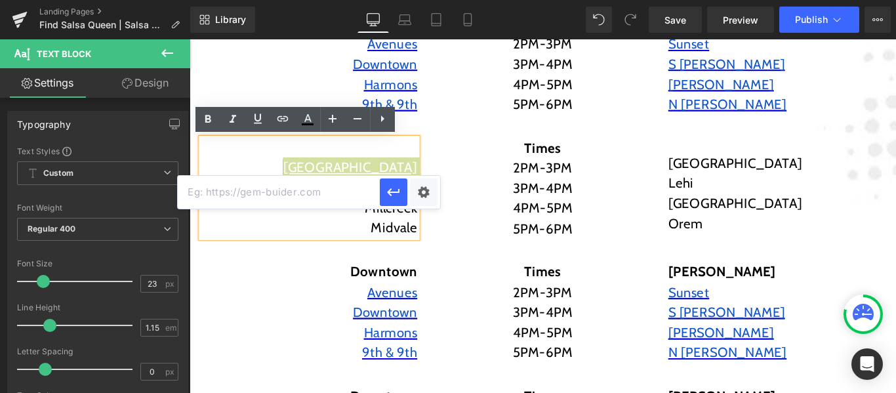
click at [285, 194] on input "text" at bounding box center [279, 192] width 202 height 33
paste input "[URL][DOMAIN_NAME]"
click at [396, 193] on icon "button" at bounding box center [394, 192] width 16 height 16
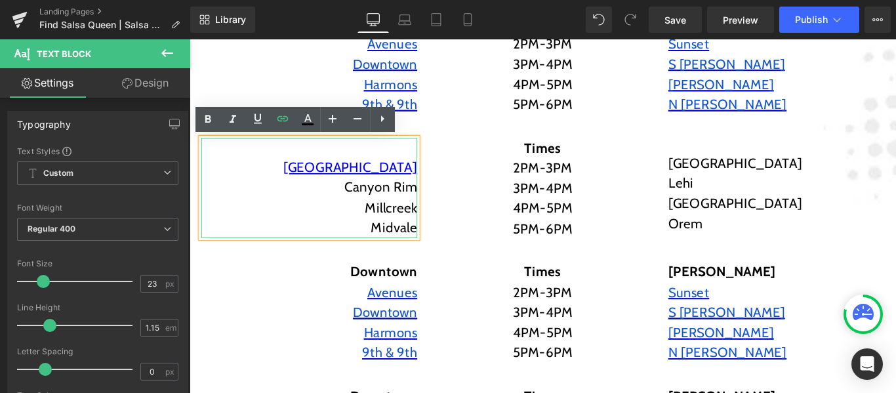
click at [390, 211] on p "Canyon Rim" at bounding box center [324, 205] width 243 height 23
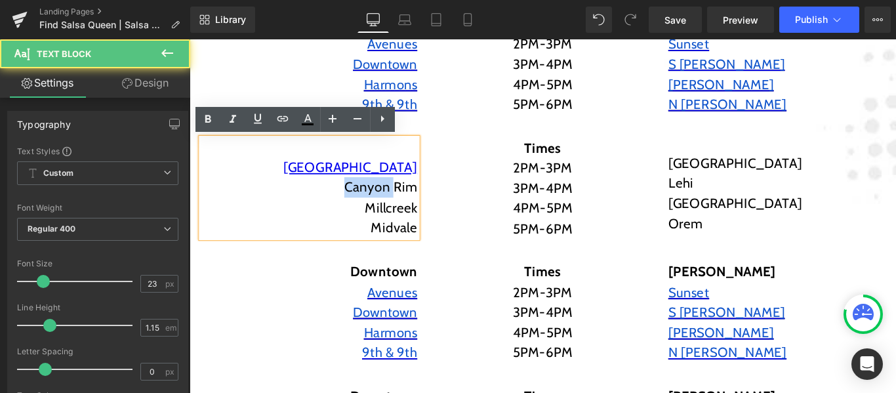
click at [390, 211] on p "Canyon Rim" at bounding box center [324, 205] width 243 height 23
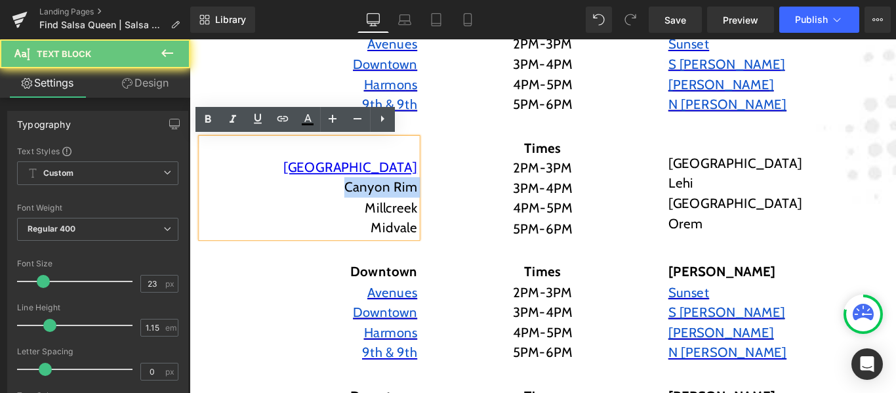
click at [390, 211] on p "Canyon Rim" at bounding box center [324, 205] width 243 height 23
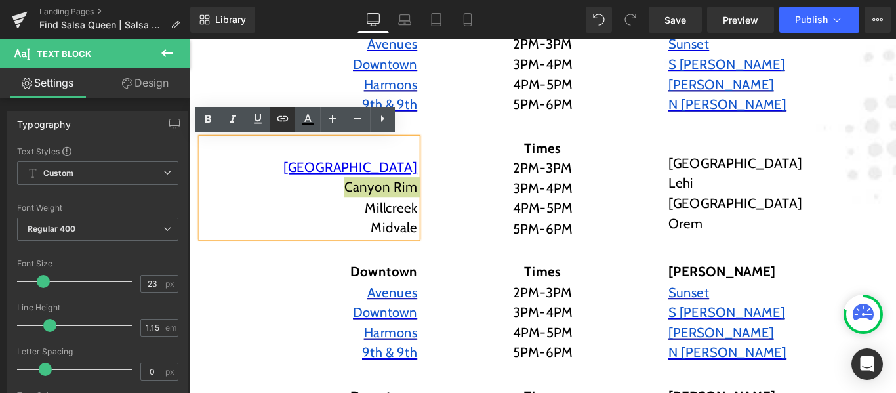
click at [281, 120] on icon at bounding box center [283, 119] width 16 height 16
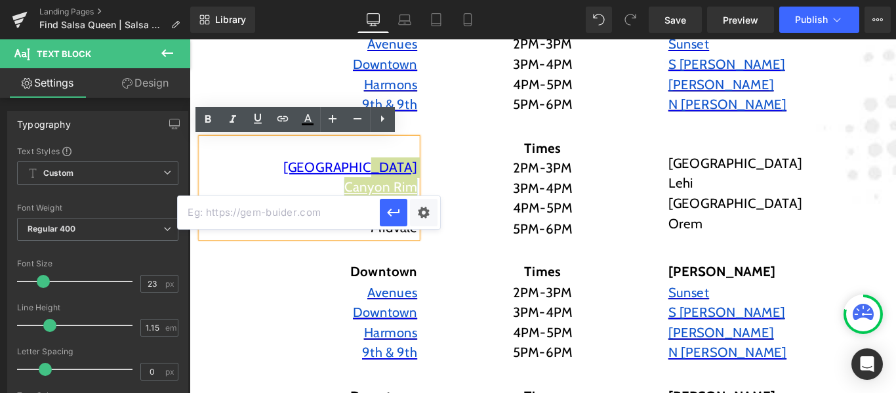
click at [316, 214] on input "text" at bounding box center [279, 212] width 202 height 33
paste input "https://maps.app.goo.gl/BdRZ8arVxbkmwyLy6"
type input "https://maps.app.goo.gl/BdRZ8arVxbkmwyLy6"
click at [396, 207] on icon "button" at bounding box center [394, 213] width 16 height 16
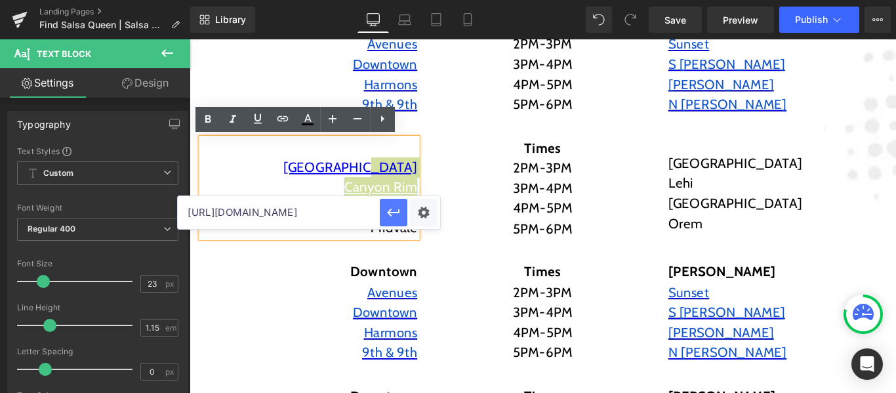
scroll to position [0, 0]
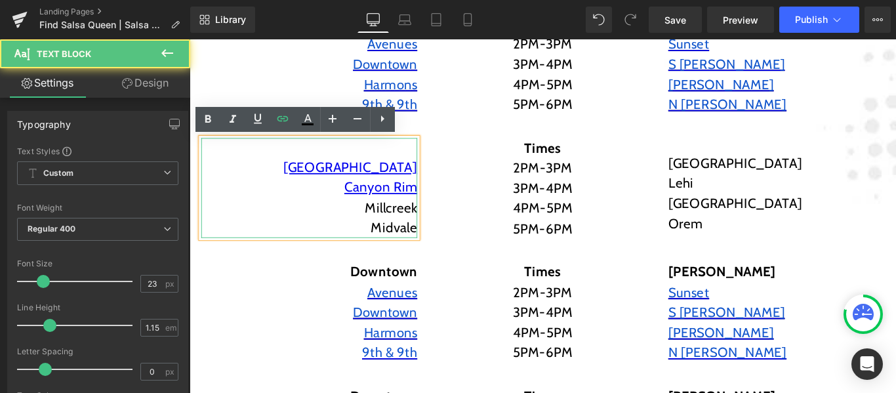
click at [415, 235] on p "Millcreek" at bounding box center [324, 228] width 243 height 23
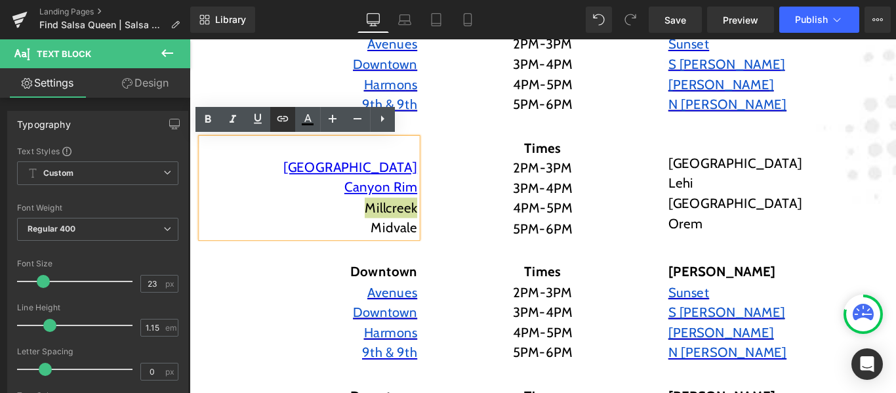
click at [283, 119] on icon at bounding box center [283, 119] width 16 height 16
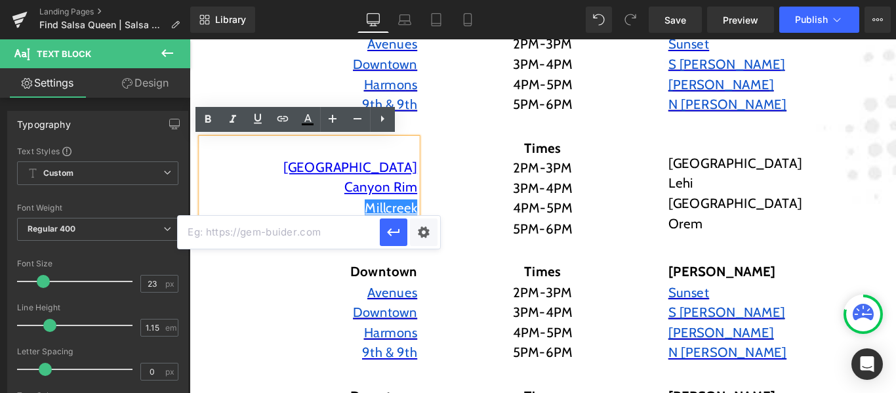
click at [309, 235] on input "text" at bounding box center [279, 232] width 202 height 33
paste input "https://maps.app.goo.gl/Bux3yW5TDNKvmwbz9"
type input "https://maps.app.goo.gl/Bux3yW5TDNKvmwbz9"
click at [398, 234] on icon "button" at bounding box center [394, 232] width 16 height 16
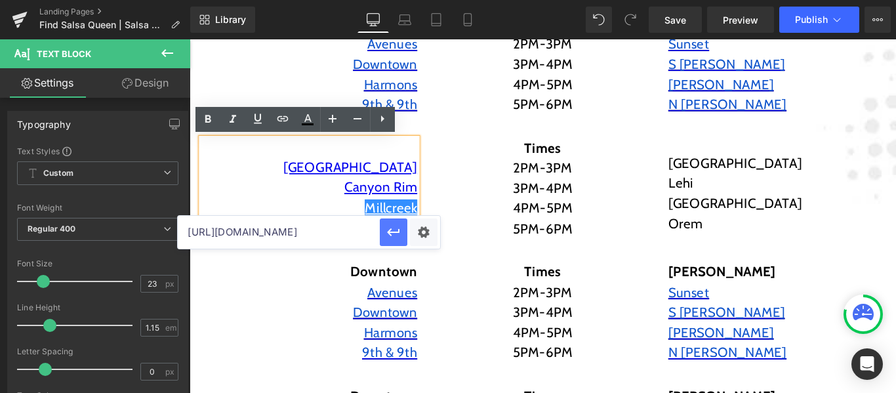
scroll to position [0, 0]
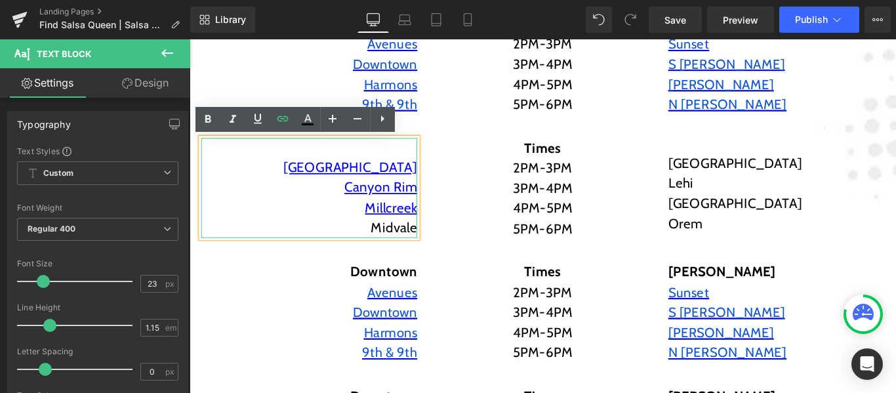
click at [413, 257] on p "Midvale" at bounding box center [324, 251] width 243 height 23
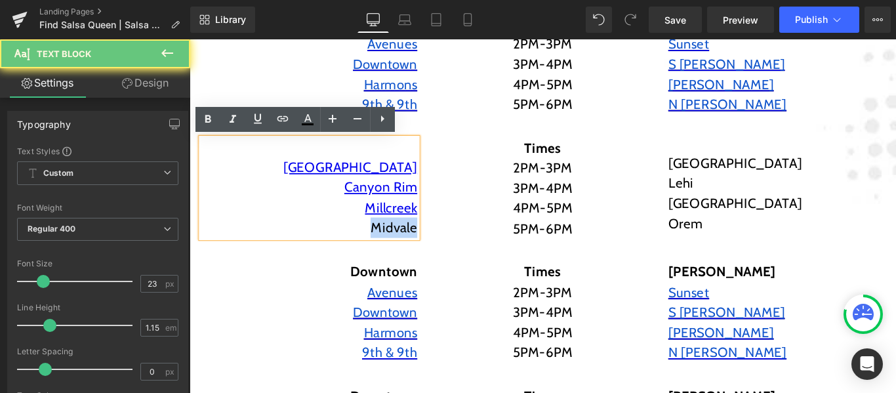
click at [413, 257] on p "Midvale" at bounding box center [324, 251] width 243 height 23
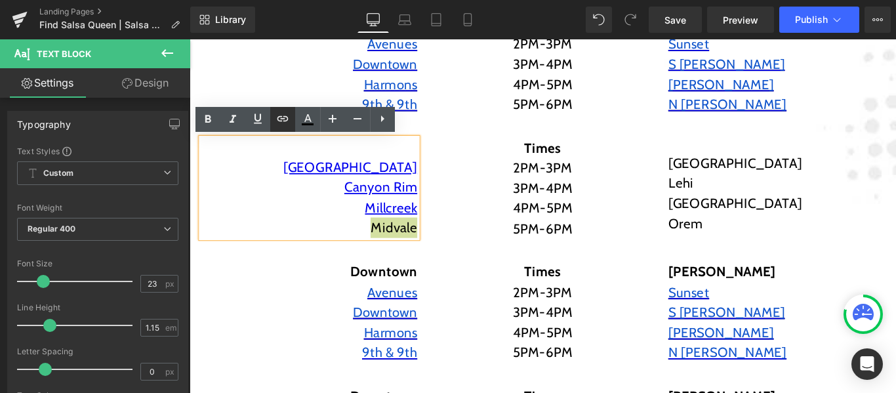
click at [287, 118] on icon at bounding box center [282, 118] width 11 height 5
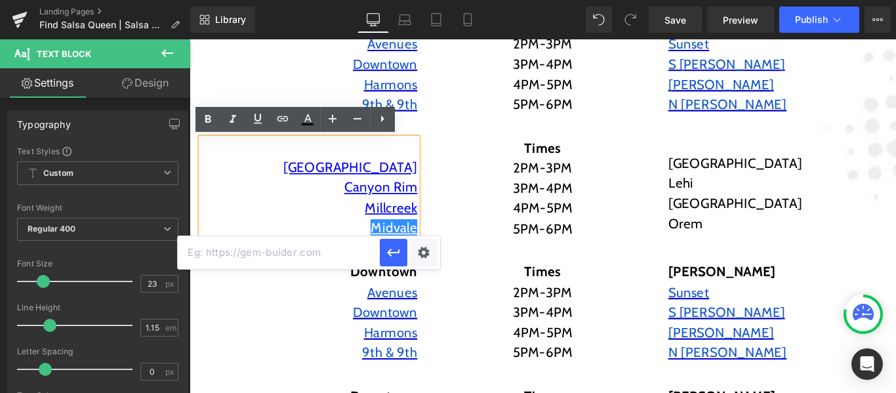
click at [303, 257] on input "text" at bounding box center [279, 252] width 202 height 33
paste input "https://maps.app.goo.gl/fqyLNiC6U3RSQ5DL9"
type input "https://maps.app.goo.gl/fqyLNiC6U3RSQ5DL9"
click at [401, 250] on icon "button" at bounding box center [394, 253] width 16 height 16
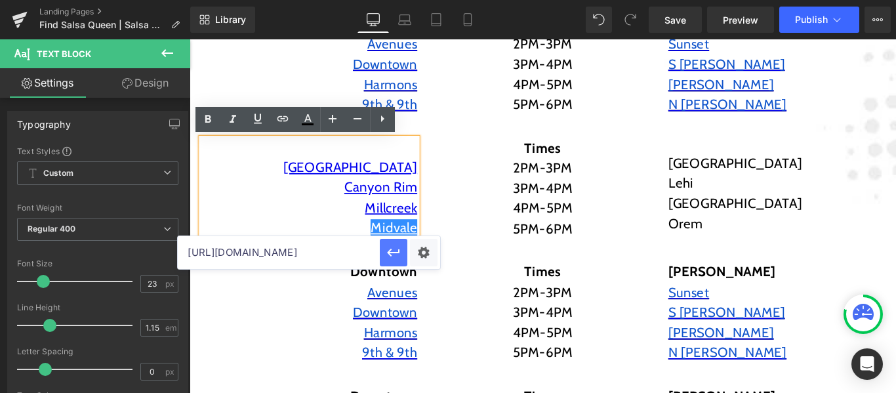
scroll to position [0, 0]
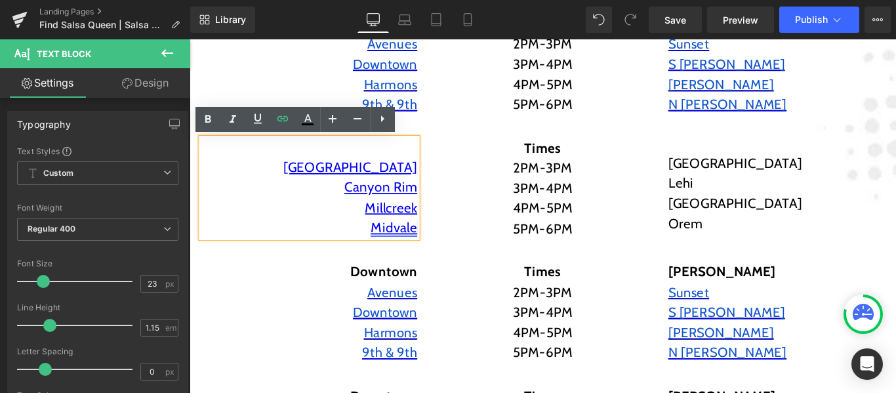
click at [403, 247] on link "Midvale" at bounding box center [419, 250] width 52 height 18
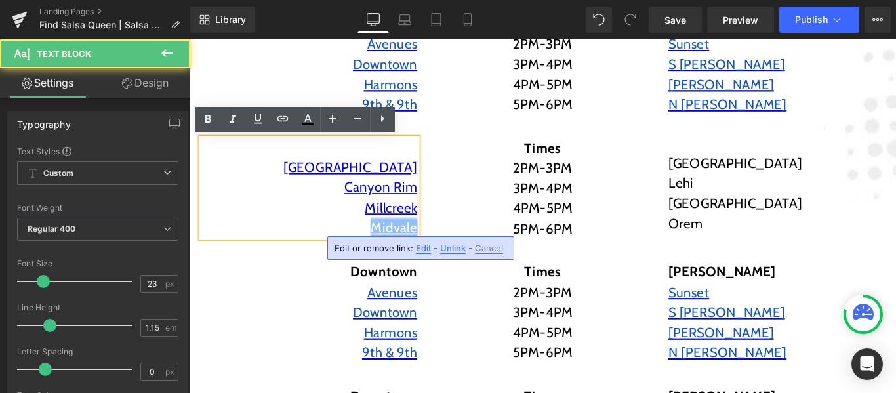
click at [403, 247] on link "Midvale" at bounding box center [419, 250] width 52 height 18
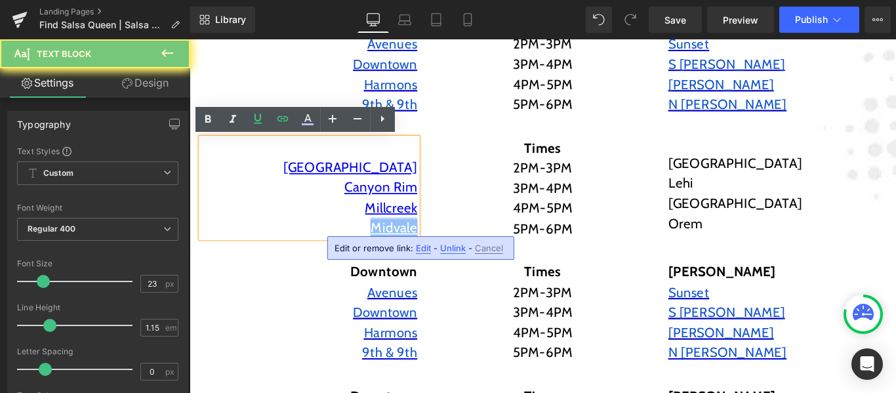
click at [403, 247] on link "Midvale" at bounding box center [419, 250] width 52 height 18
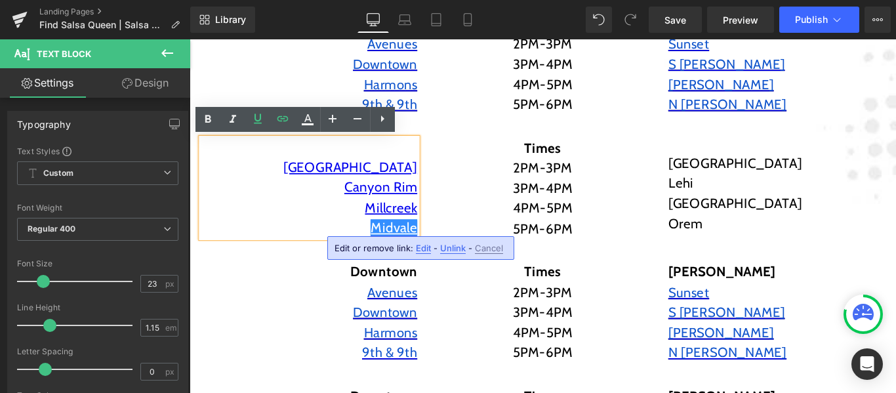
click at [403, 247] on link "Midvale" at bounding box center [419, 250] width 52 height 18
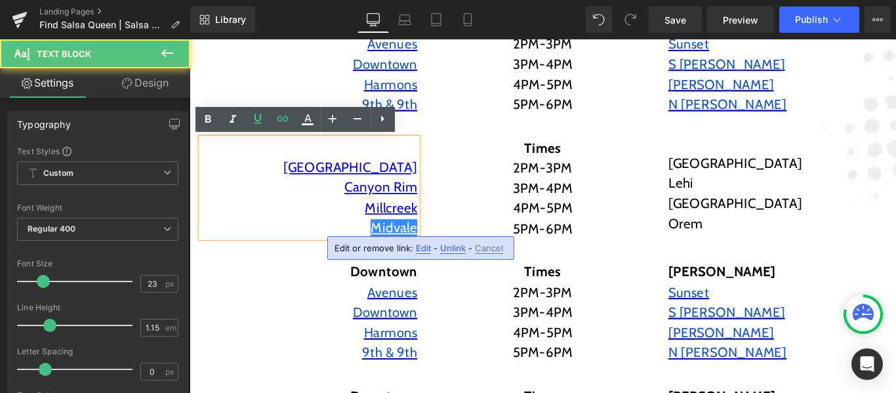
click at [437, 252] on link "Midvale" at bounding box center [419, 250] width 52 height 18
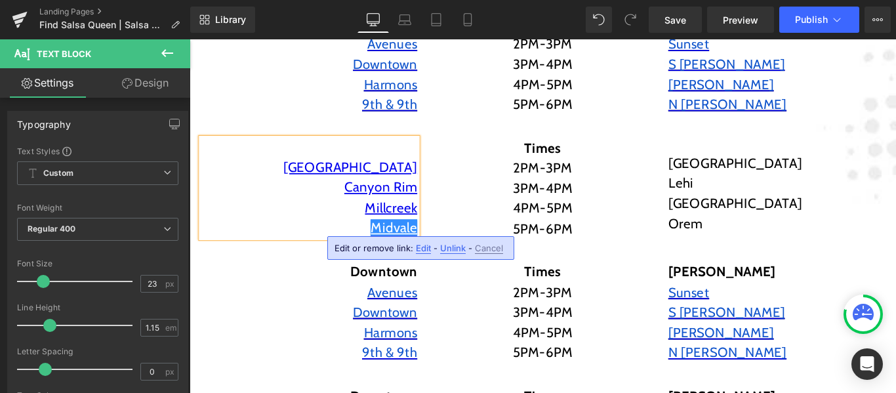
click at [420, 255] on link "Midvale" at bounding box center [419, 250] width 52 height 18
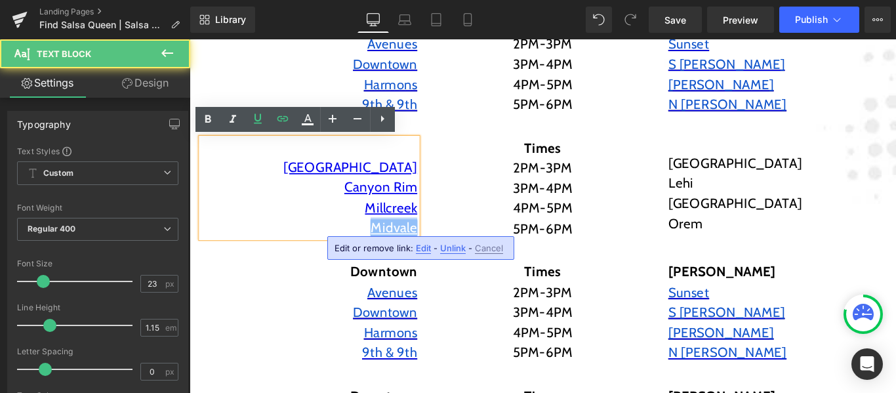
click at [420, 255] on link "Midvale" at bounding box center [419, 250] width 52 height 18
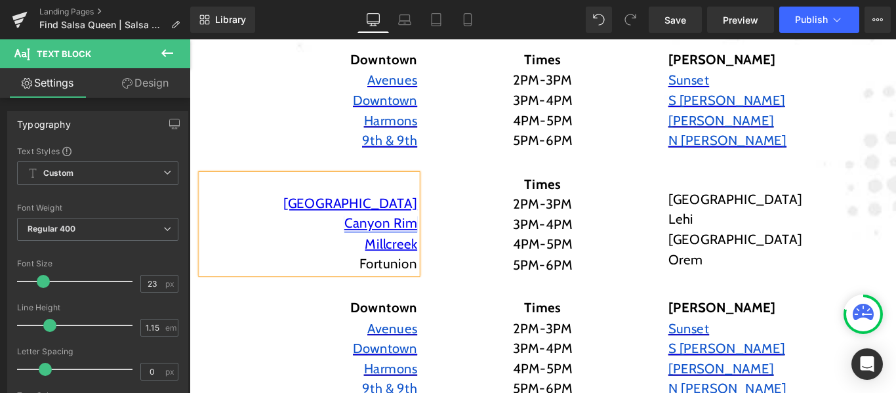
scroll to position [328, 0]
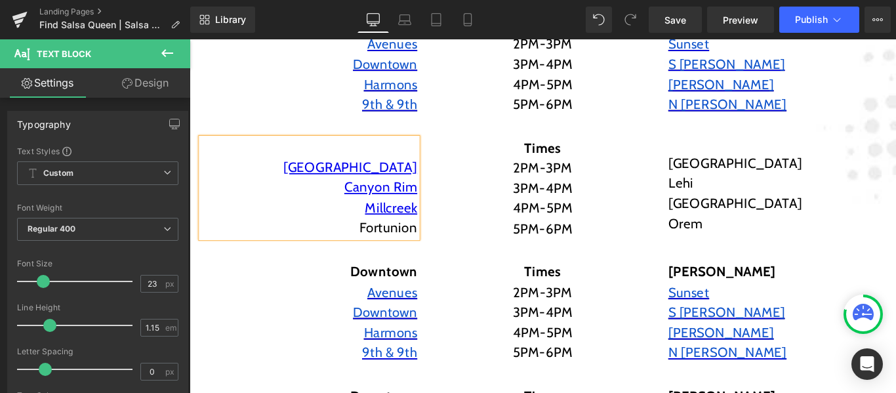
click at [424, 251] on p "Fortunion" at bounding box center [324, 251] width 243 height 23
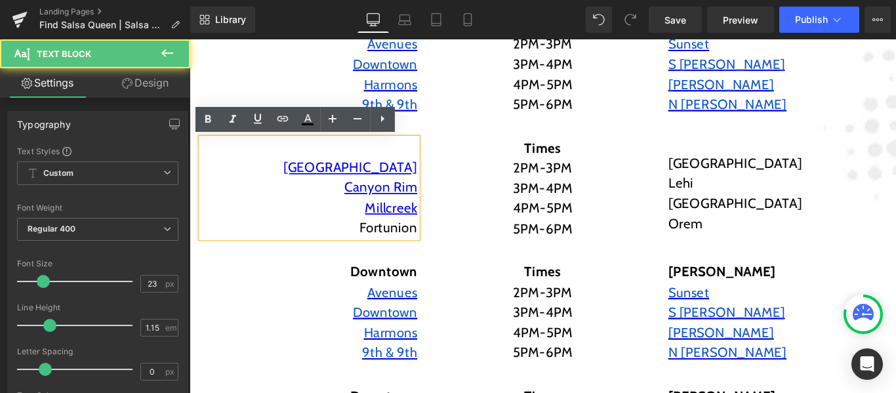
click at [399, 253] on p "Fortunion" at bounding box center [324, 251] width 243 height 23
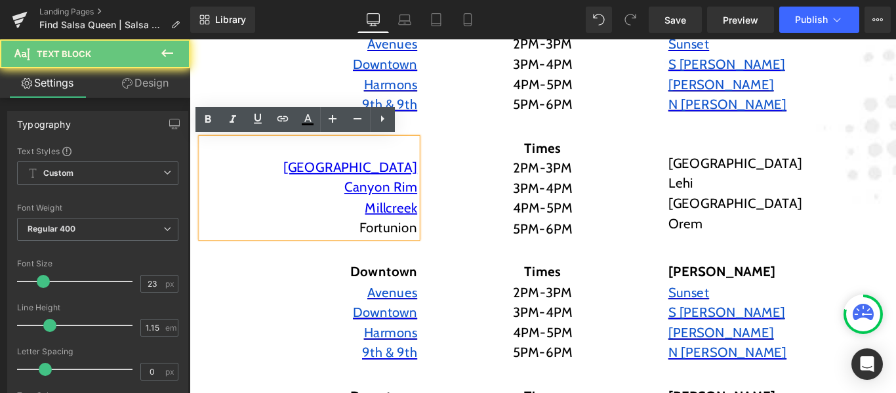
click at [402, 251] on p "Fortunion" at bounding box center [324, 251] width 243 height 23
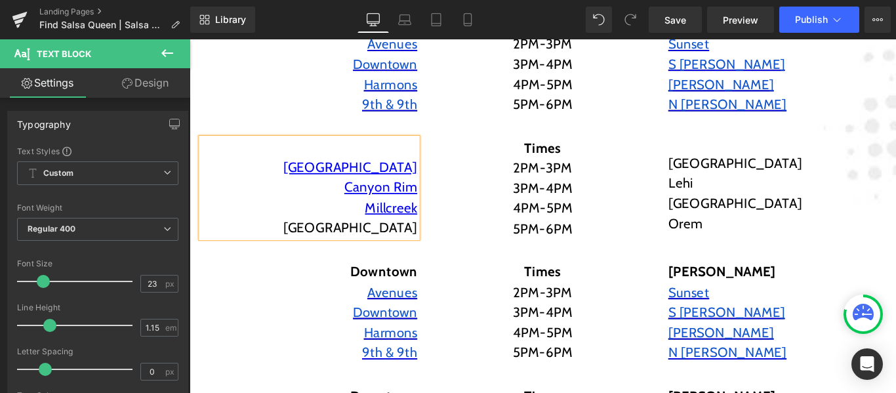
click at [411, 247] on p "Fort union" at bounding box center [324, 251] width 243 height 23
click at [420, 247] on p "Fort Union" at bounding box center [324, 251] width 243 height 23
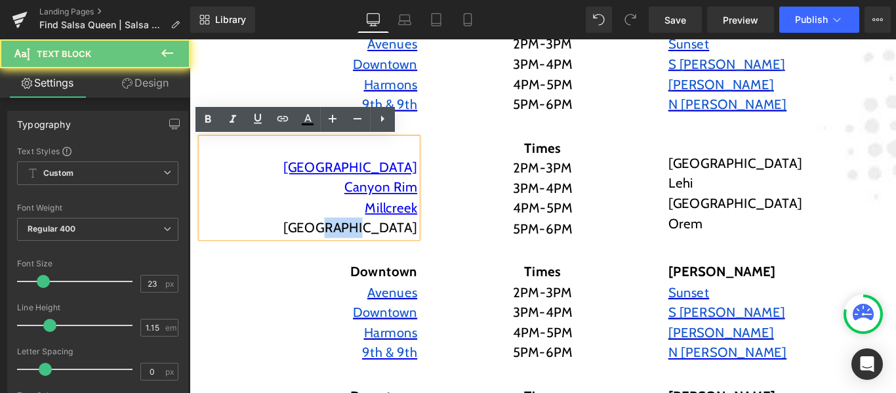
click at [420, 247] on p "Fort Union" at bounding box center [324, 251] width 243 height 23
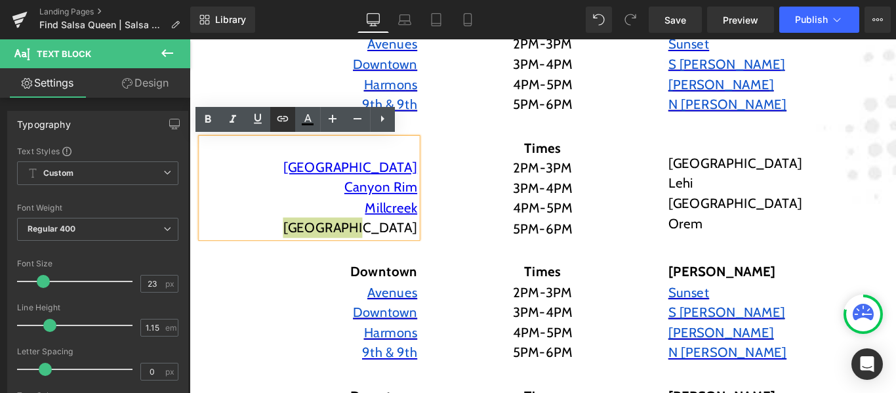
click at [285, 119] on icon at bounding box center [282, 118] width 11 height 5
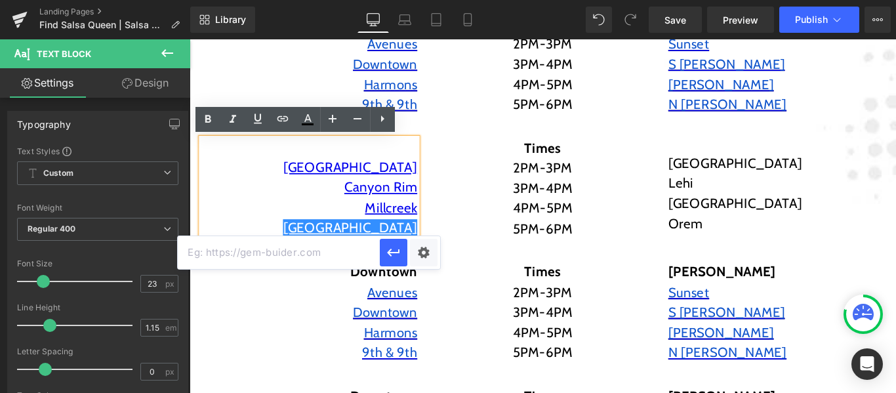
click at [302, 249] on input "text" at bounding box center [279, 252] width 202 height 33
paste input "https://maps.app.goo.gl/rPR7b2SPNUegrp2CA"
type input "https://maps.app.goo.gl/rPR7b2SPNUegrp2CA"
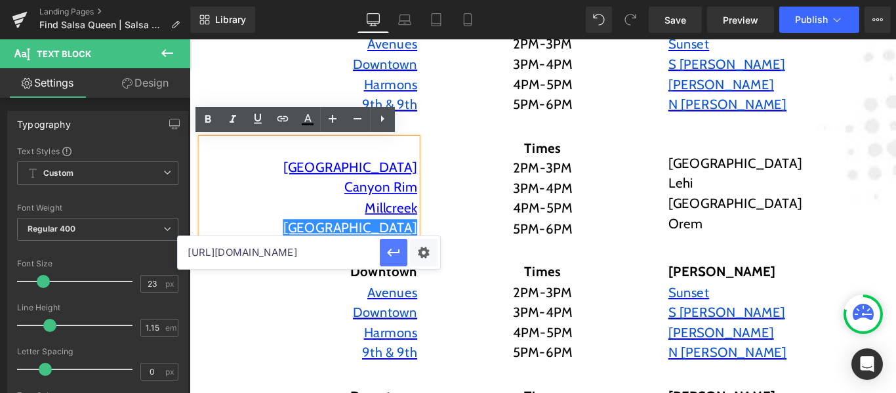
click at [390, 254] on icon "button" at bounding box center [394, 253] width 12 height 8
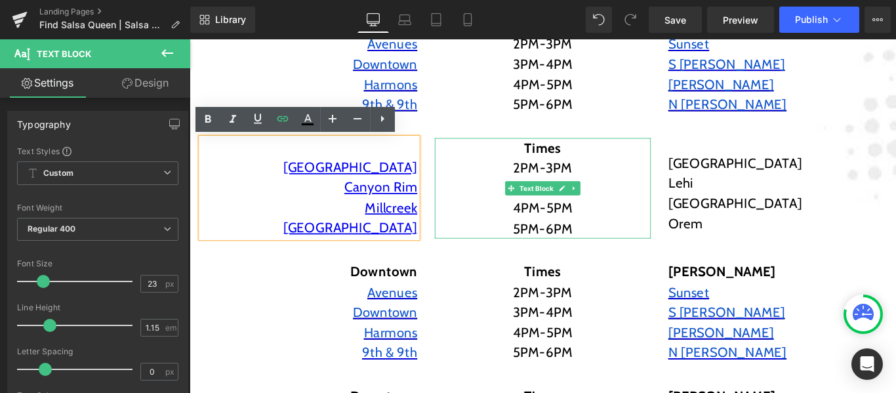
click at [475, 241] on p "5PM-6PM" at bounding box center [586, 252] width 243 height 23
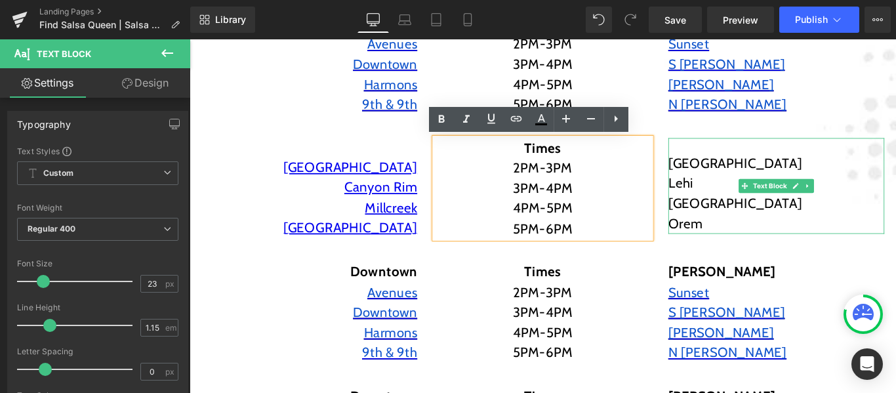
click at [759, 169] on p "Saratoga Springs" at bounding box center [849, 178] width 243 height 23
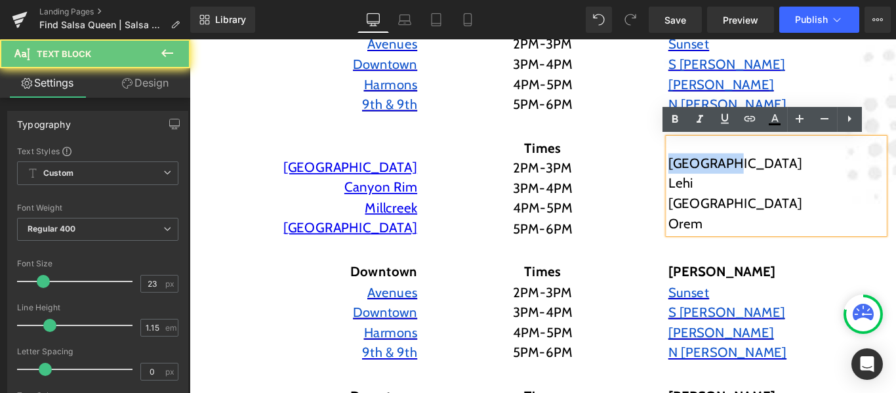
click at [759, 169] on p "Saratoga Springs" at bounding box center [849, 178] width 243 height 23
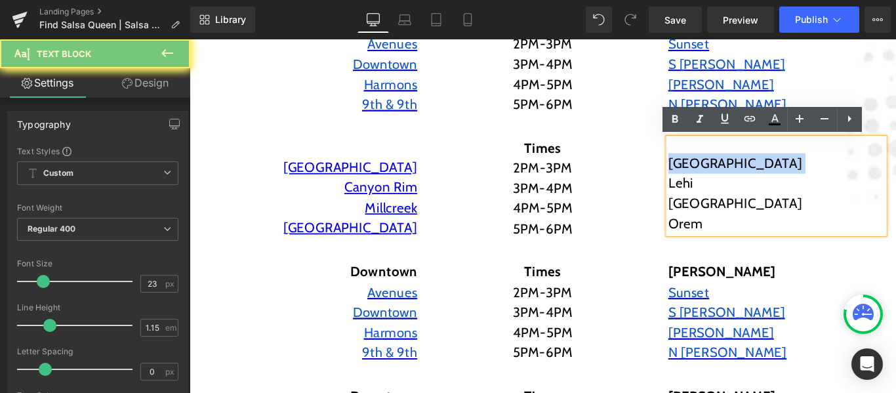
click at [759, 169] on p "Saratoga Springs" at bounding box center [849, 178] width 243 height 23
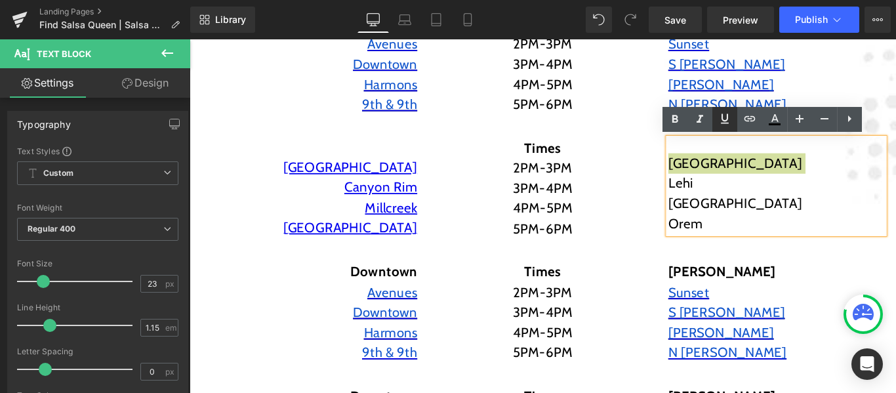
click at [732, 117] on icon at bounding box center [725, 119] width 16 height 16
click at [748, 114] on icon at bounding box center [750, 119] width 16 height 16
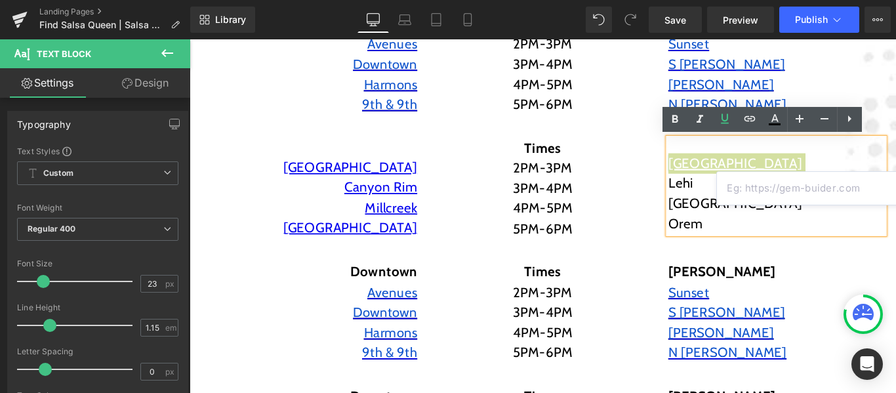
click at [761, 182] on input "text" at bounding box center [818, 188] width 202 height 33
paste input "https://maps.app.goo.gl/HirxgPgA31QRrvXB6"
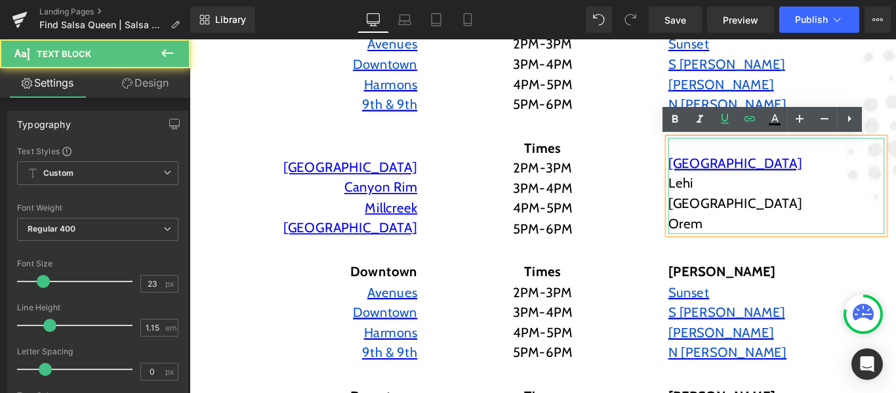
click at [739, 198] on p "Lehi" at bounding box center [849, 201] width 243 height 23
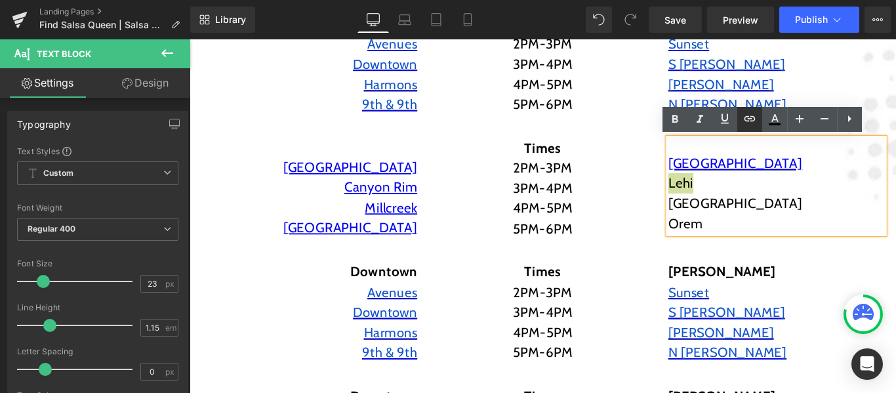
click at [753, 114] on icon at bounding box center [750, 119] width 16 height 16
click at [770, 216] on input "text" at bounding box center [818, 208] width 202 height 33
paste input "https://maps.app.goo.gl/aq2HYEqNCphL5thz9"
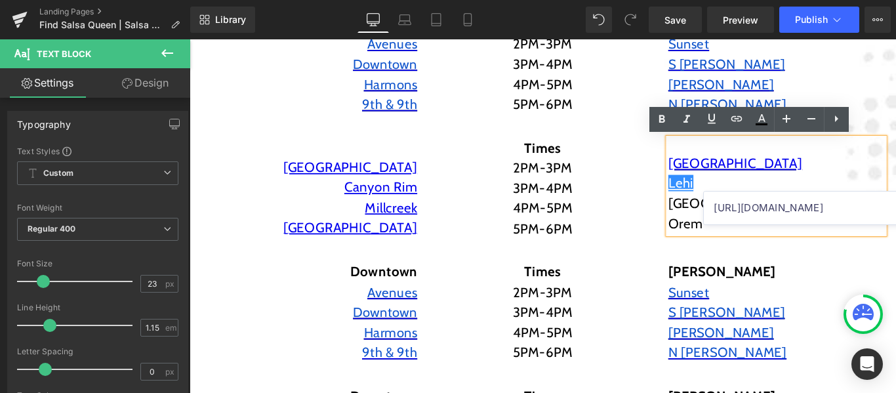
type input "https://maps.app.goo.gl/aq2HYEqNCphL5thz9"
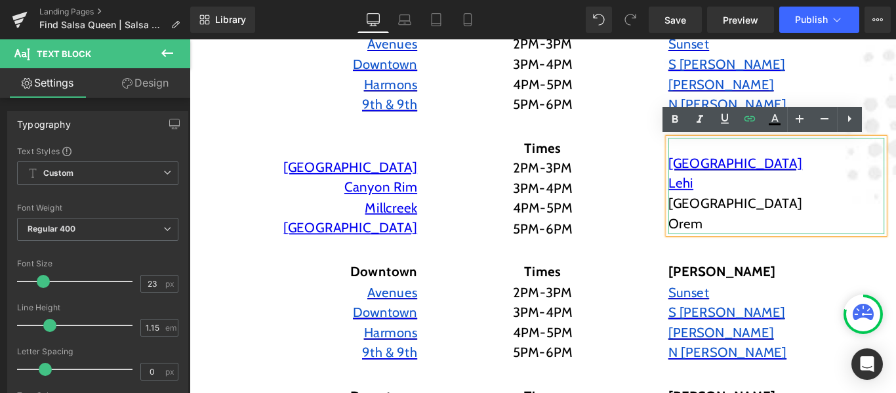
click at [750, 230] on p "Pleasant Grove" at bounding box center [849, 224] width 243 height 23
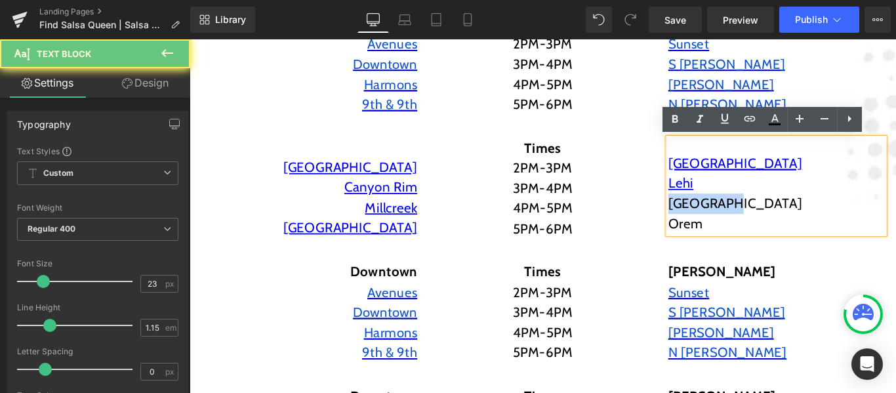
click at [750, 230] on p "Pleasant Grove" at bounding box center [849, 224] width 243 height 23
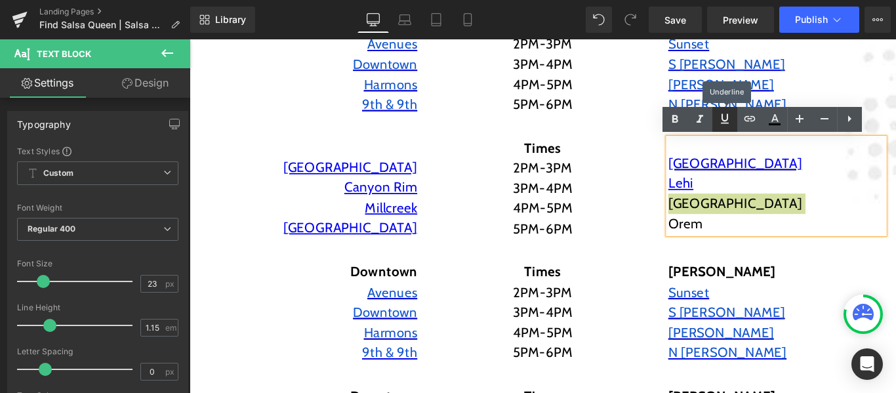
click at [727, 123] on icon at bounding box center [725, 119] width 8 height 10
click at [755, 128] on link at bounding box center [750, 119] width 25 height 25
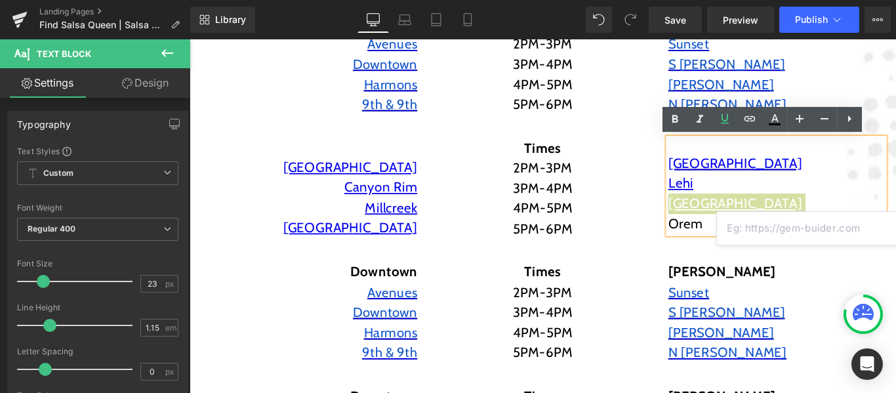
click at [761, 228] on input "text" at bounding box center [818, 228] width 202 height 33
paste input "https://maps.app.goo.gl/aaxeCZr141MGXJAMA"
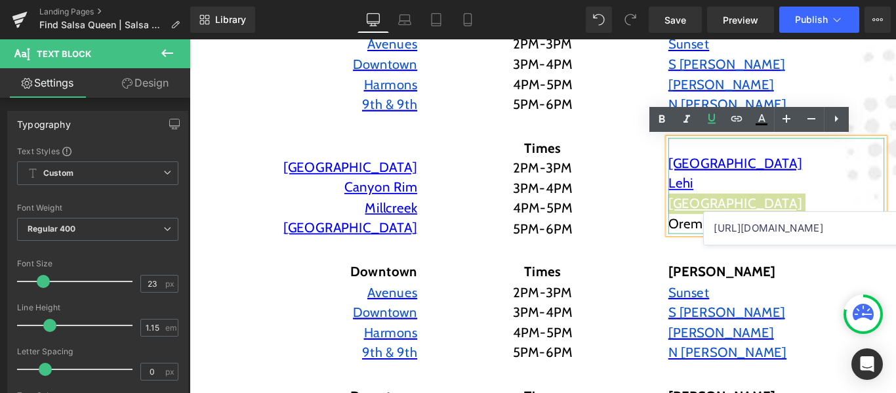
type input "https://maps.app.goo.gl/aaxeCZr141MGXJAMA"
click at [841, 215] on p "Pleasant Grove" at bounding box center [849, 224] width 243 height 23
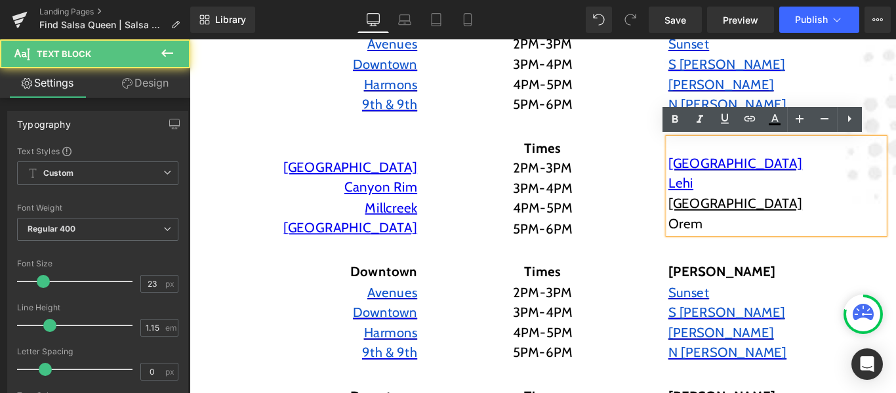
scroll to position [0, 0]
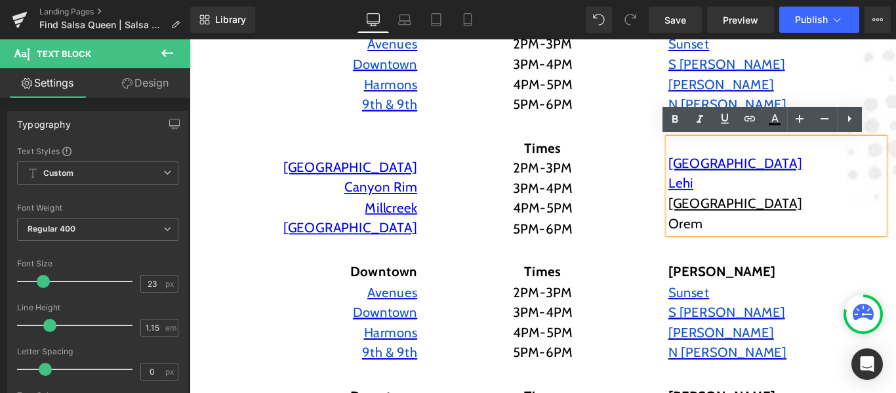
click at [791, 226] on u "Pleasant Grove" at bounding box center [803, 224] width 151 height 18
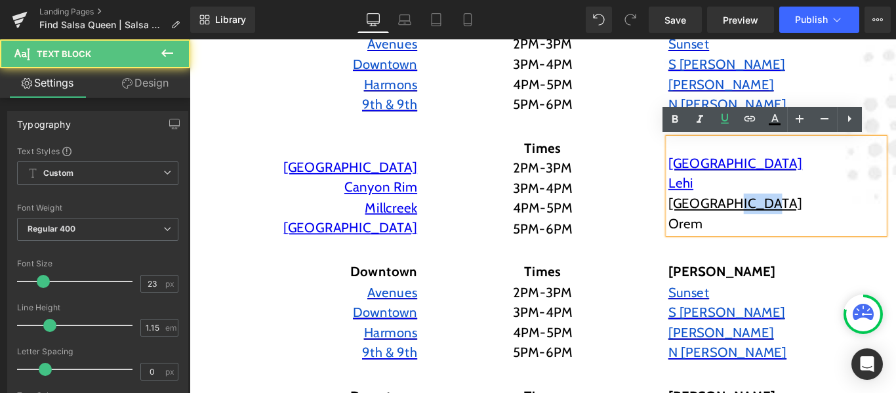
click at [791, 226] on u "Pleasant Grove" at bounding box center [803, 224] width 151 height 18
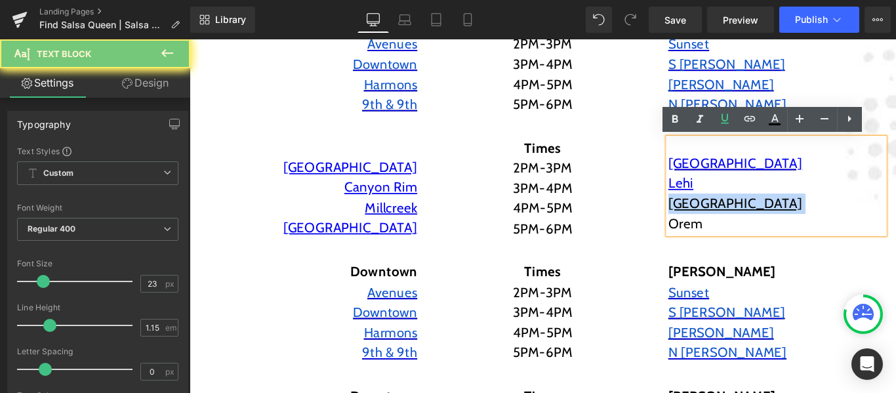
click at [791, 226] on u "Pleasant Grove" at bounding box center [803, 224] width 151 height 18
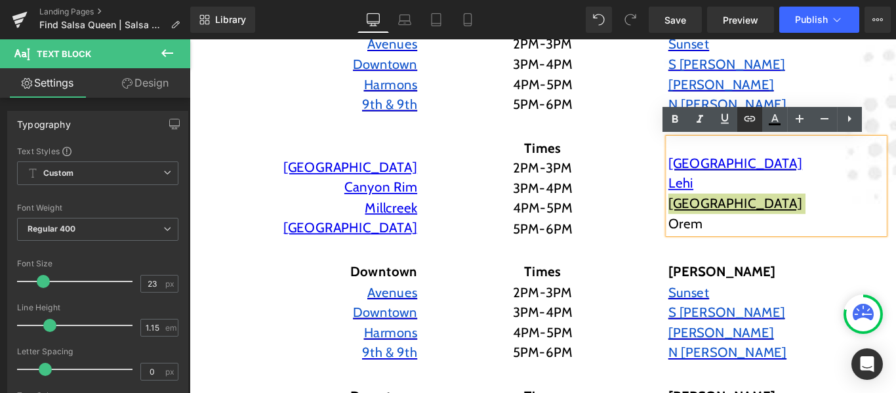
click at [753, 127] on link at bounding box center [750, 119] width 25 height 25
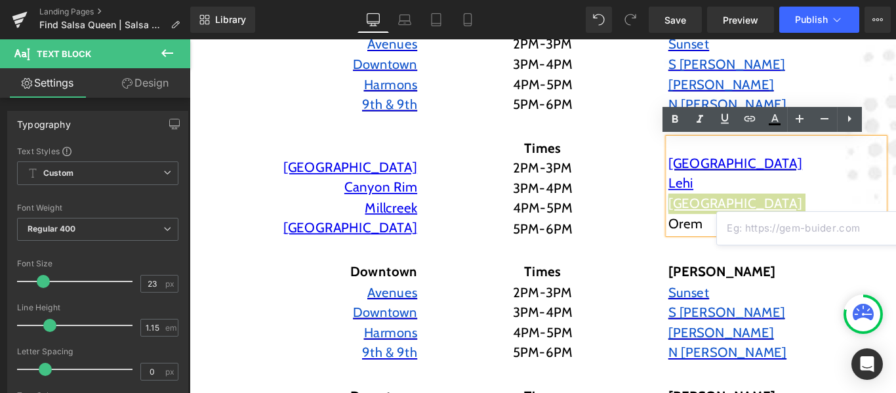
click at [765, 232] on input "text" at bounding box center [818, 228] width 202 height 33
paste input "https://maps.app.goo.gl/aaxeCZr141MGXJAMA"
type input "https://maps.app.goo.gl/aaxeCZr141MGXJAMA"
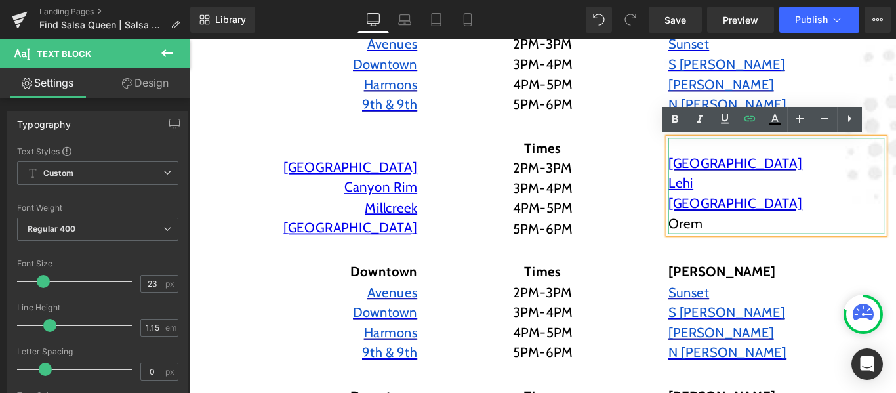
click at [745, 247] on p "Orem" at bounding box center [849, 246] width 243 height 23
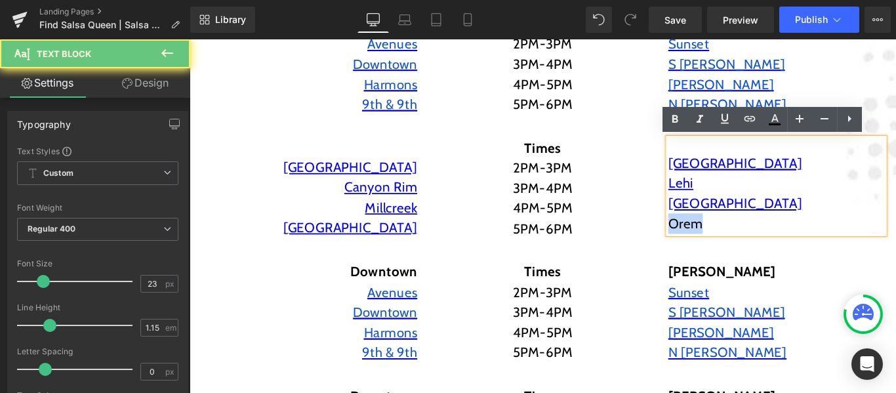
click at [745, 247] on p "Orem" at bounding box center [849, 246] width 243 height 23
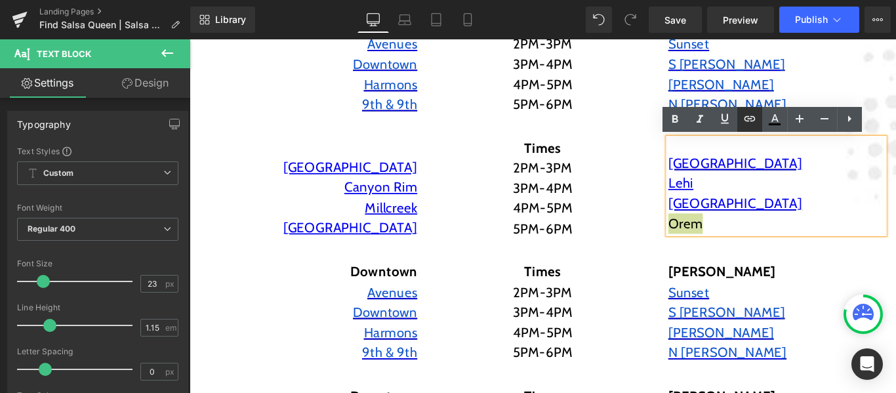
click at [749, 120] on icon at bounding box center [750, 119] width 16 height 16
click at [752, 248] on input "text" at bounding box center [818, 248] width 202 height 33
paste input "https://maps.app.goo.gl/RcbSfda3NEnE3SQM8"
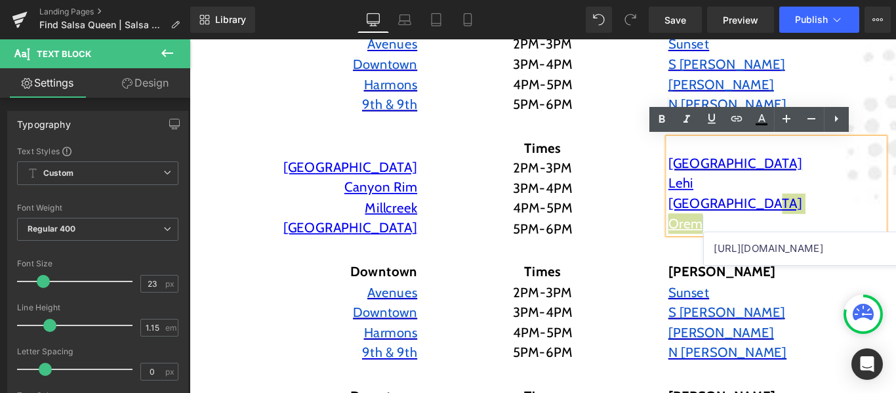
scroll to position [0, 45]
type input "https://maps.app.goo.gl/RcbSfda3NEnE3SQM8"
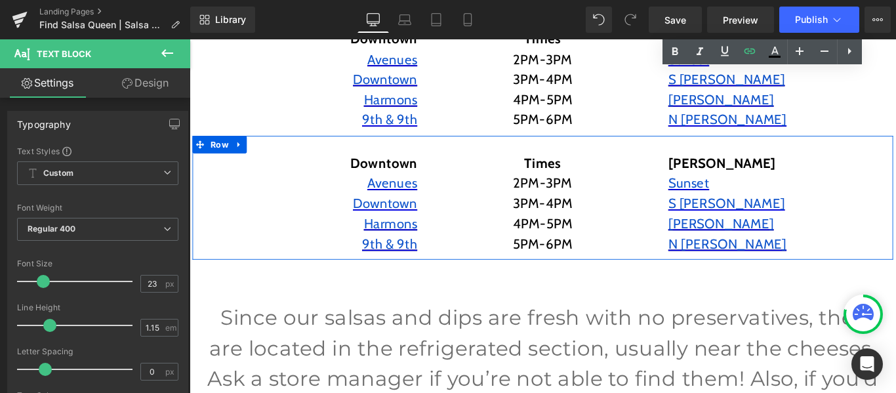
scroll to position [591, 0]
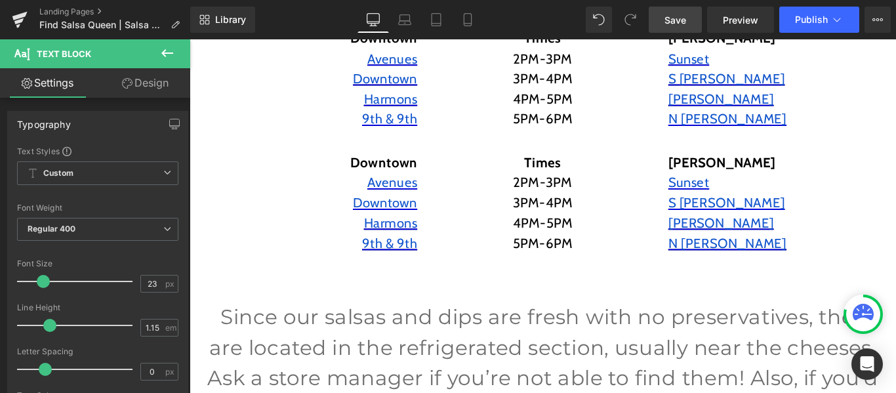
click at [681, 20] on span "Save" at bounding box center [676, 20] width 22 height 14
